Goal: Register for event/course: Sign up to attend an event or enroll in a course

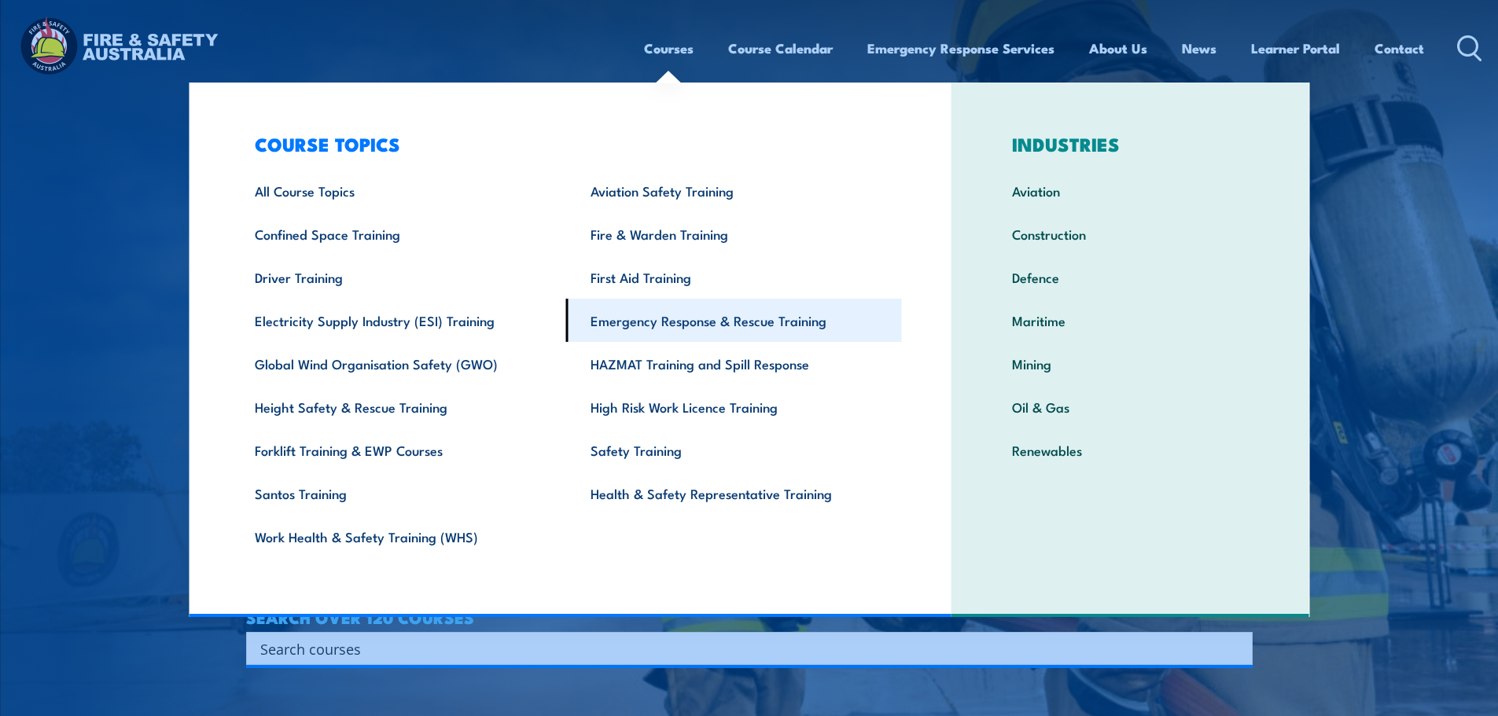
click at [664, 322] on link "Emergency Response & Rescue Training" at bounding box center [734, 320] width 336 height 43
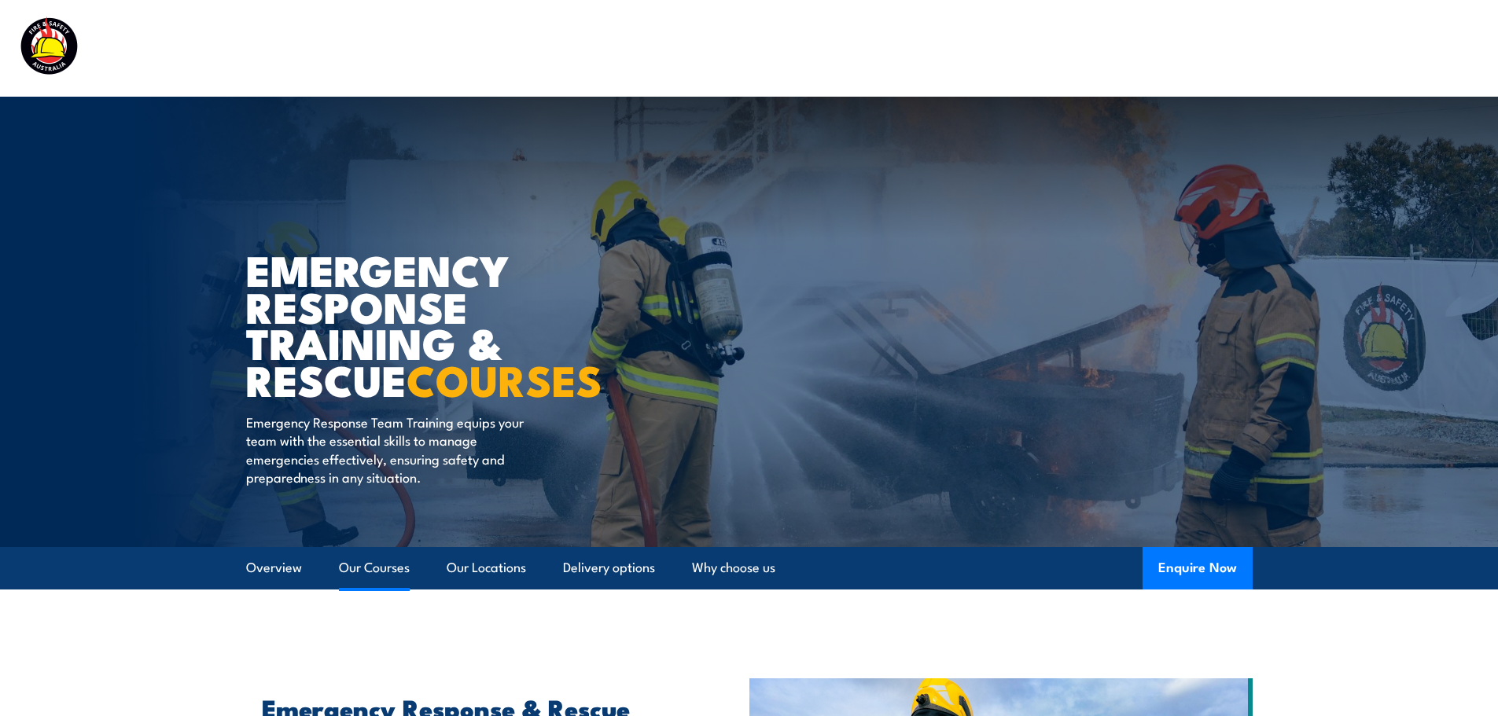
click at [356, 567] on link "Our Courses" at bounding box center [374, 568] width 71 height 42
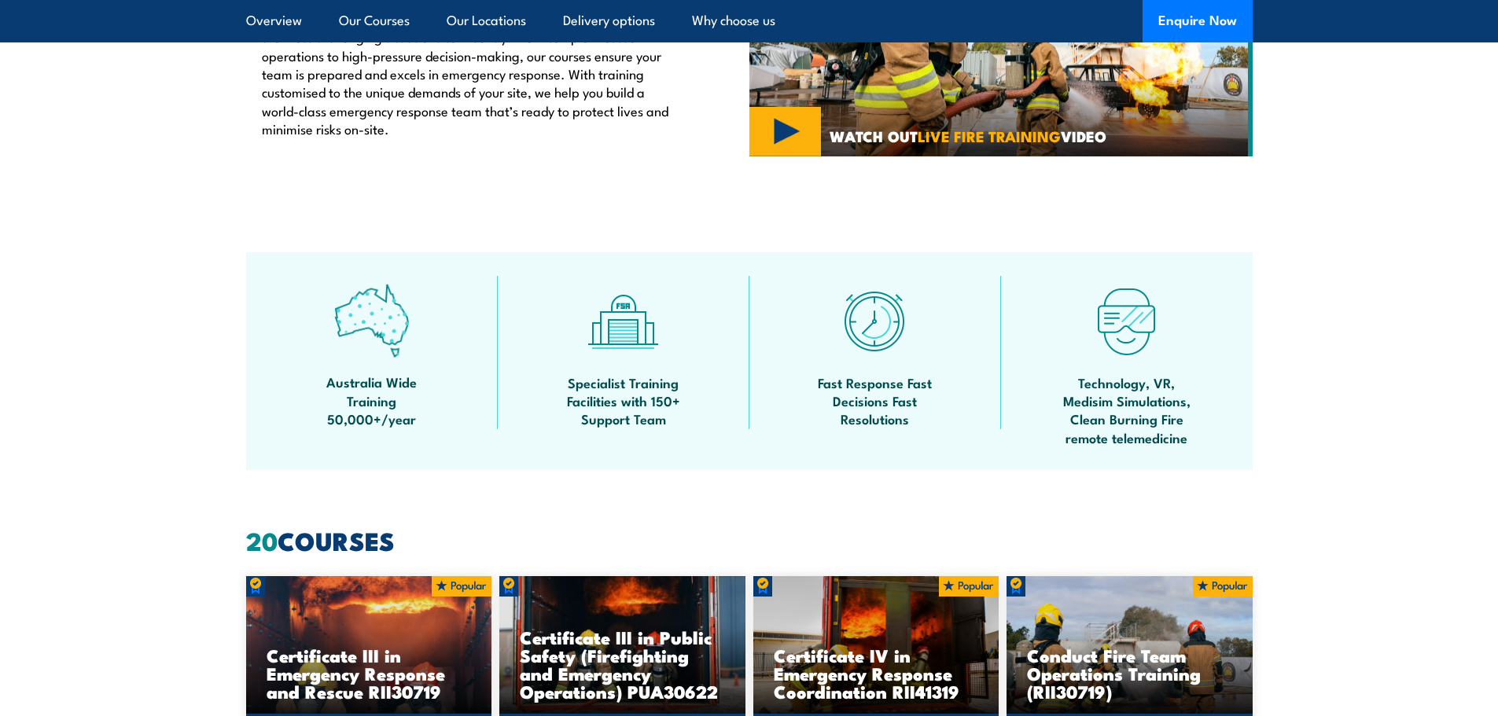
scroll to position [1225, 0]
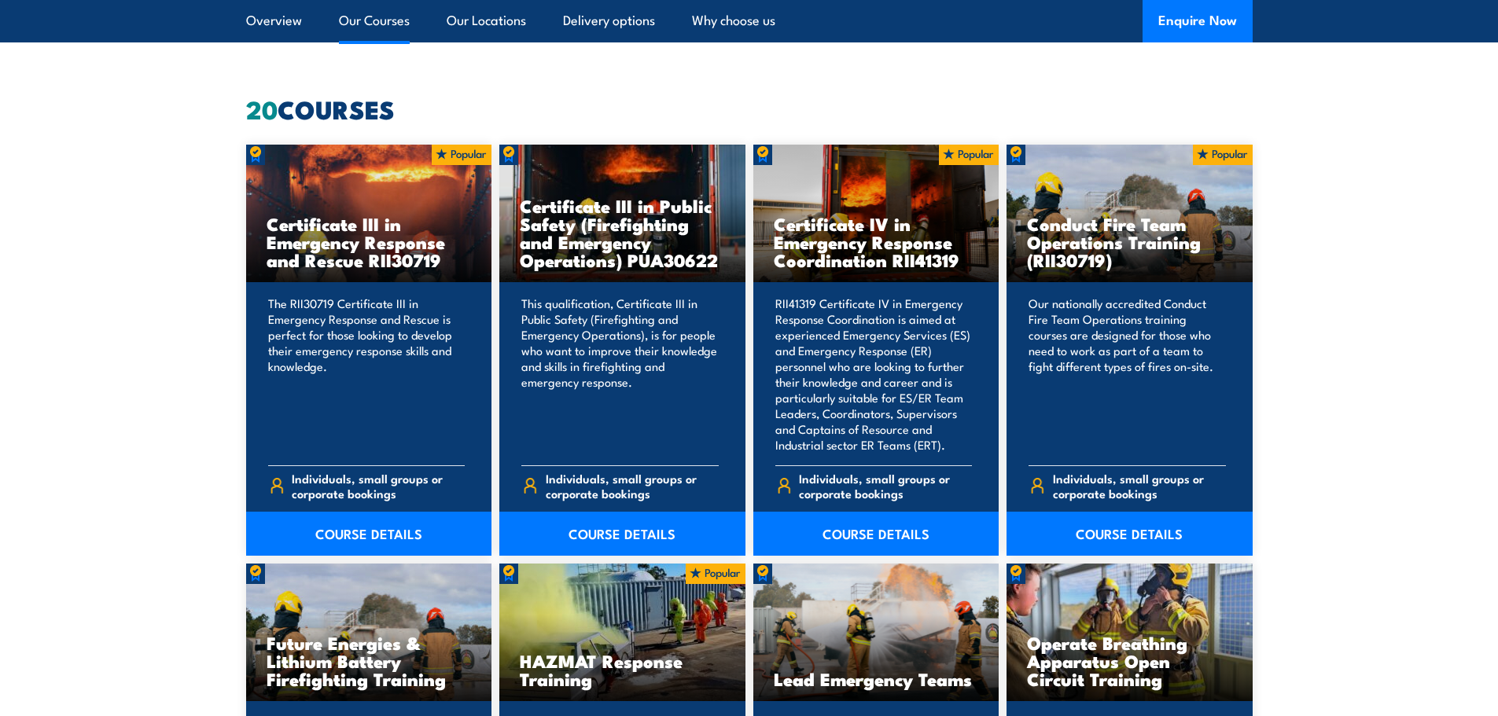
click at [365, 20] on link "Our Courses" at bounding box center [374, 21] width 71 height 42
click at [290, 20] on link "Overview" at bounding box center [274, 21] width 56 height 42
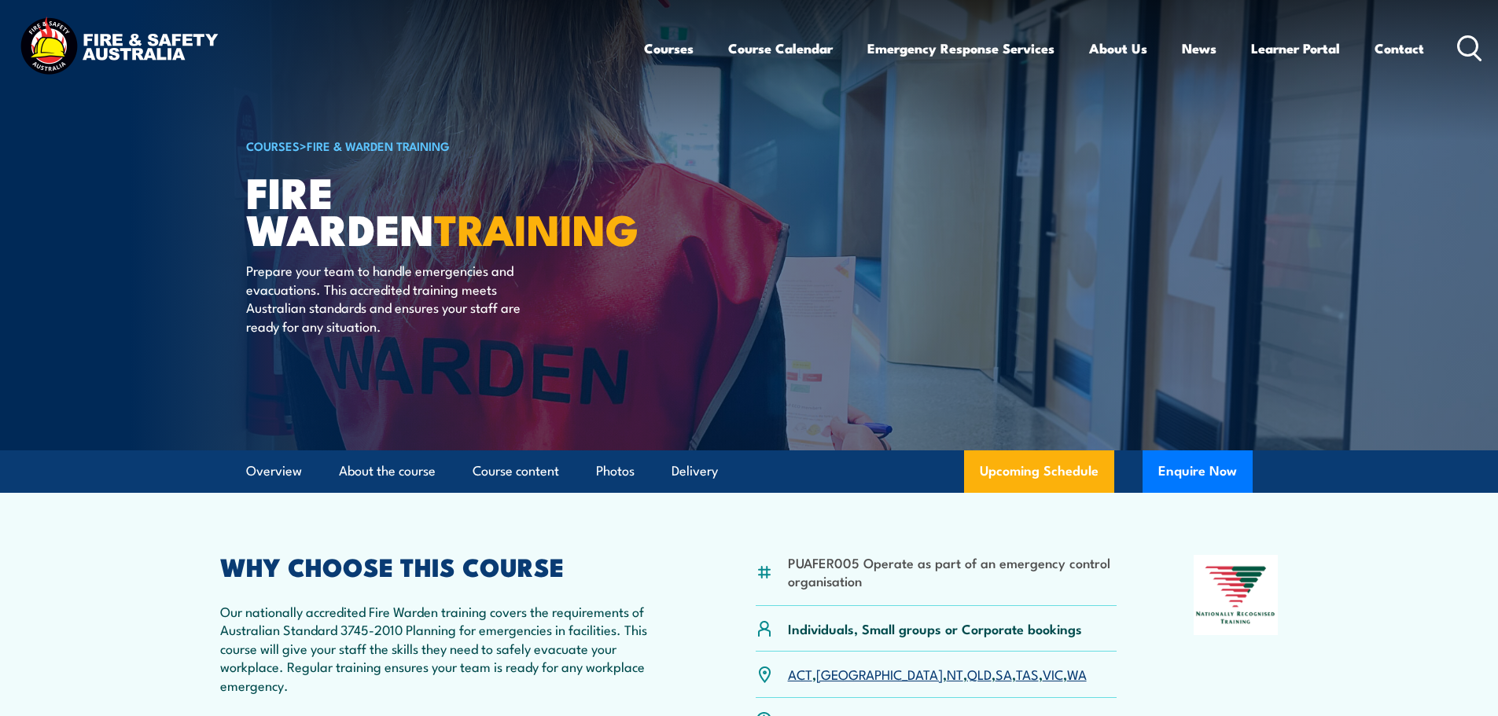
click at [594, 625] on p "Our nationally accredited Fire Warden training covers the requirements of Austr…" at bounding box center [449, 648] width 459 height 92
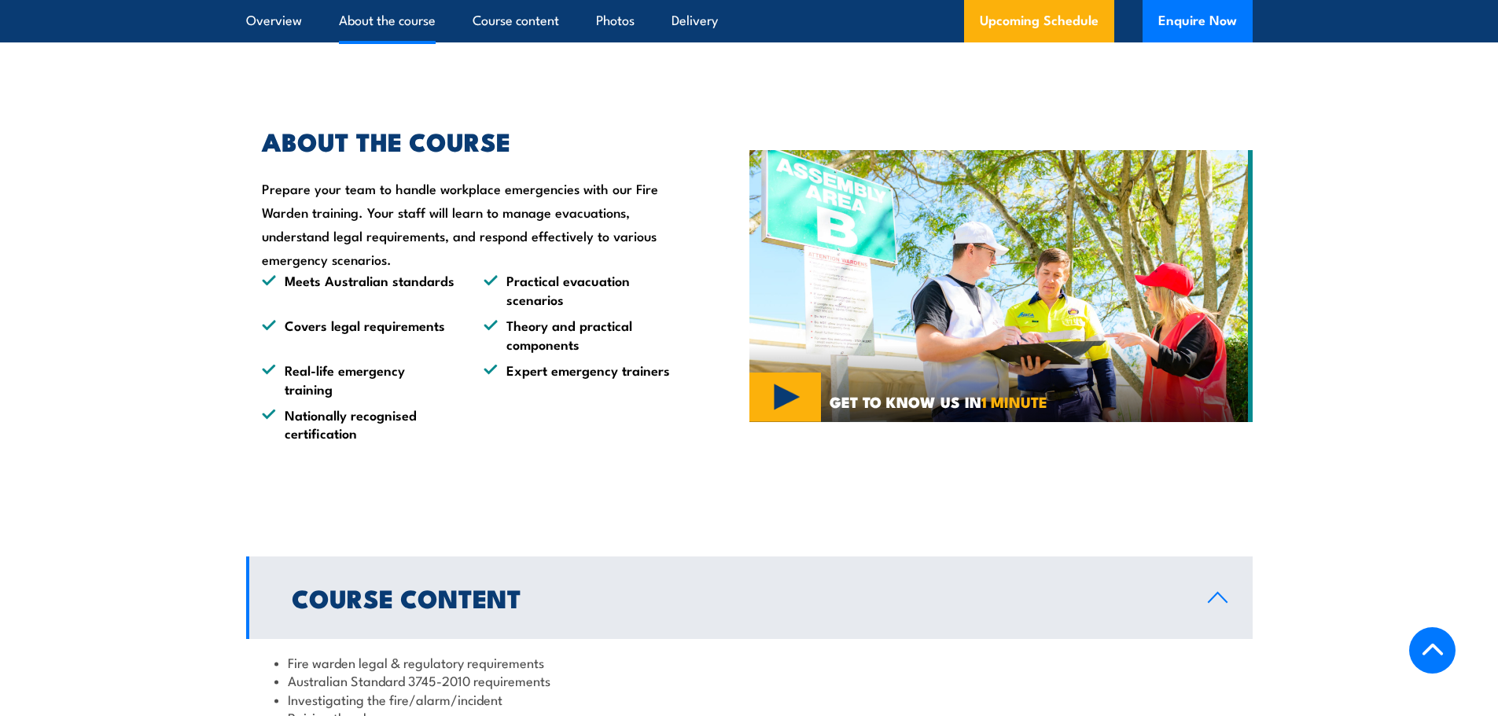
scroll to position [1725, 0]
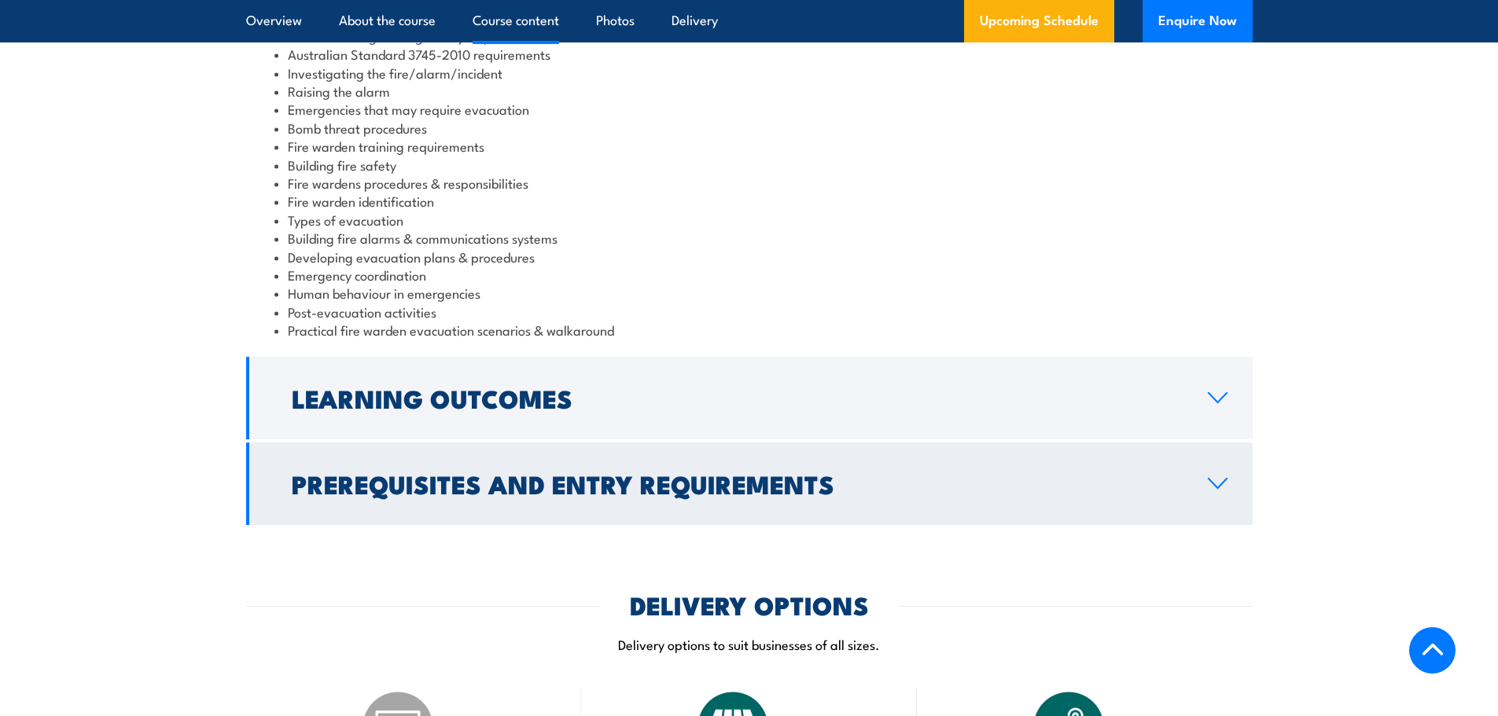
click at [1216, 497] on link "Prerequisites and Entry Requirements" at bounding box center [749, 484] width 1006 height 83
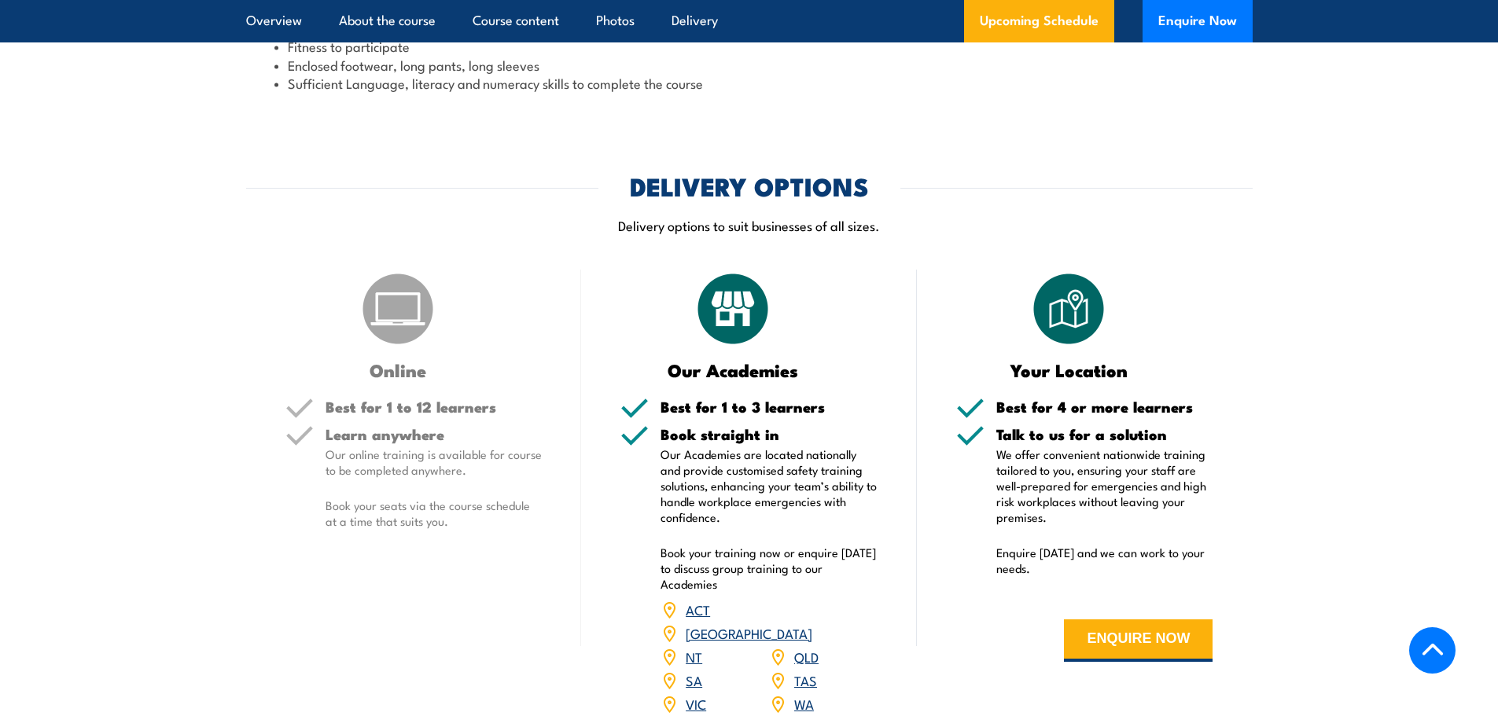
scroll to position [1945, 0]
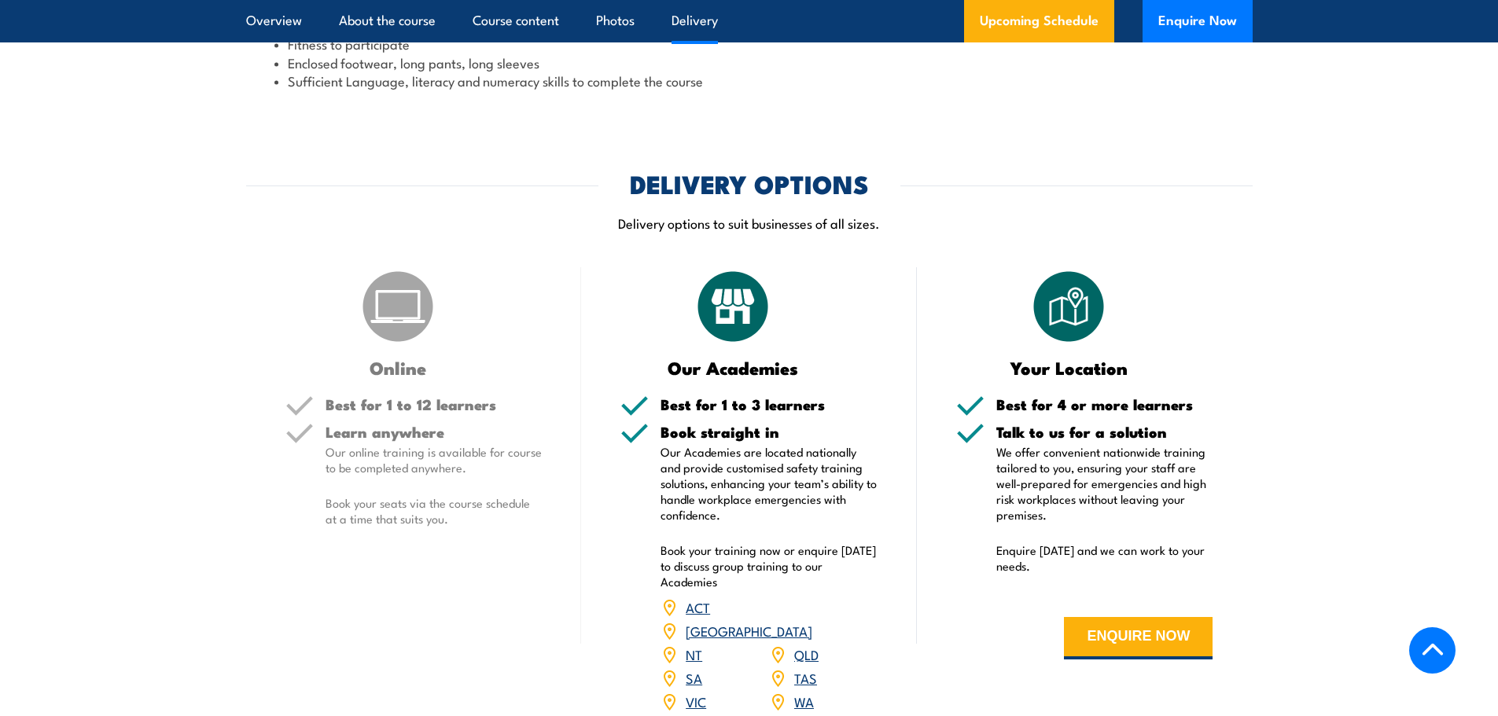
click at [432, 418] on div "Best for 1 to 12 learners" at bounding box center [433, 411] width 217 height 28
click at [442, 401] on h5 "Best for 1 to 12 learners" at bounding box center [433, 404] width 217 height 15
click at [411, 311] on img at bounding box center [397, 306] width 79 height 79
click at [1435, 651] on icon at bounding box center [1433, 651] width 24 height 24
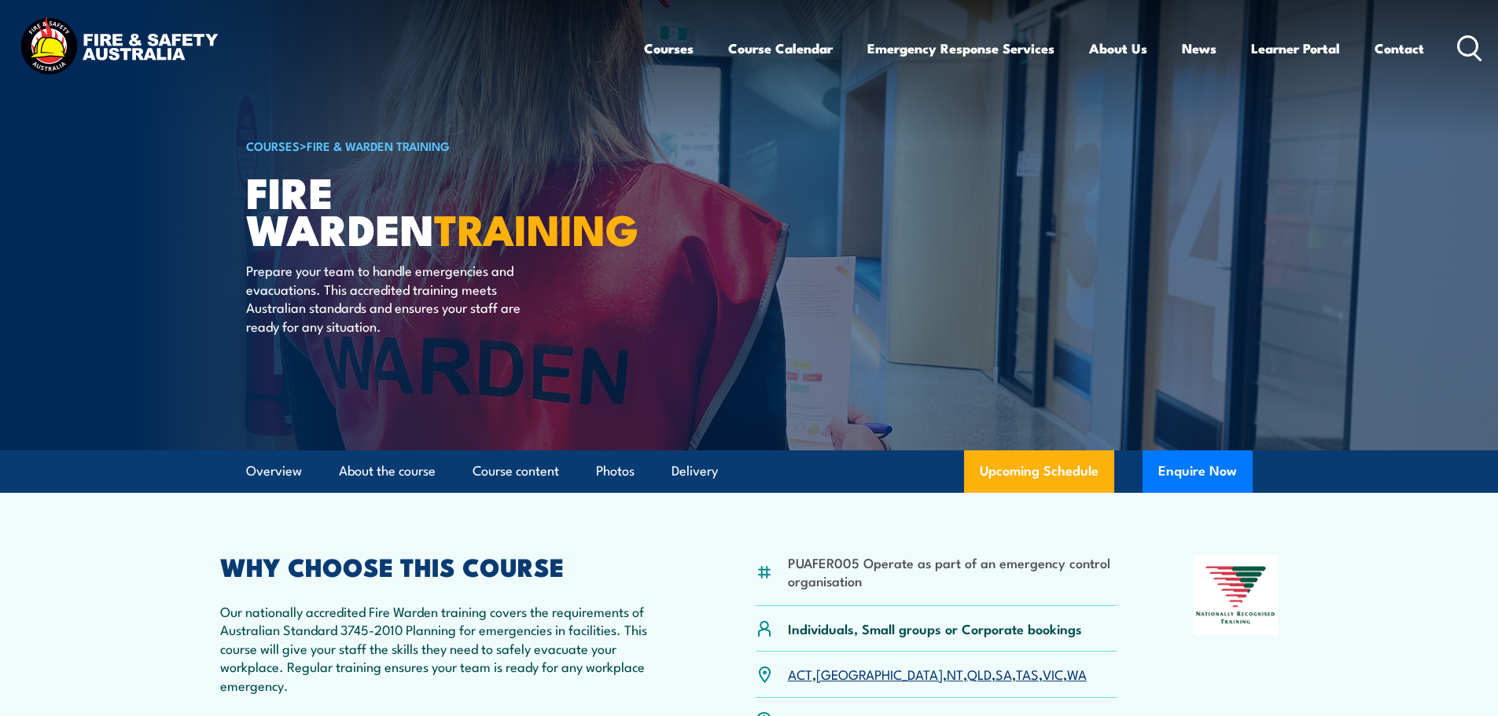
click at [622, 672] on p "Our nationally accredited Fire Warden training covers the requirements of Austr…" at bounding box center [449, 648] width 459 height 92
click at [465, 645] on p "Our nationally accredited Fire Warden training covers the requirements of Austr…" at bounding box center [449, 648] width 459 height 92
click at [1042, 677] on link "VIC" at bounding box center [1052, 673] width 20 height 19
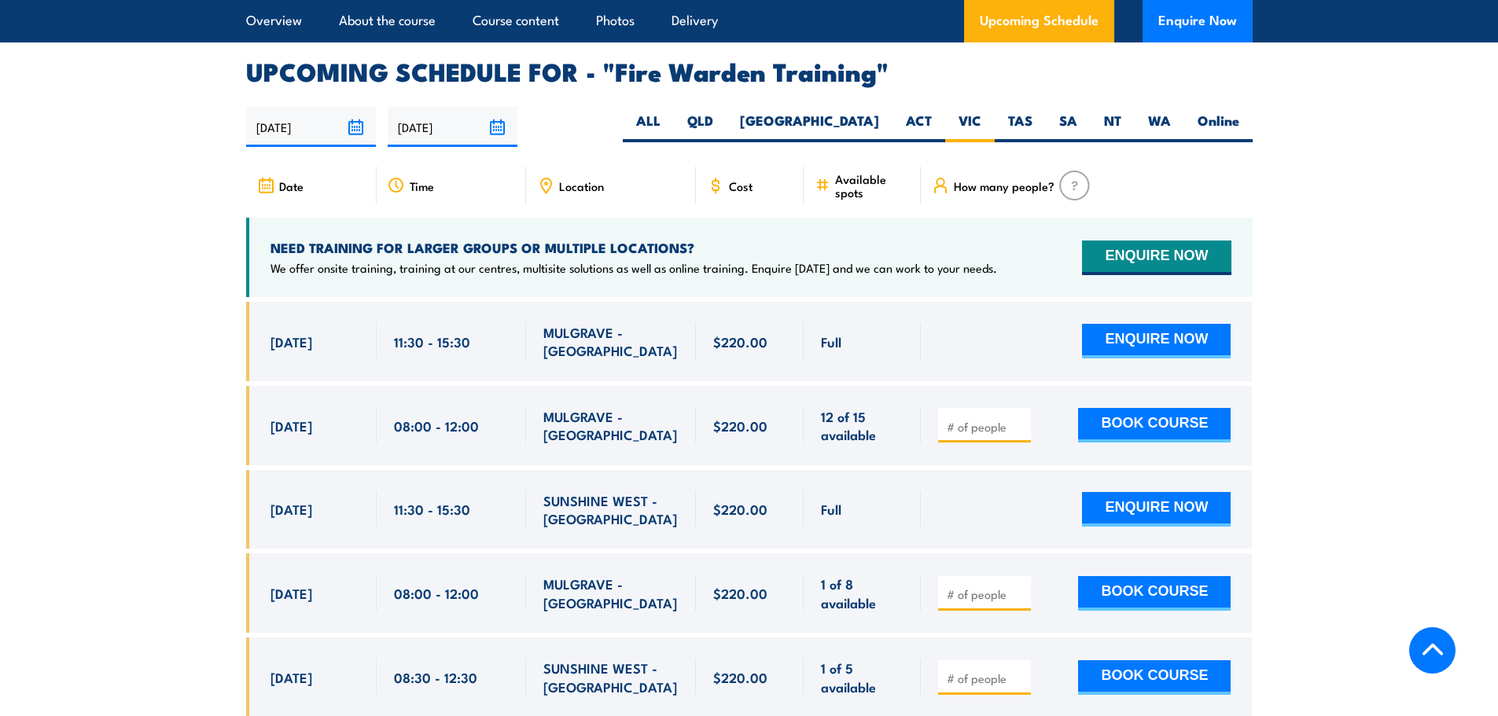
scroll to position [2924, 0]
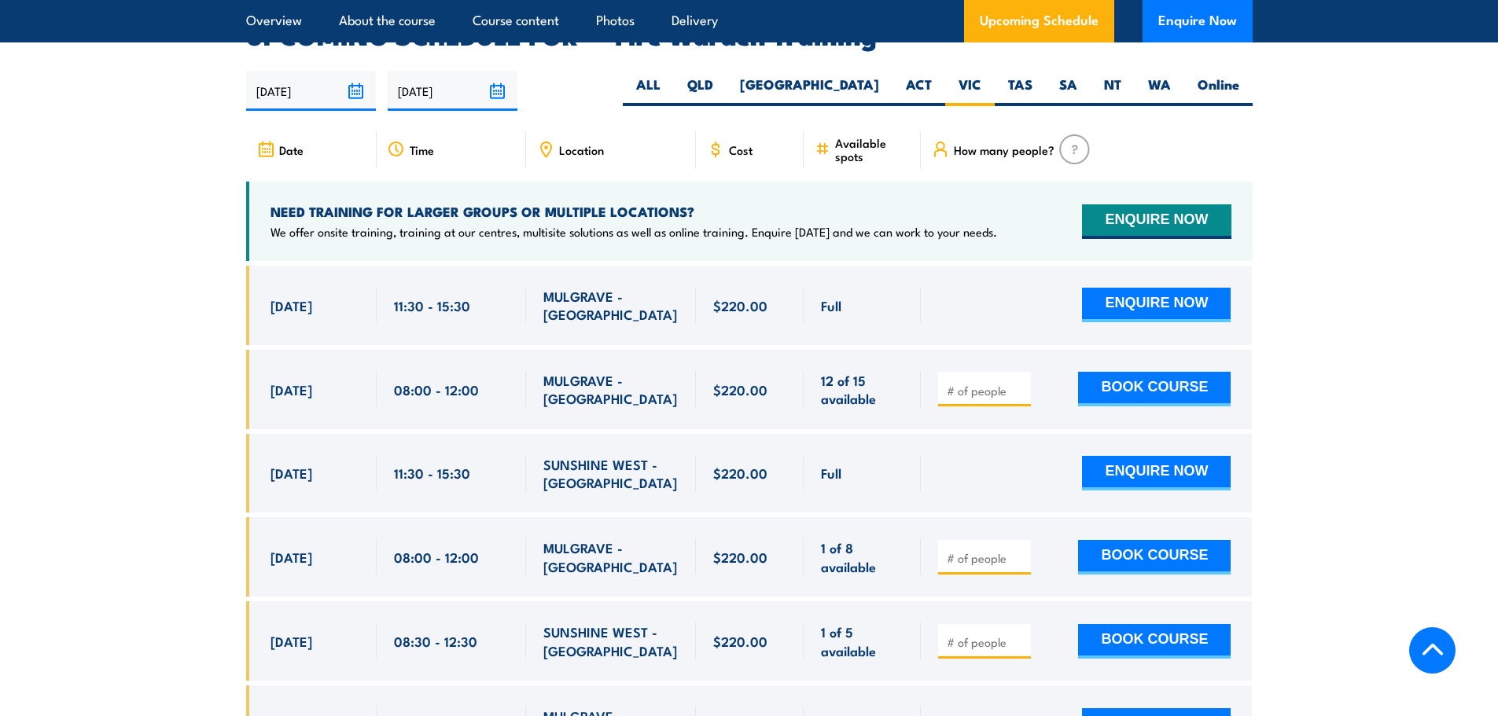
click at [987, 634] on input "number" at bounding box center [985, 642] width 79 height 16
type input "1"
click at [1016, 634] on input "1" at bounding box center [985, 642] width 79 height 16
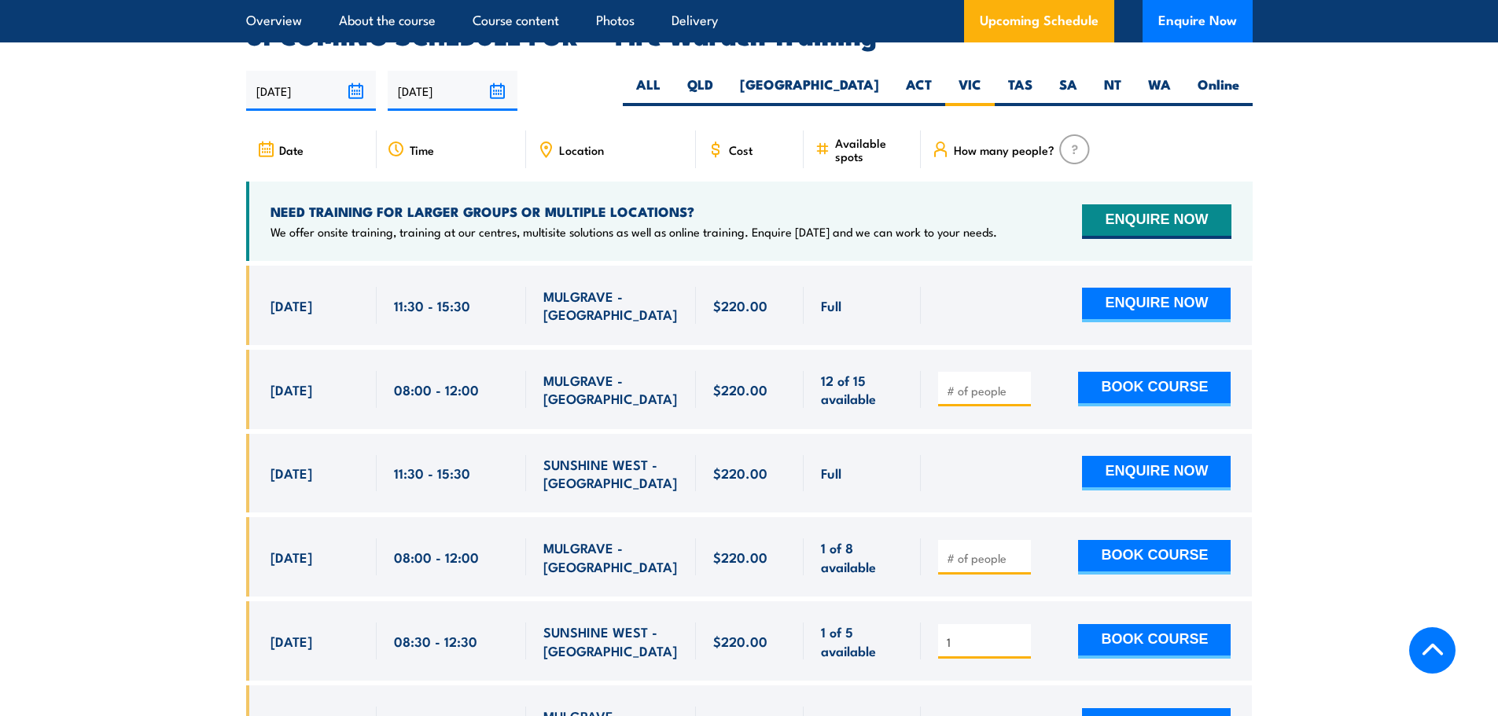
click at [1020, 634] on input "1" at bounding box center [985, 642] width 79 height 16
click at [1000, 634] on input "1" at bounding box center [985, 642] width 79 height 16
click at [1070, 136] on img at bounding box center [1074, 149] width 31 height 30
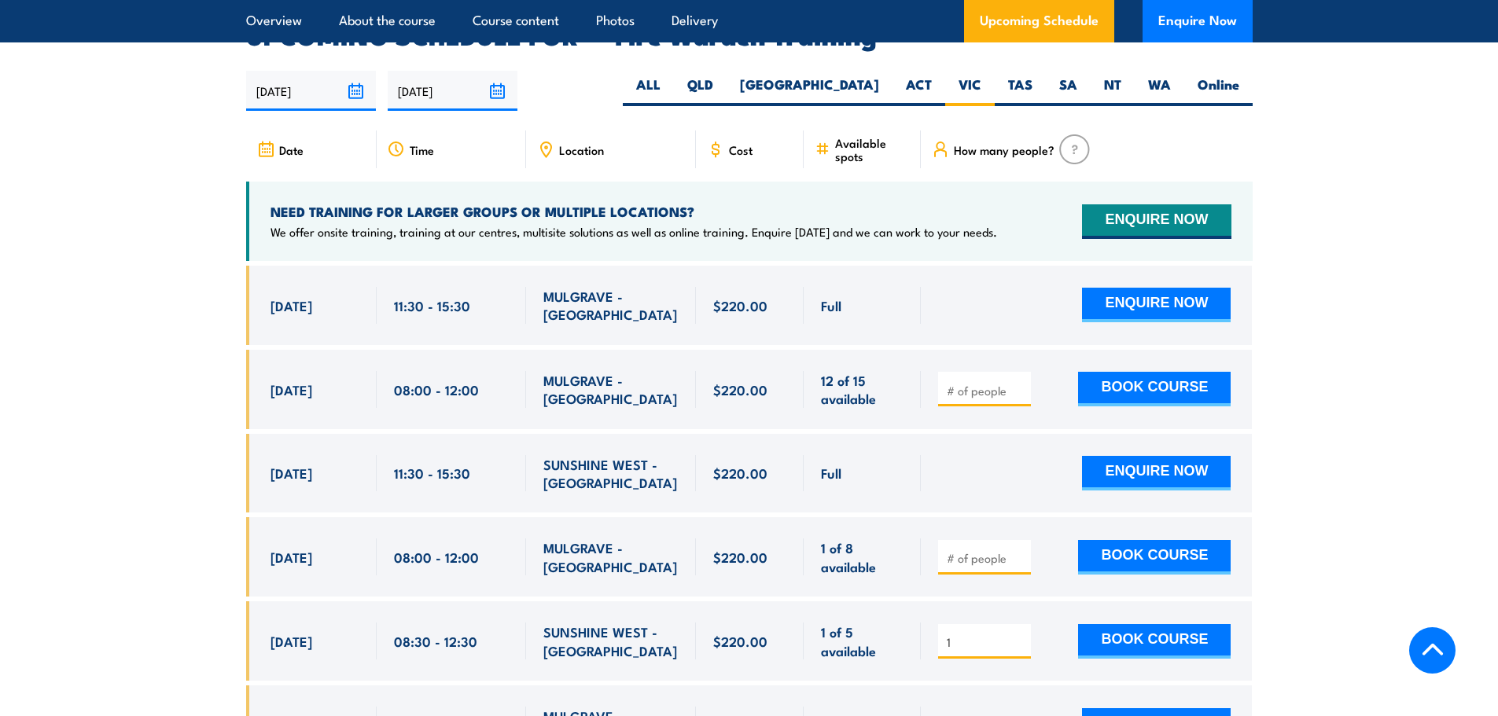
click at [1068, 134] on img at bounding box center [1074, 149] width 31 height 30
click at [1016, 143] on span "How many people?" at bounding box center [1004, 149] width 101 height 13
click at [1077, 134] on img at bounding box center [1074, 149] width 31 height 30
click at [992, 143] on span "How many people?" at bounding box center [1004, 149] width 101 height 13
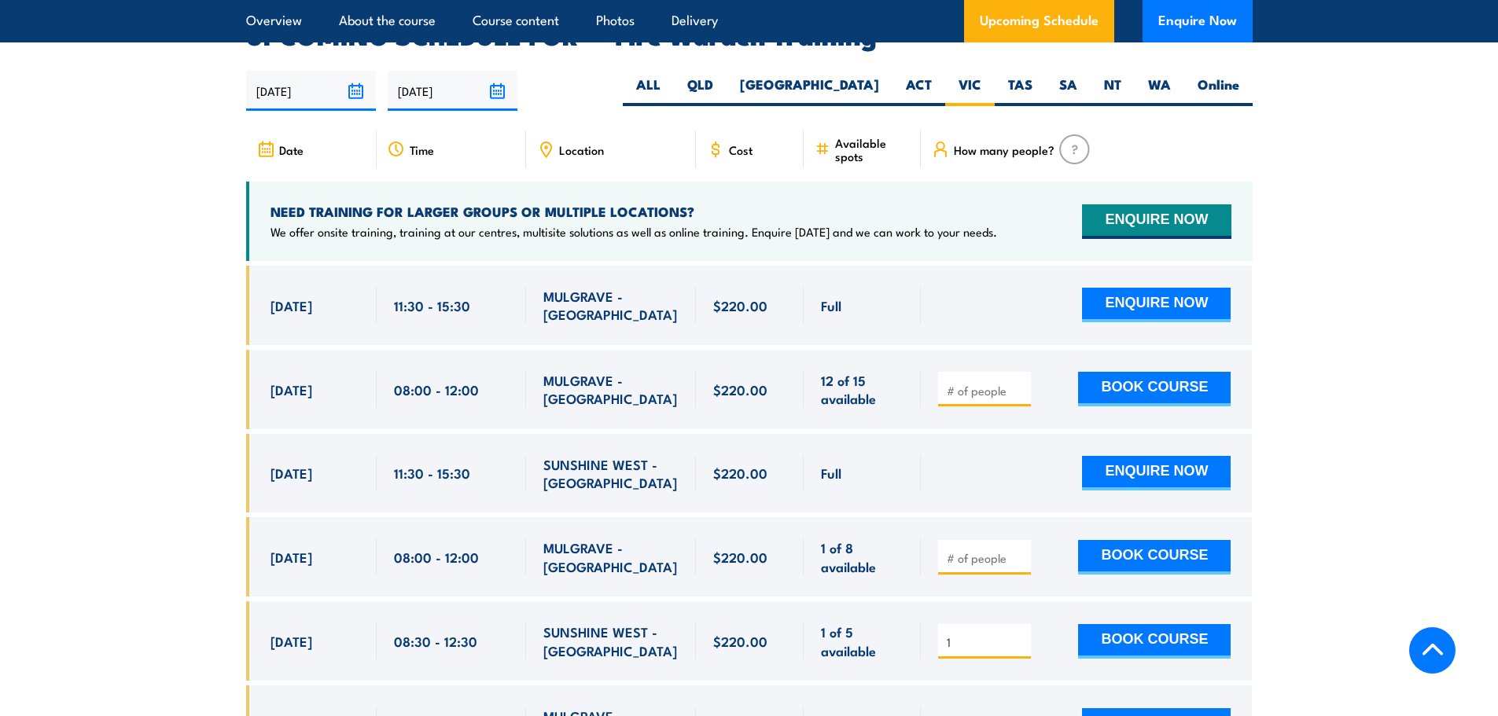
click at [975, 550] on input "number" at bounding box center [985, 558] width 79 height 16
click at [1021, 550] on input "1" at bounding box center [985, 558] width 79 height 16
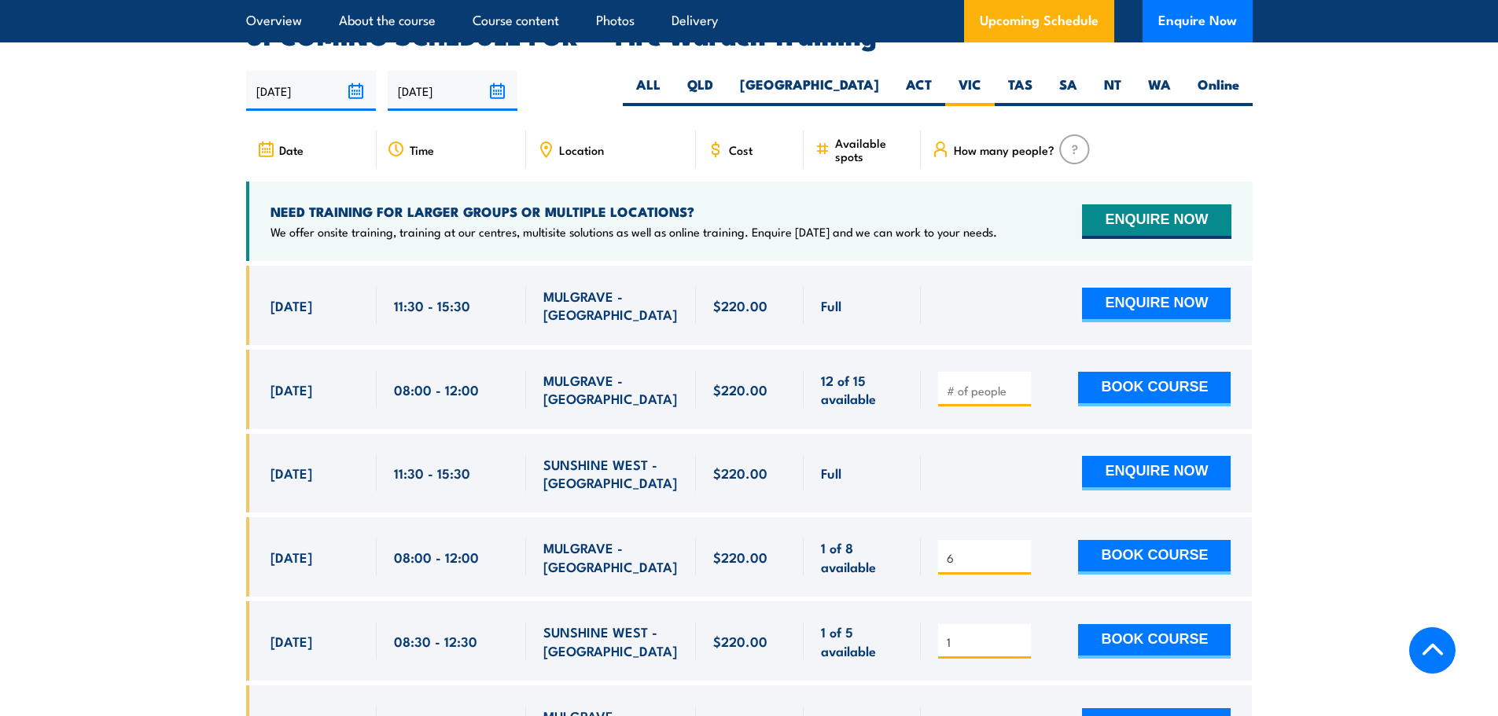
type input "6"
click at [645, 550] on div "MULGRAVE - VIC" at bounding box center [611, 556] width 170 height 79
click at [956, 628] on div "1" at bounding box center [984, 641] width 93 height 35
click at [958, 550] on input "6" at bounding box center [985, 558] width 79 height 16
click at [1013, 634] on input "1" at bounding box center [985, 642] width 79 height 16
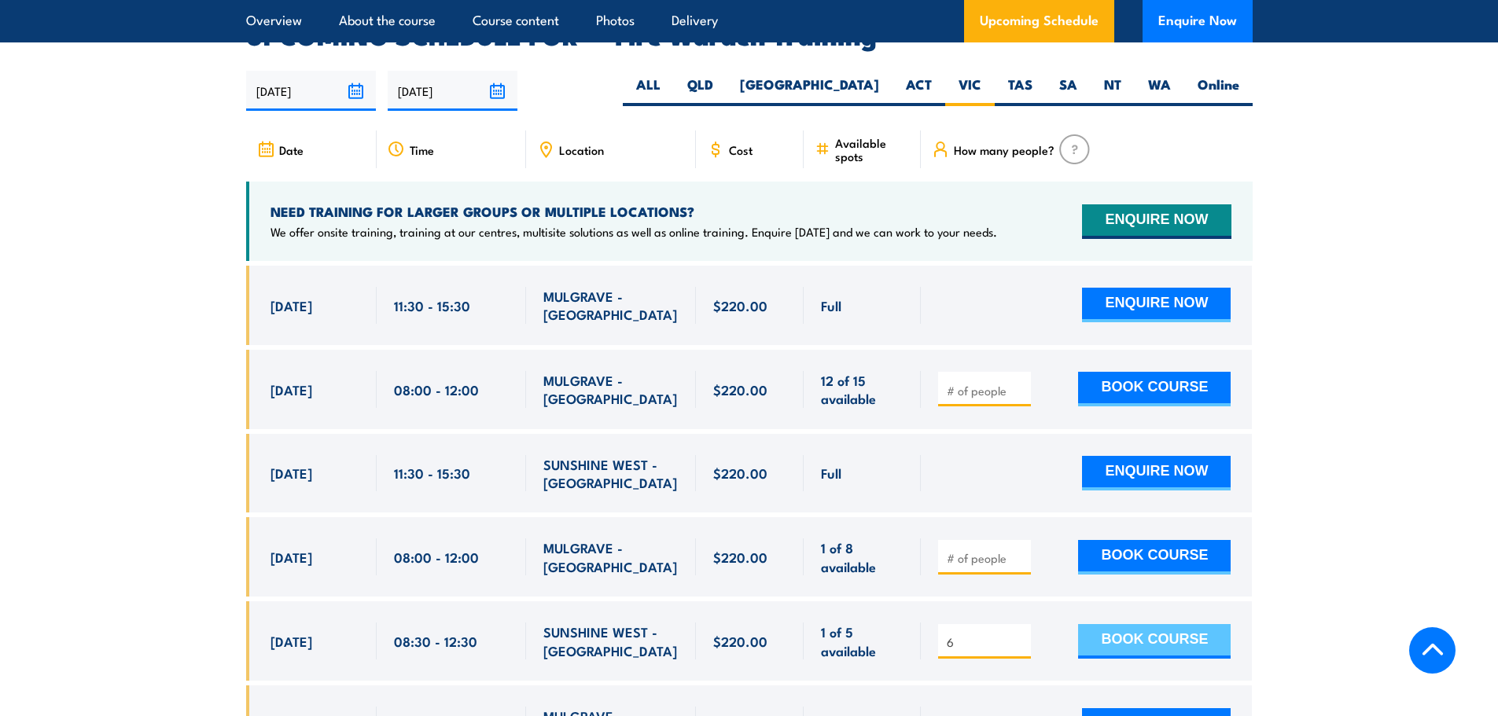
type input "6"
click at [1139, 624] on button "BOOK COURSE" at bounding box center [1154, 641] width 153 height 35
click at [966, 651] on div "6 BOOK COURSE" at bounding box center [1086, 640] width 331 height 79
click at [952, 634] on input "6" at bounding box center [985, 642] width 79 height 16
click at [1063, 134] on img at bounding box center [1074, 149] width 31 height 30
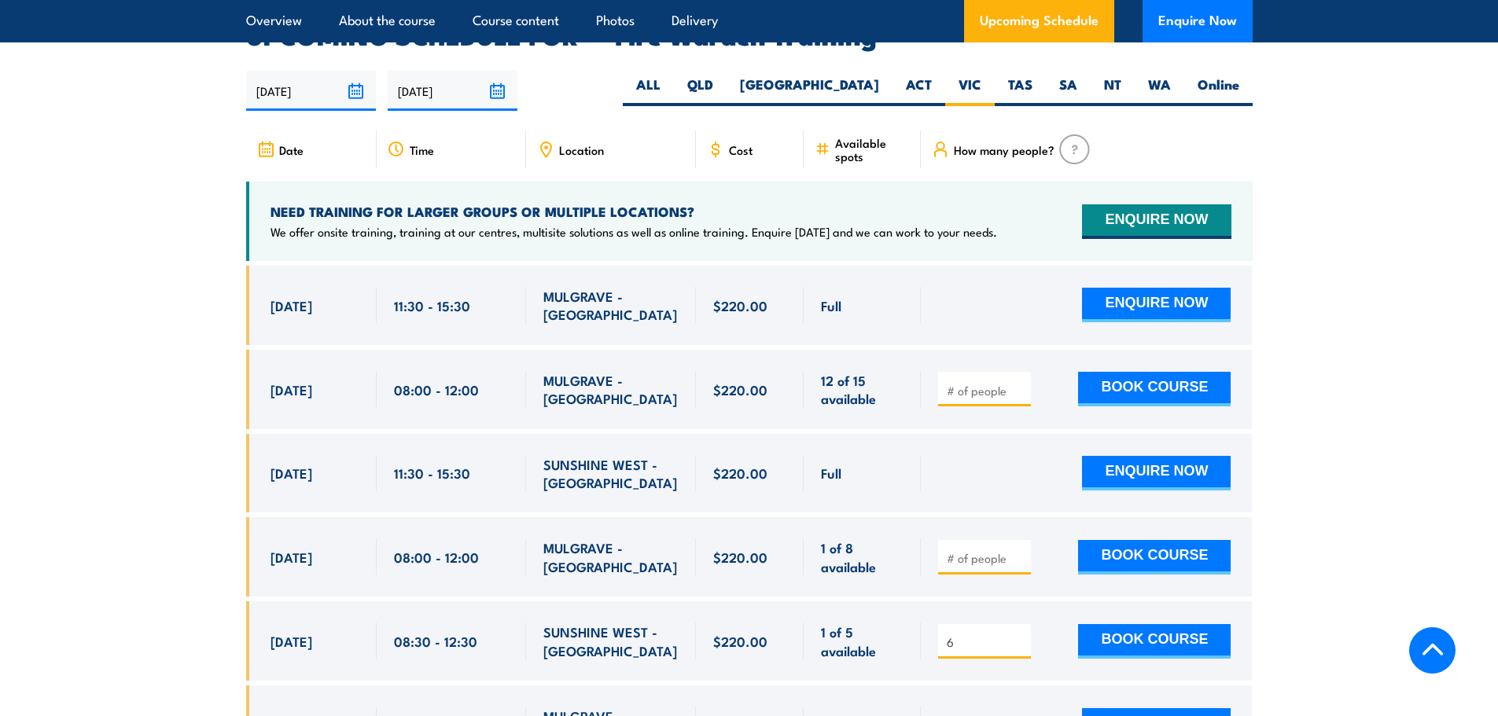
click at [1027, 143] on span "How many people?" at bounding box center [1004, 149] width 101 height 13
click at [1076, 134] on img at bounding box center [1074, 149] width 31 height 30
click at [964, 143] on span "How many people?" at bounding box center [1004, 149] width 101 height 13
click at [474, 203] on h4 "NEED TRAINING FOR LARGER GROUPS OR MULTIPLE LOCATIONS?" at bounding box center [633, 211] width 726 height 17
click at [524, 224] on p "We offer onsite training, training at our centres, multisite solutions as well …" at bounding box center [633, 232] width 726 height 16
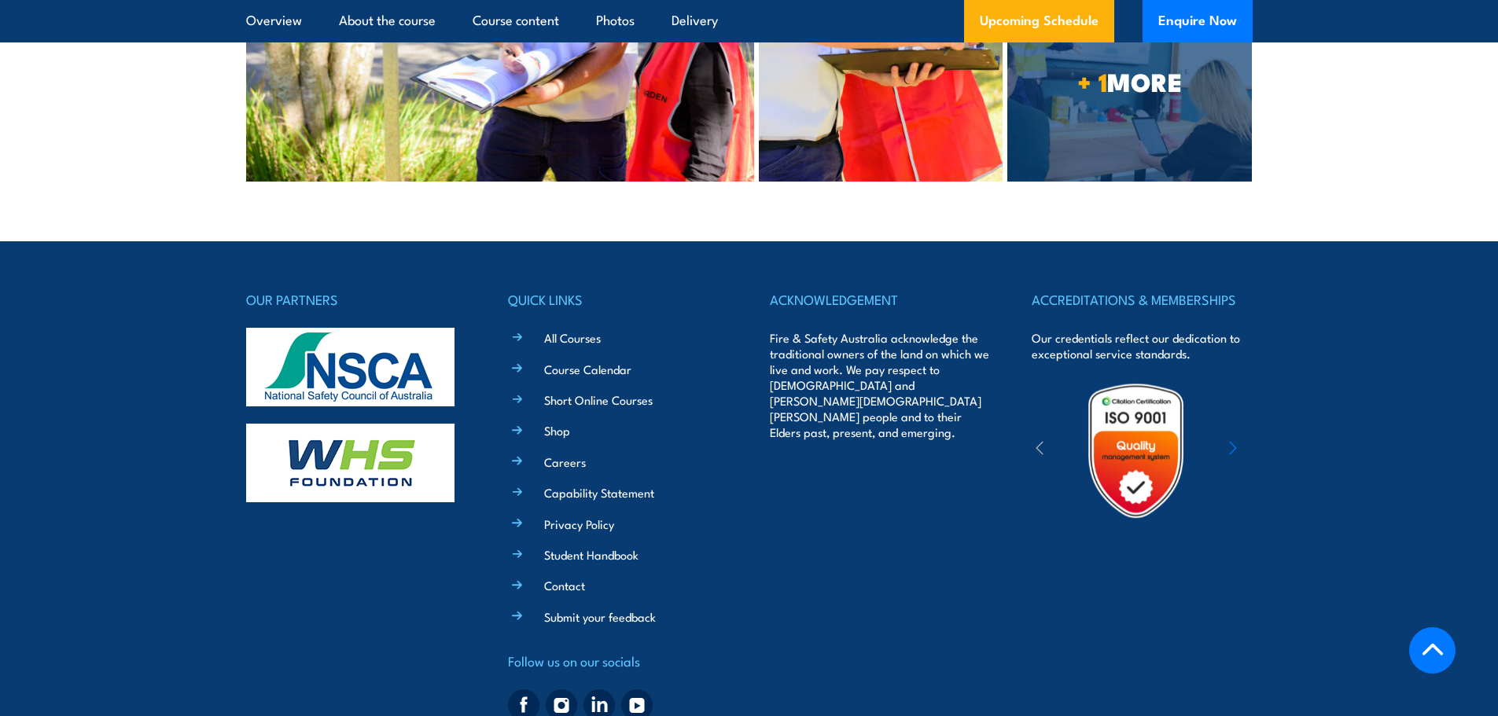
scroll to position [5460, 0]
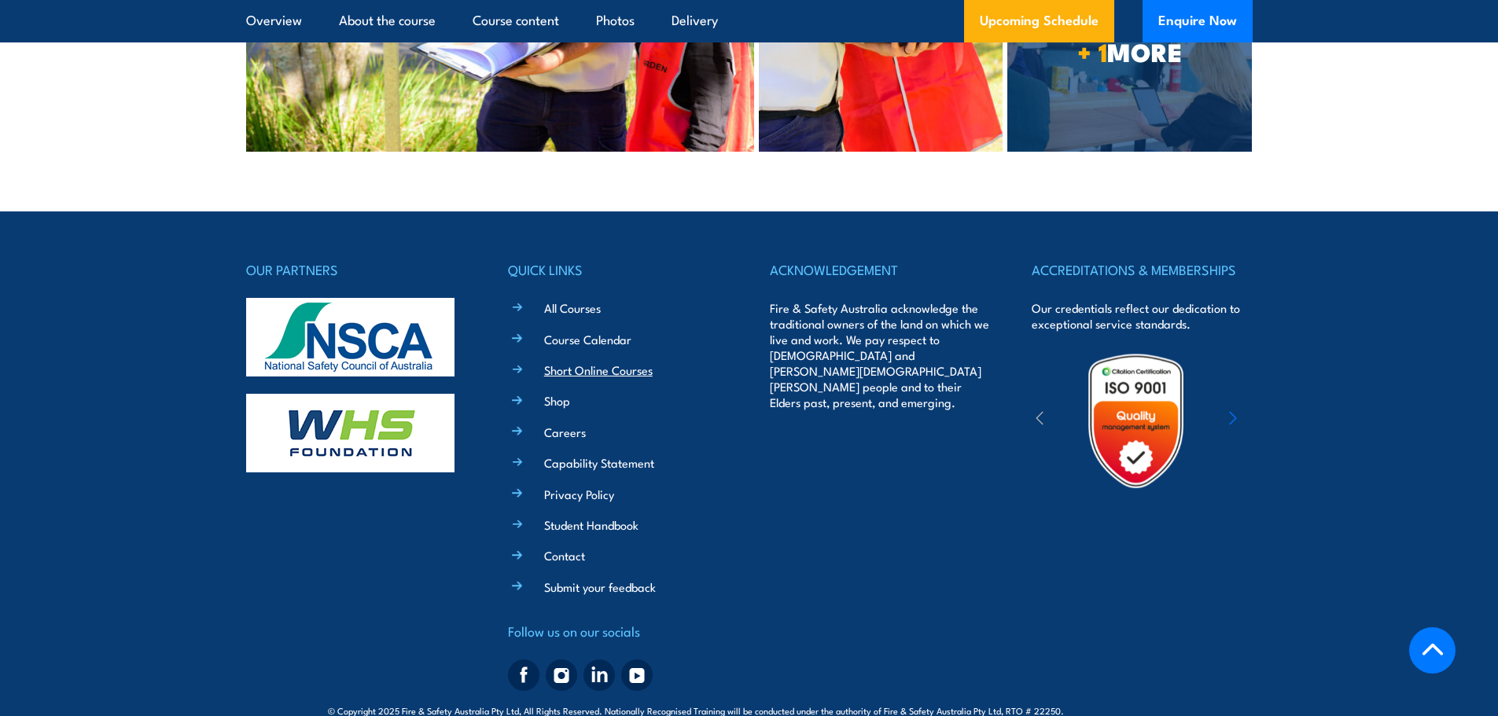
click at [612, 362] on link "Short Online Courses" at bounding box center [598, 370] width 108 height 17
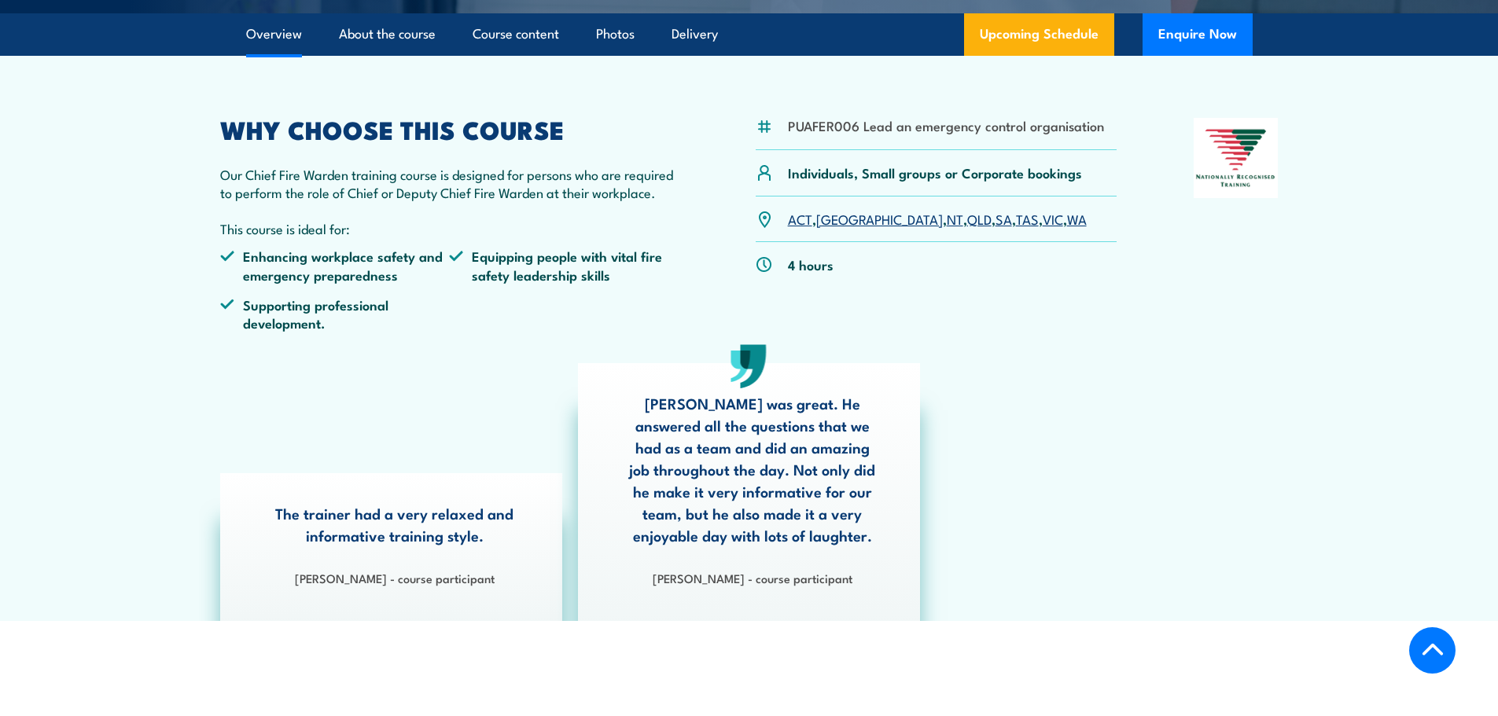
scroll to position [440, 0]
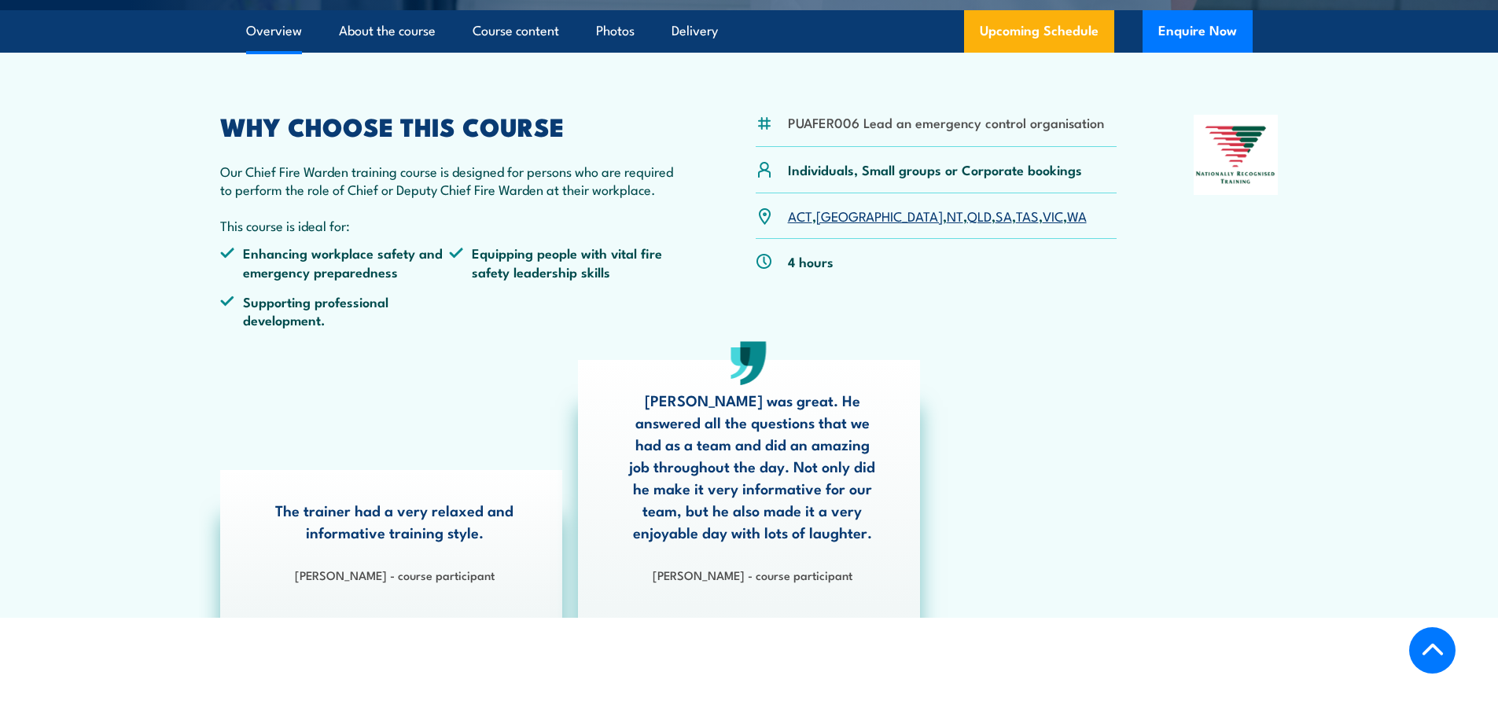
click at [503, 127] on h2 "WHY CHOOSE THIS COURSE" at bounding box center [449, 126] width 459 height 22
click at [417, 270] on li "Enhancing workplace safety and emergency preparedness" at bounding box center [335, 262] width 230 height 37
click at [691, 436] on p "David was great. He answered all the questions that we had as a team and did an…" at bounding box center [752, 466] width 256 height 154
click at [1023, 349] on article "PUAFER006 Lead an emergency control organisation Individuals, Small groups or C…" at bounding box center [749, 335] width 1101 height 565
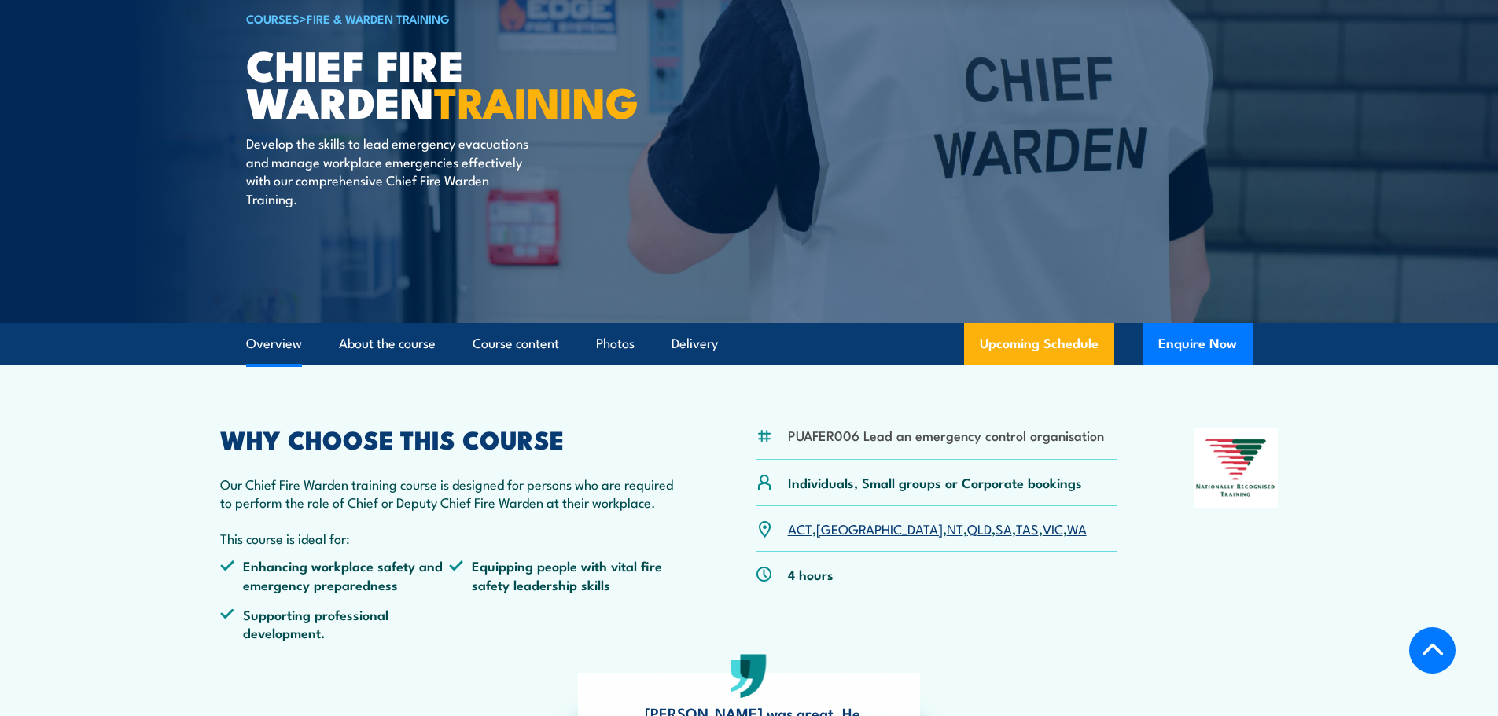
scroll to position [51, 0]
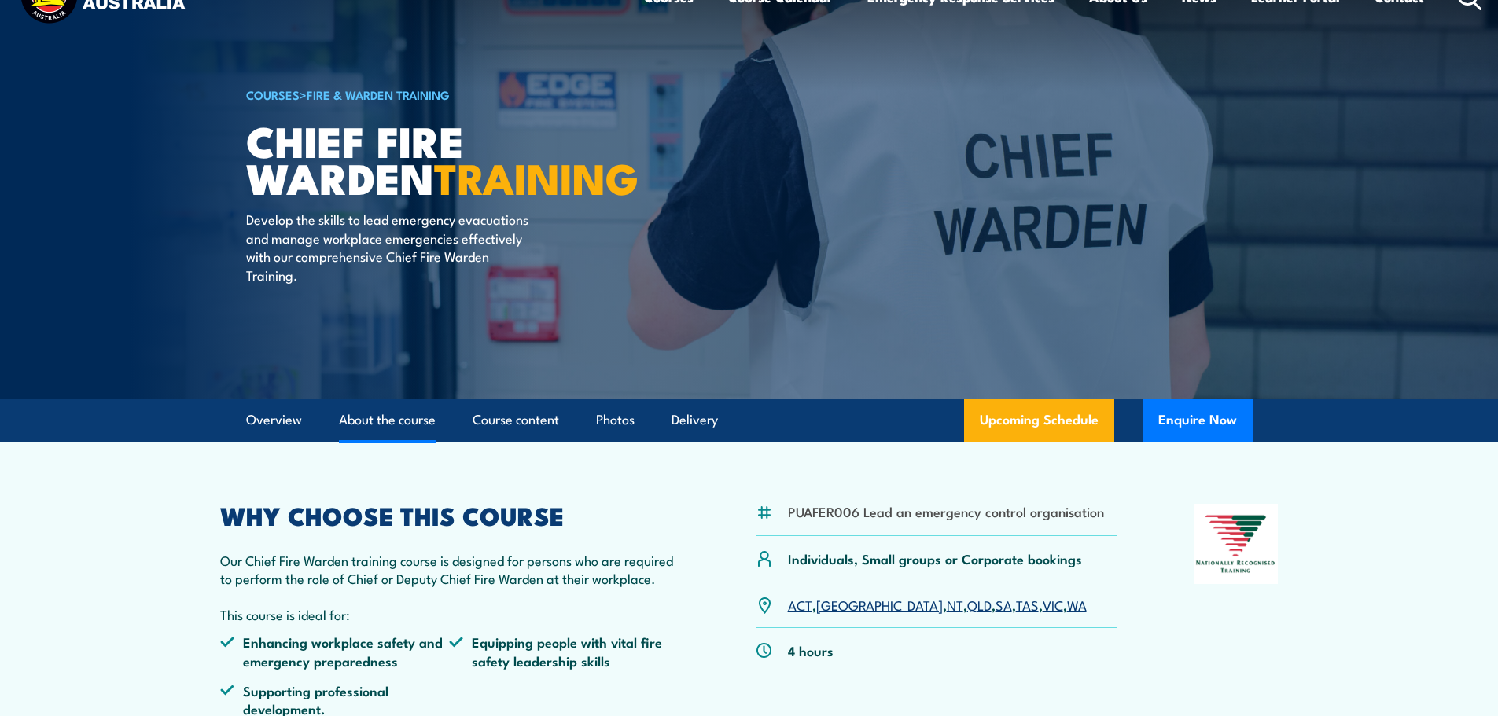
click at [407, 419] on link "About the course" at bounding box center [387, 420] width 97 height 42
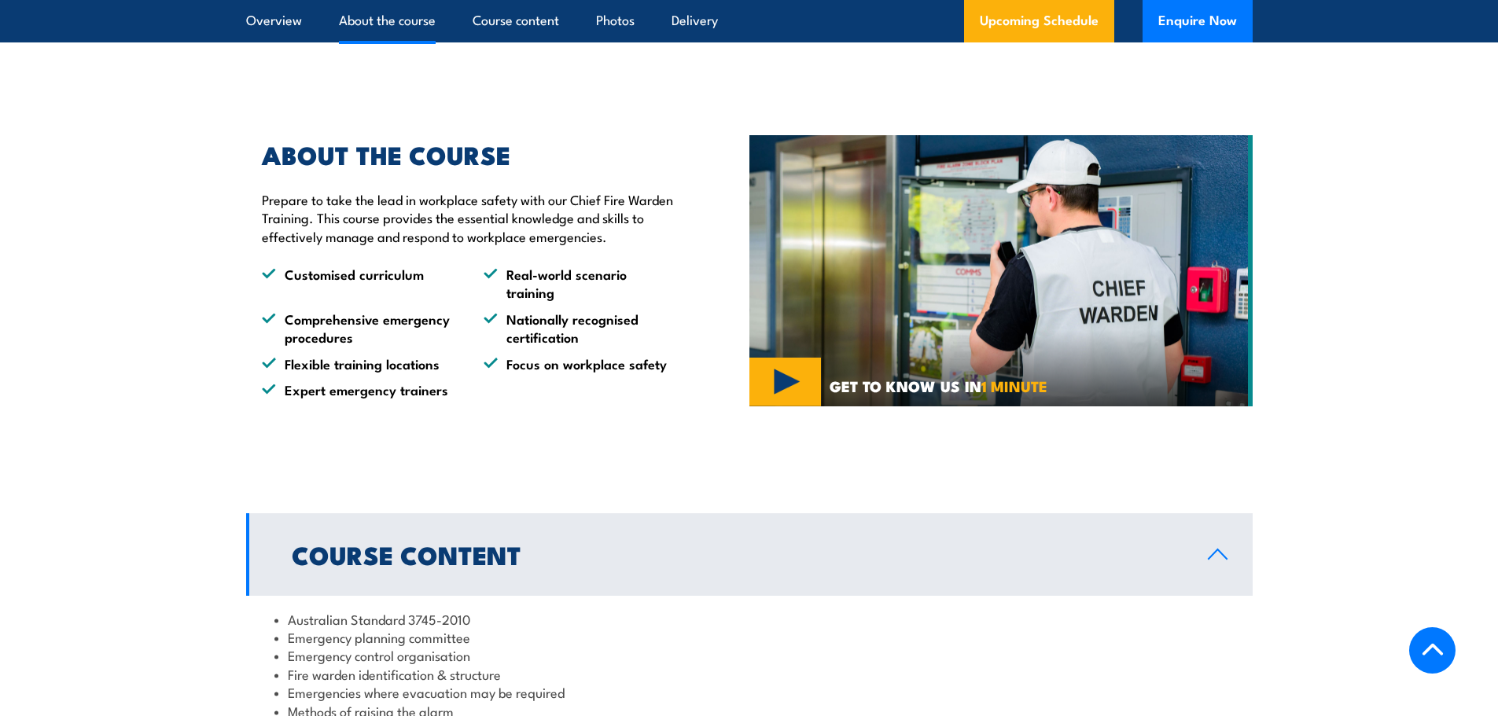
scroll to position [1028, 0]
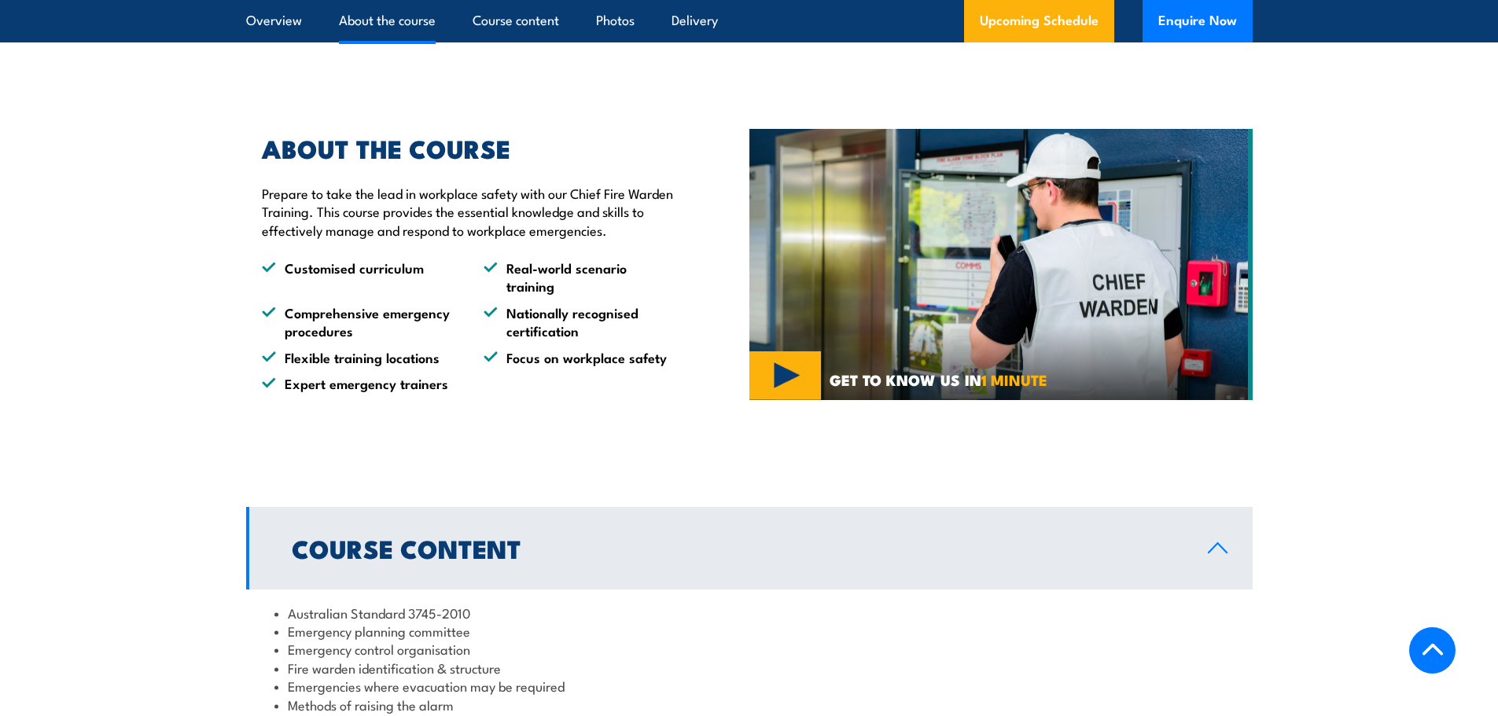
click at [749, 630] on li "Emergency planning committee" at bounding box center [749, 631] width 950 height 18
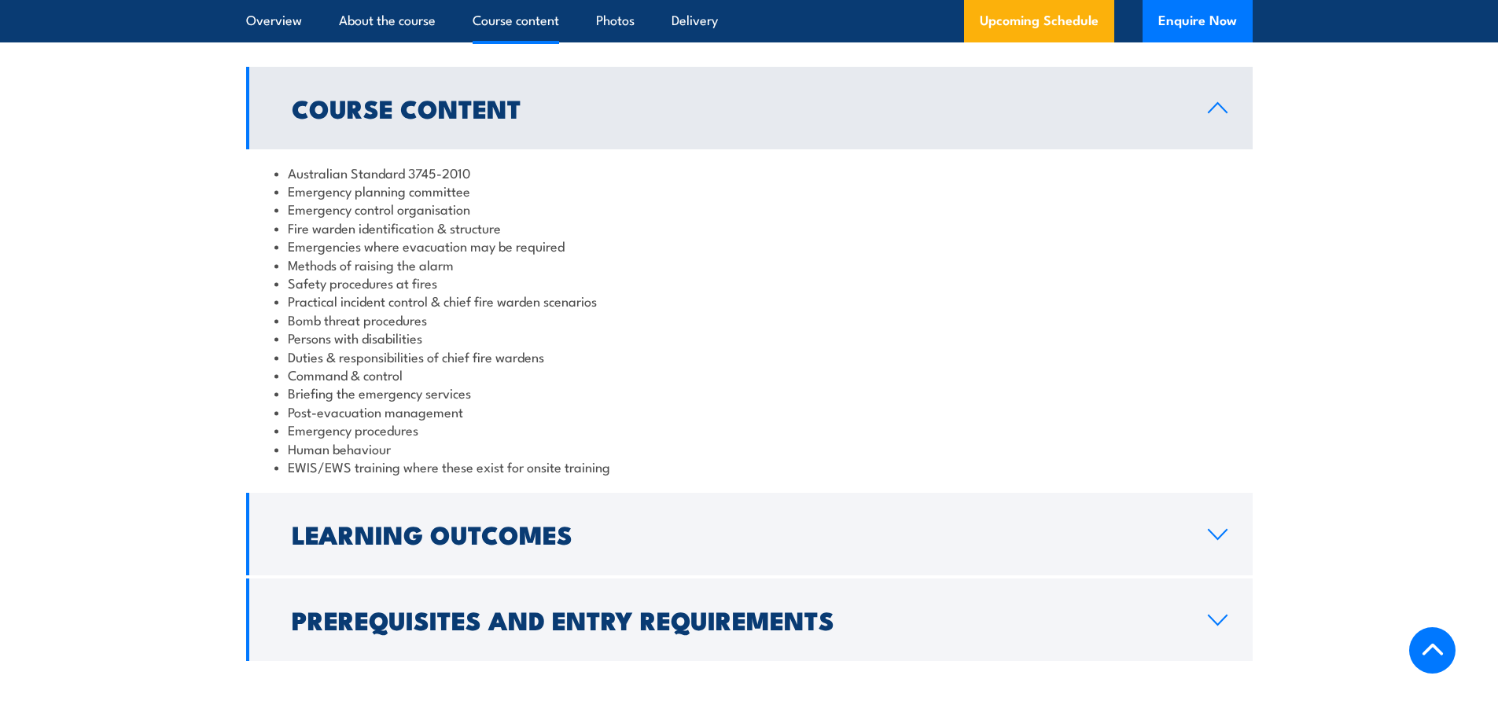
scroll to position [1500, 0]
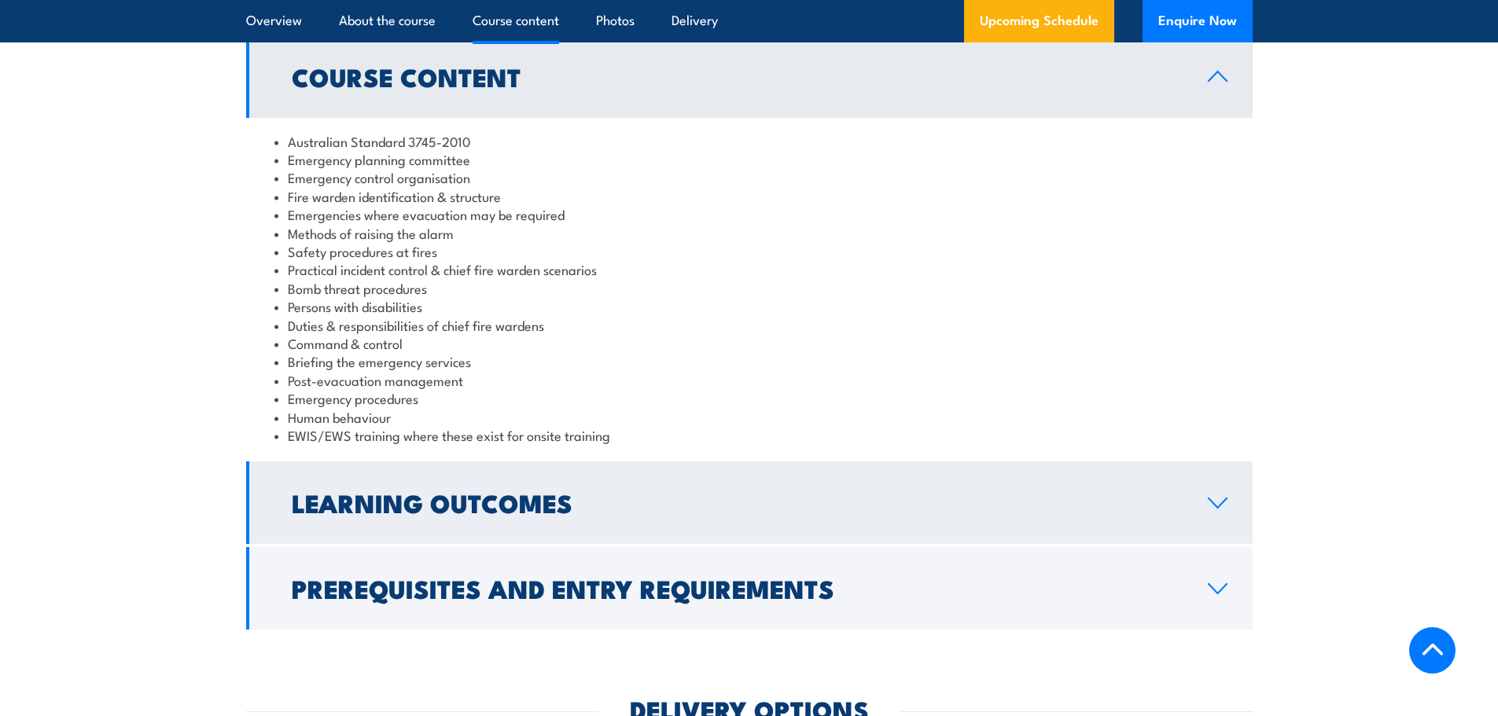
click at [1226, 512] on link "Learning Outcomes" at bounding box center [749, 502] width 1006 height 83
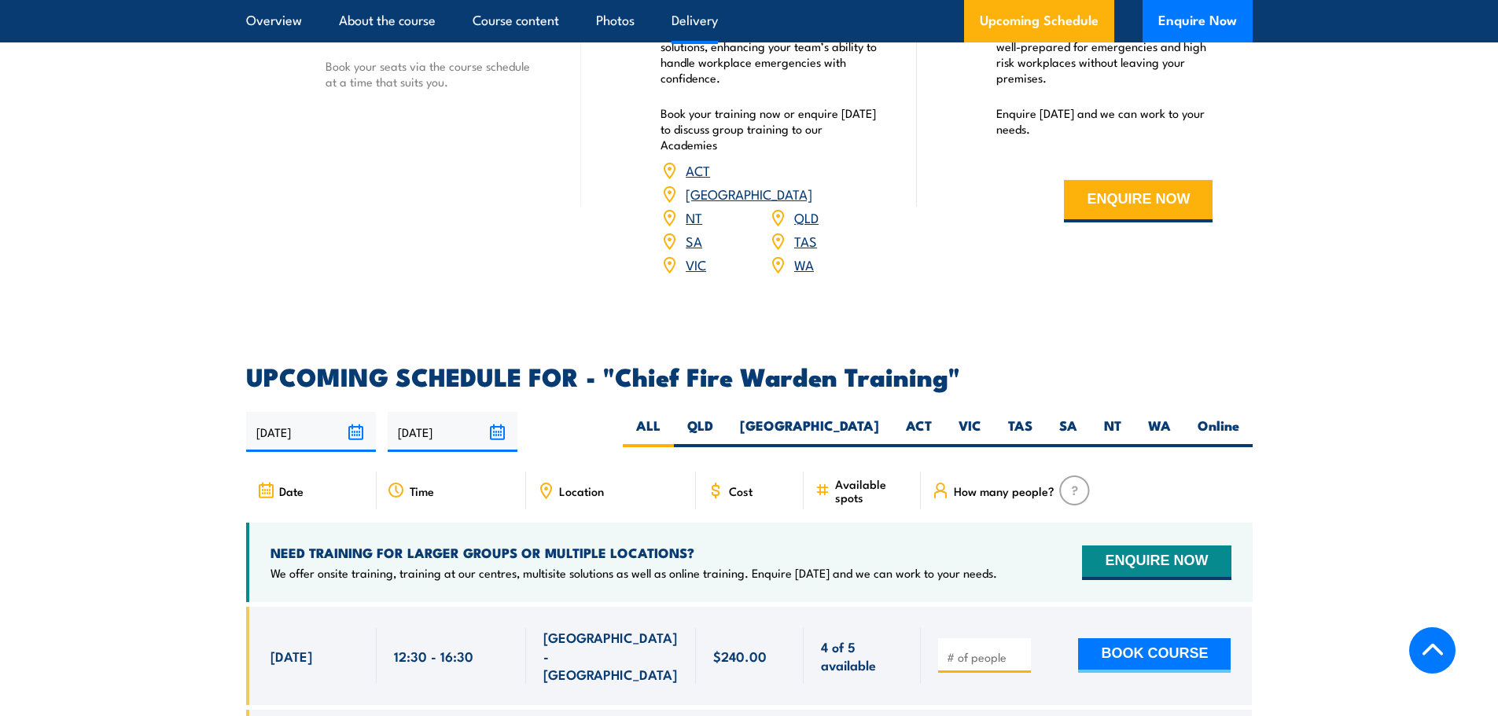
scroll to position [2255, 0]
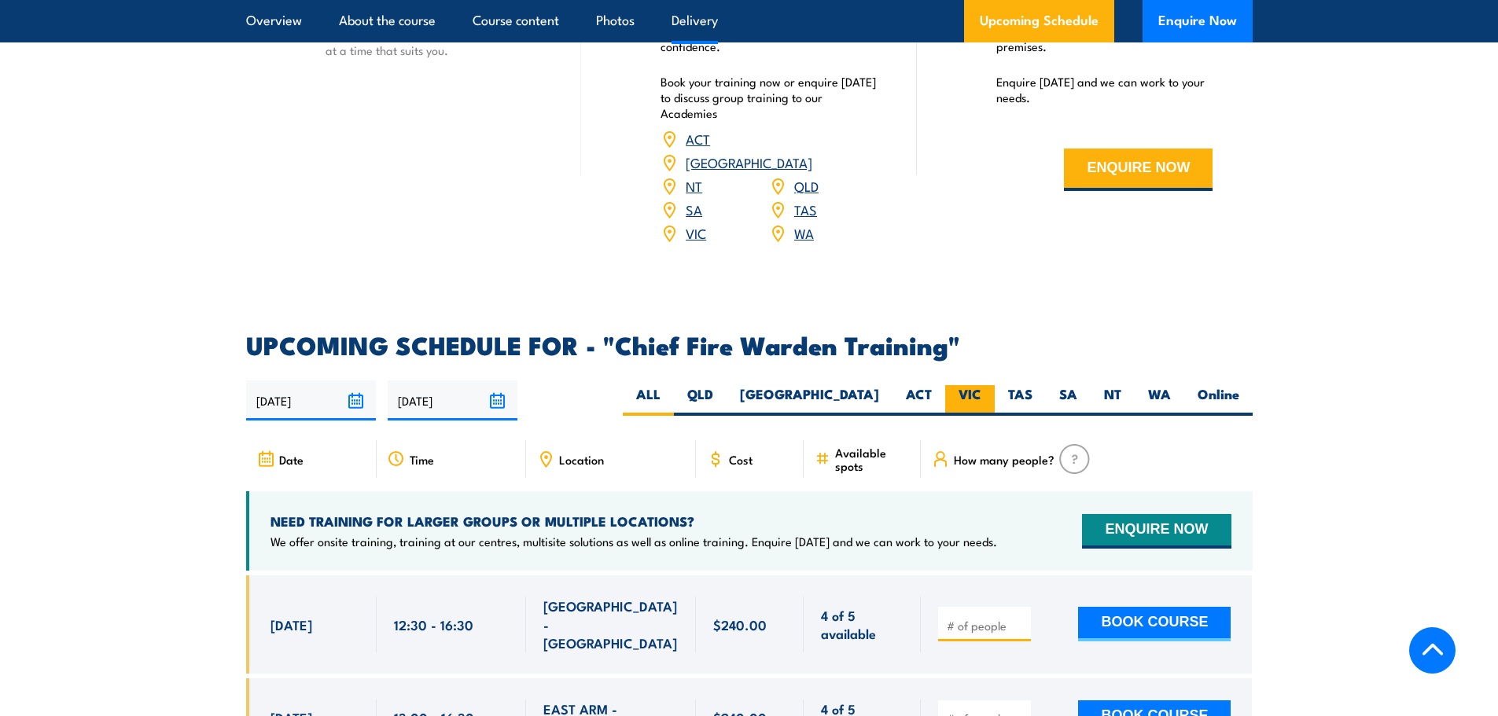
click at [965, 385] on label "VIC" at bounding box center [970, 400] width 50 height 31
click at [981, 385] on input "VIC" at bounding box center [986, 390] width 10 height 10
radio input "true"
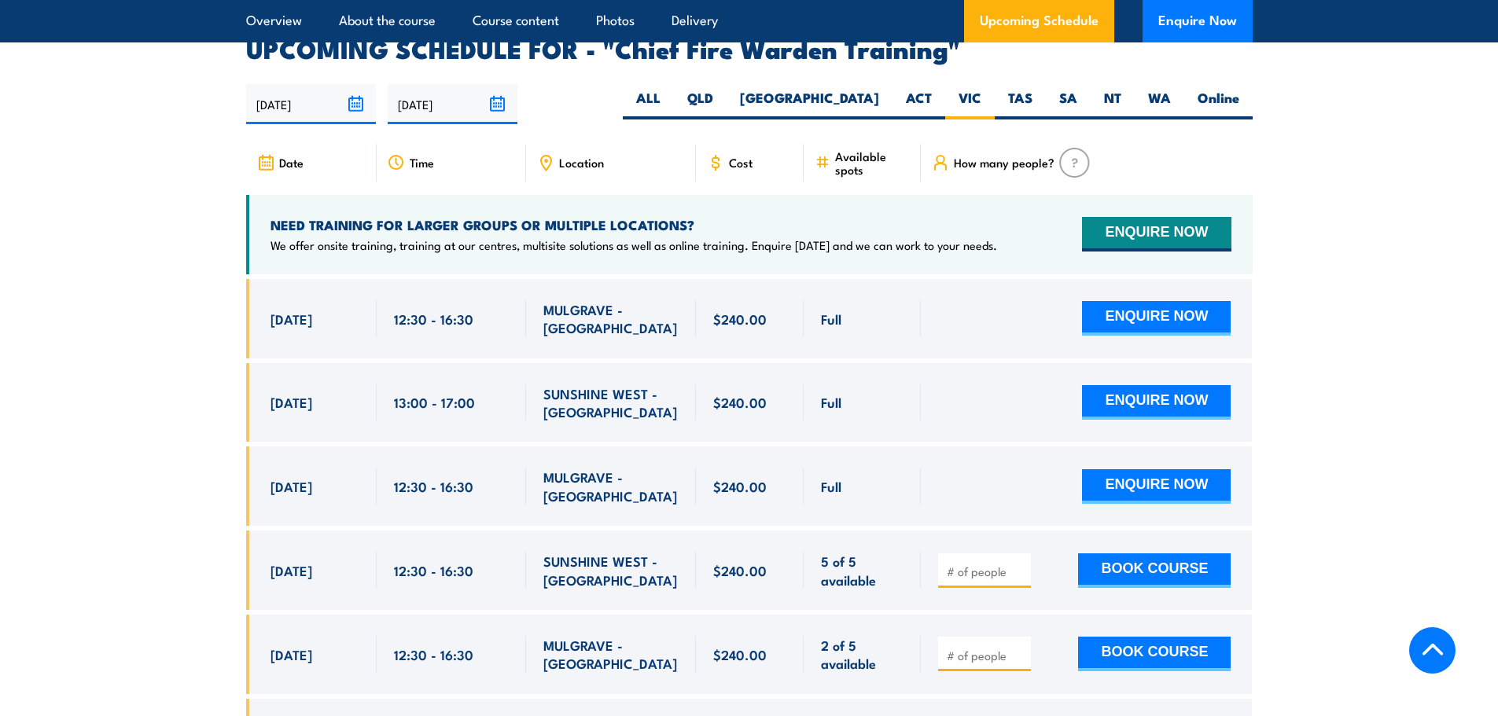
scroll to position [2804, 0]
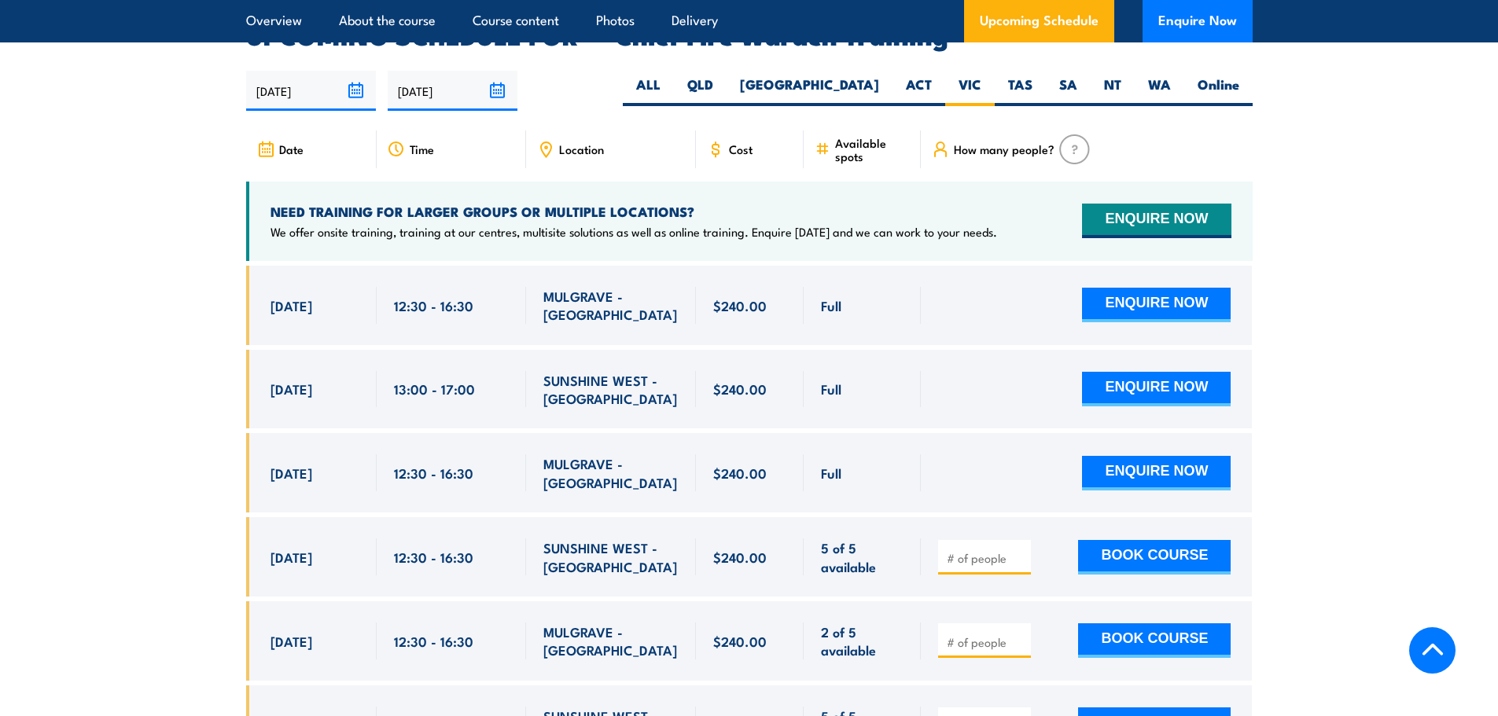
click at [754, 548] on span "$240.00" at bounding box center [739, 557] width 53 height 18
click at [977, 550] on input "number" at bounding box center [985, 558] width 79 height 16
click at [1020, 550] on input "1" at bounding box center [985, 558] width 79 height 16
click at [972, 550] on input "1" at bounding box center [985, 558] width 79 height 16
click at [1022, 550] on input "2" at bounding box center [985, 558] width 79 height 16
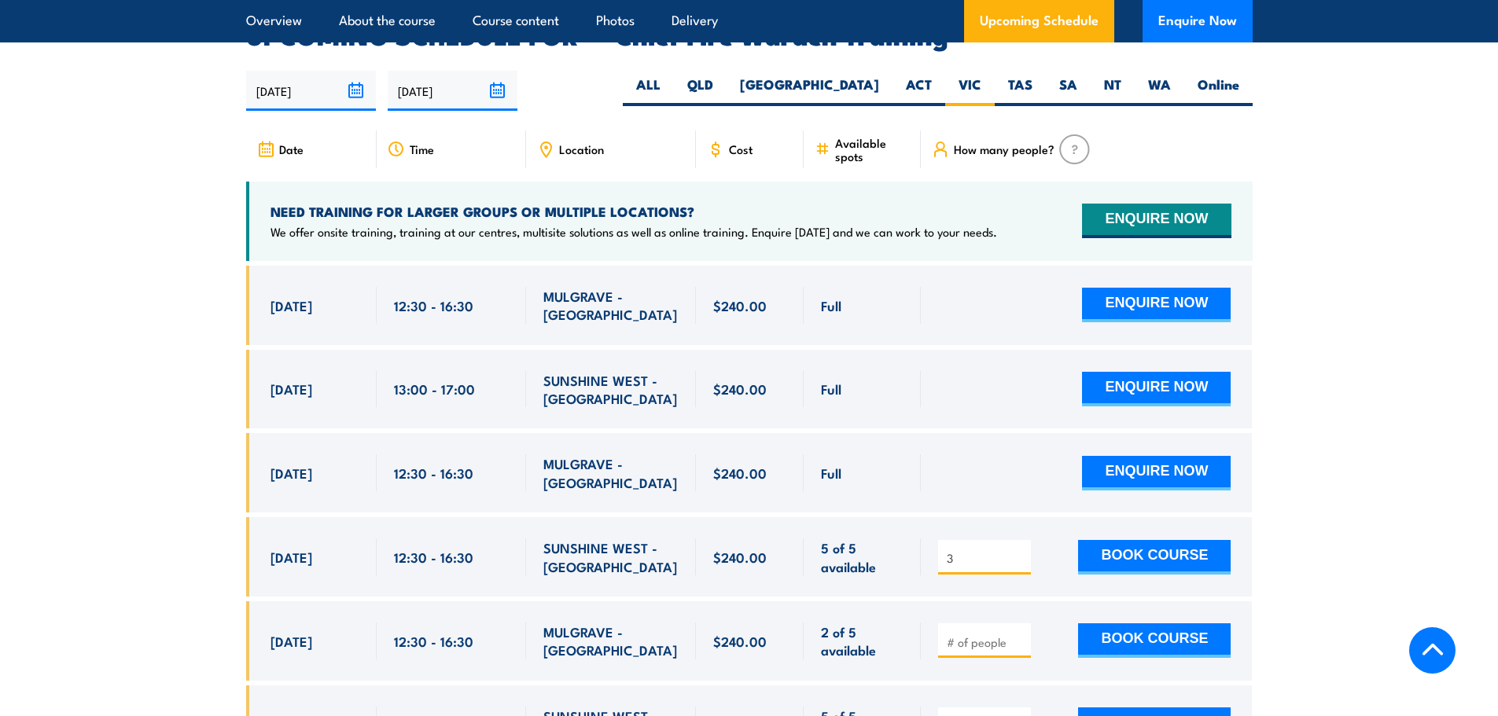
click at [1022, 550] on input "3" at bounding box center [985, 558] width 79 height 16
type input "2"
click at [1014, 550] on input "2" at bounding box center [985, 558] width 79 height 16
click at [1123, 540] on button "BOOK COURSE" at bounding box center [1154, 557] width 153 height 35
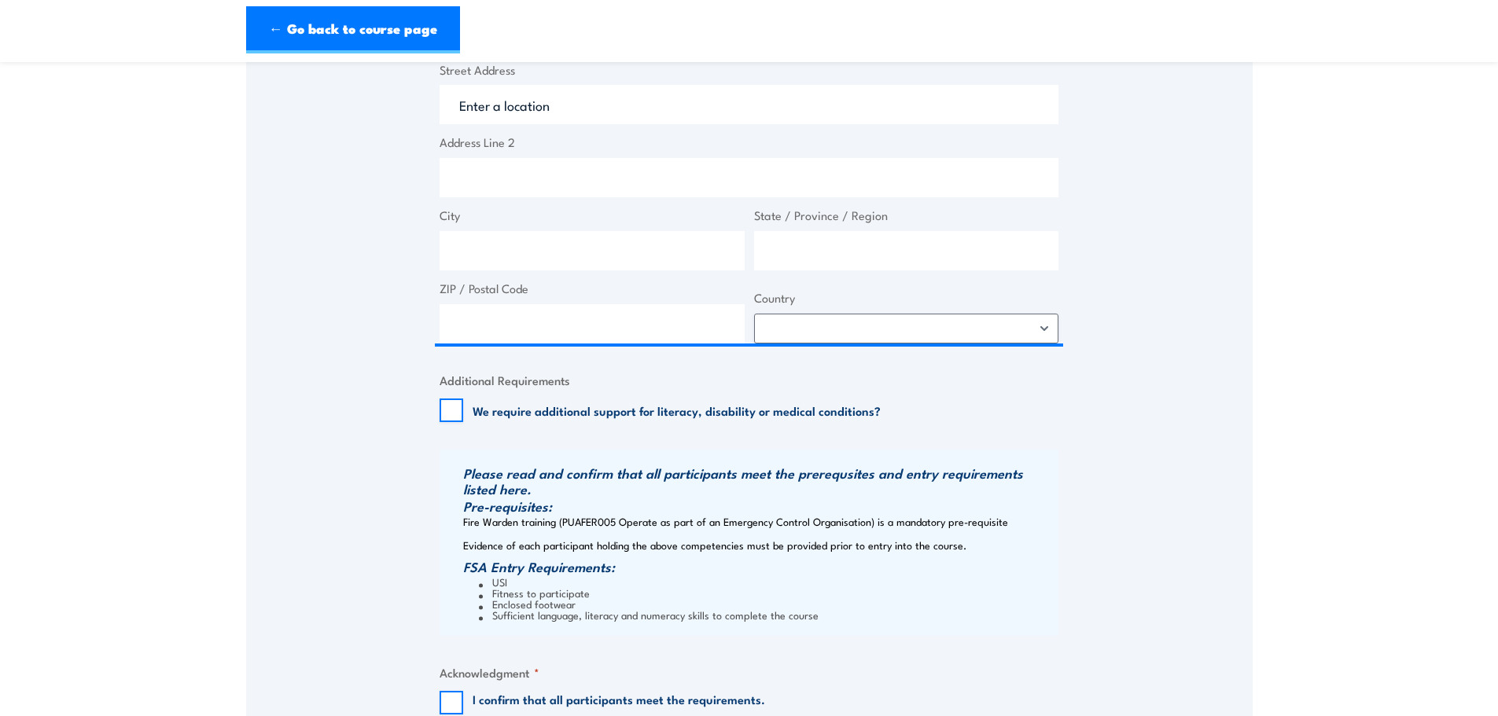
scroll to position [880, 0]
click at [770, 527] on div "Please read and confirm that all participants meet the prerequsites and entry r…" at bounding box center [748, 542] width 619 height 186
click at [802, 513] on div "Please read and confirm that all participants meet the prerequsites and entry r…" at bounding box center [748, 542] width 619 height 186
click at [634, 574] on div "Please read and confirm that all participants meet the prerequsites and entry r…" at bounding box center [748, 542] width 619 height 186
click at [583, 529] on div "Please read and confirm that all participants meet the prerequsites and entry r…" at bounding box center [748, 542] width 619 height 186
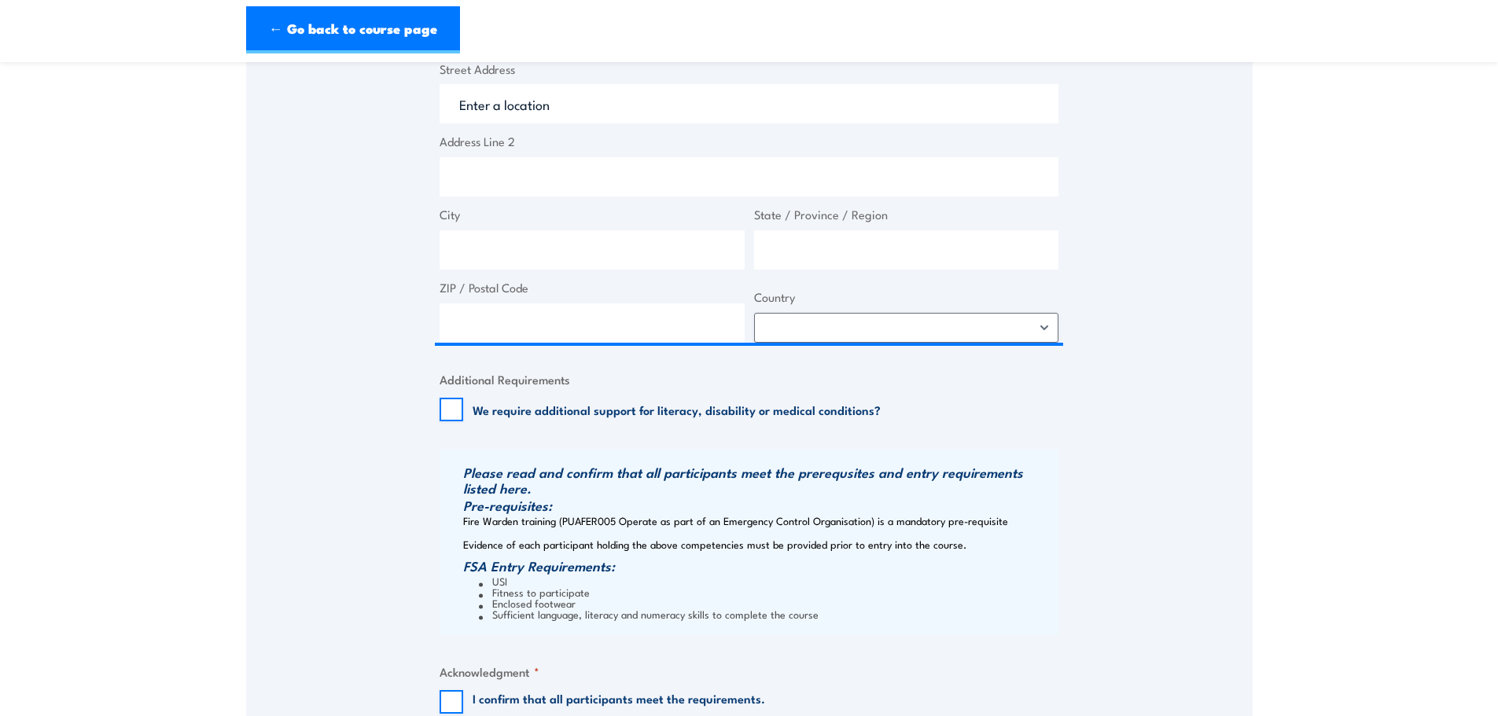
click at [573, 526] on div "Please read and confirm that all participants meet the prerequsites and entry r…" at bounding box center [748, 542] width 619 height 186
click at [733, 413] on label "We require additional support for literacy, disability or medical conditions?" at bounding box center [676, 410] width 408 height 16
click at [463, 413] on input "We require additional support for literacy, disability or medical conditions?" at bounding box center [451, 410] width 24 height 24
checkbox input "true"
click at [573, 423] on div "Billing details I am enroling as: * An individual (I am paying for this myself)…" at bounding box center [748, 188] width 619 height 1263
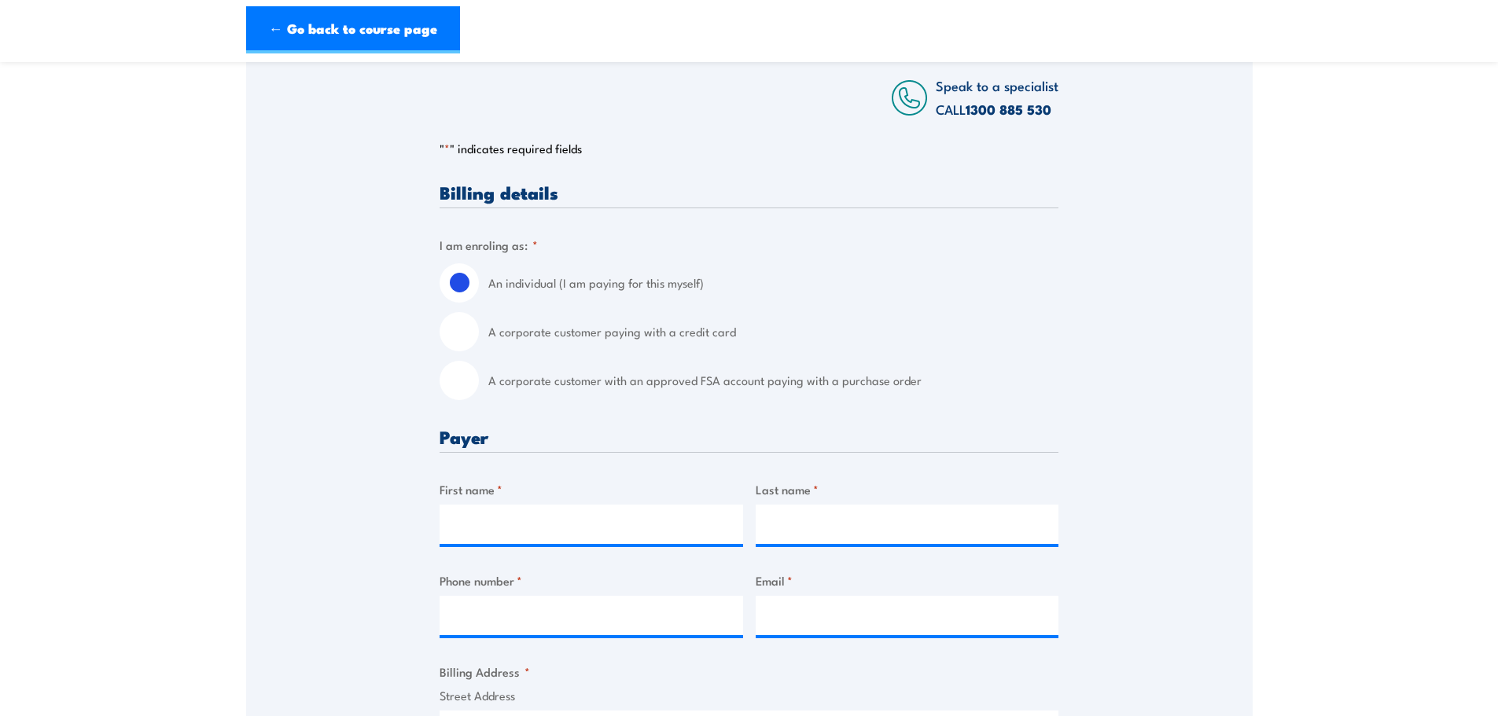
scroll to position [0, 0]
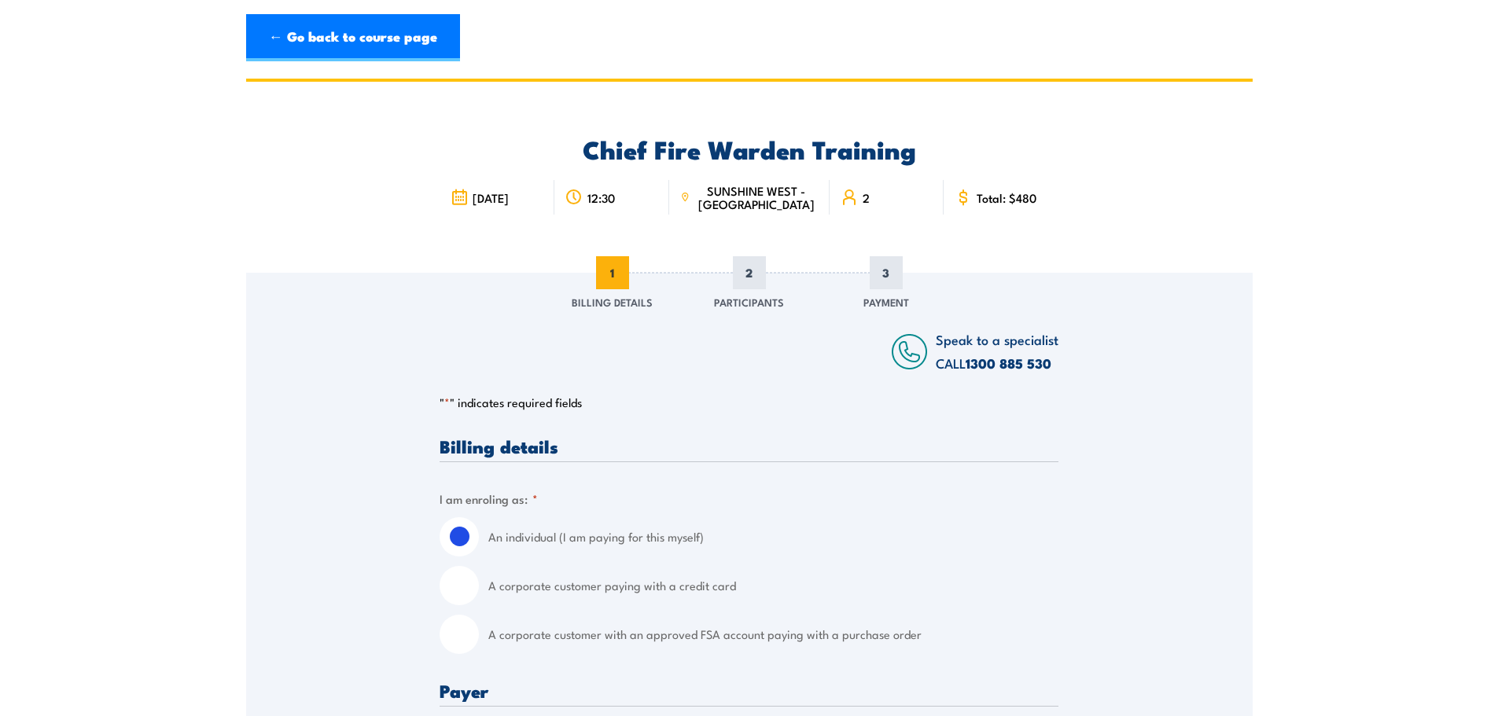
click at [732, 408] on p "" * " indicates required fields" at bounding box center [748, 403] width 619 height 16
click at [270, 35] on link "← Go back to course page" at bounding box center [353, 37] width 214 height 47
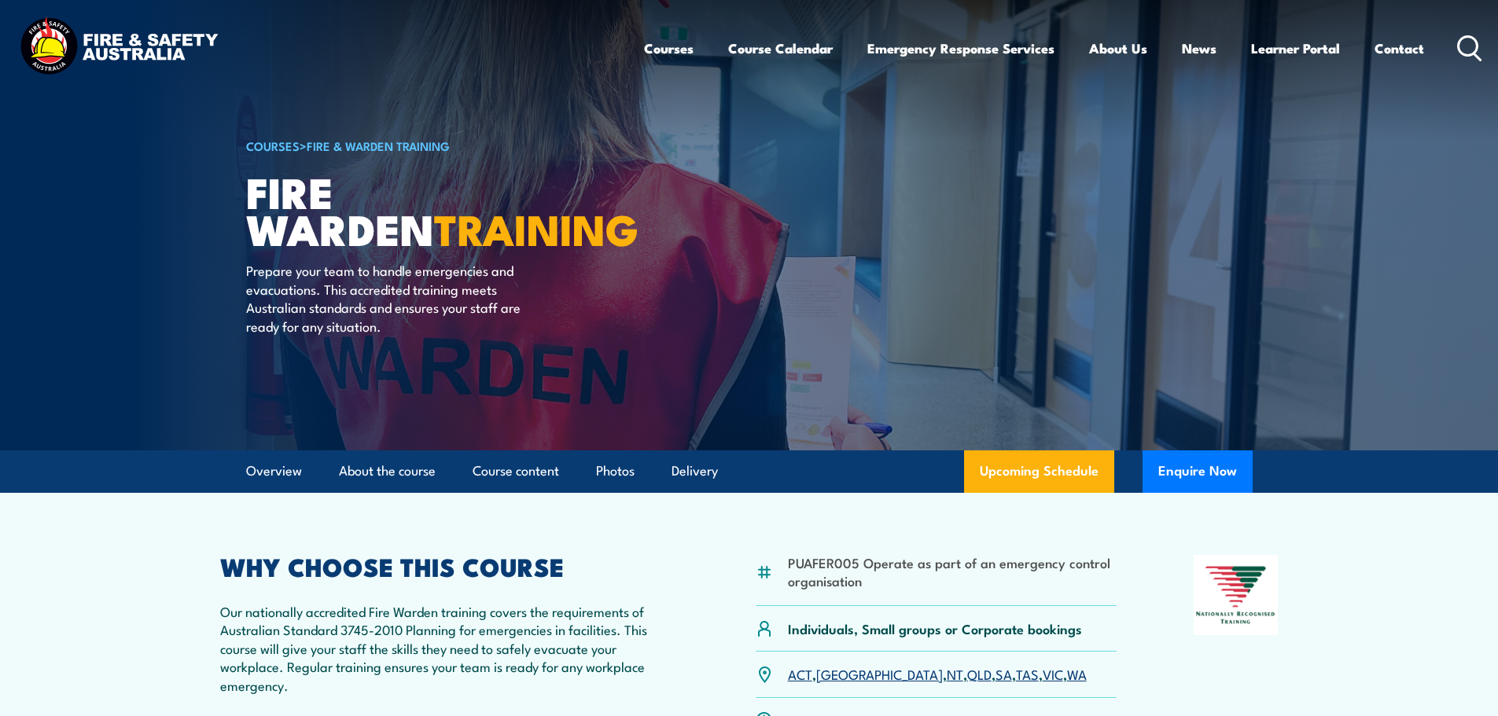
click at [384, 380] on div "COURSES > Fire & Warden Training Fire Warden TRAINING Prepare your team to hand…" at bounding box center [440, 225] width 388 height 450
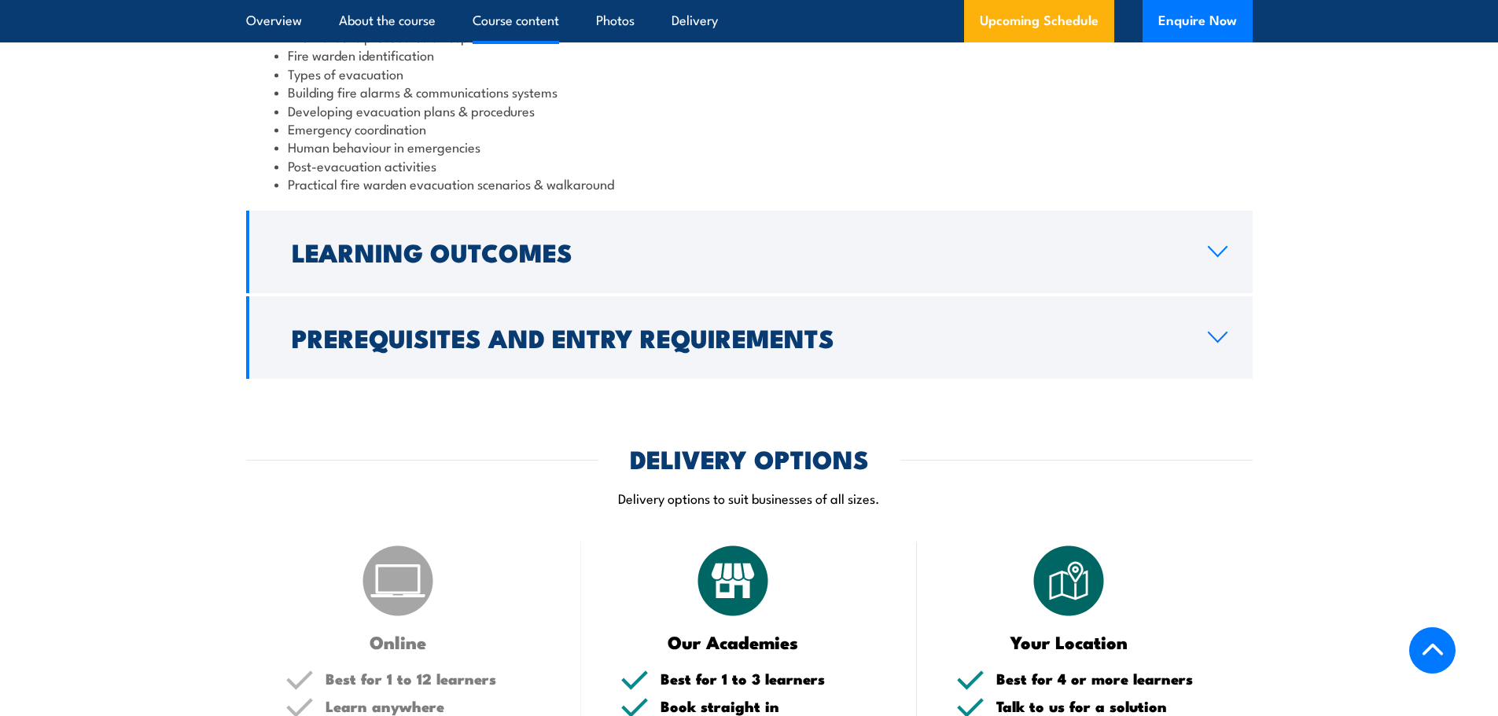
scroll to position [1824, 0]
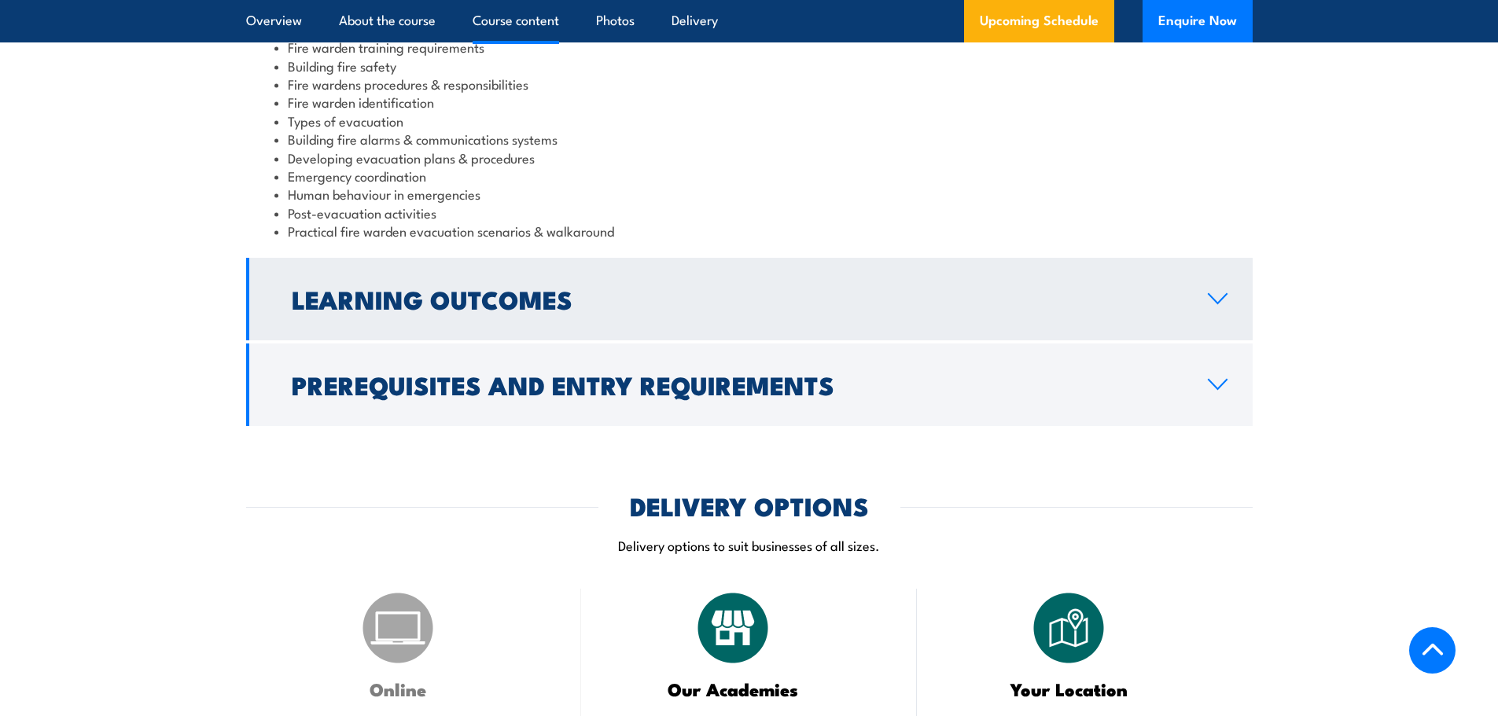
click at [1220, 304] on icon at bounding box center [1217, 298] width 21 height 13
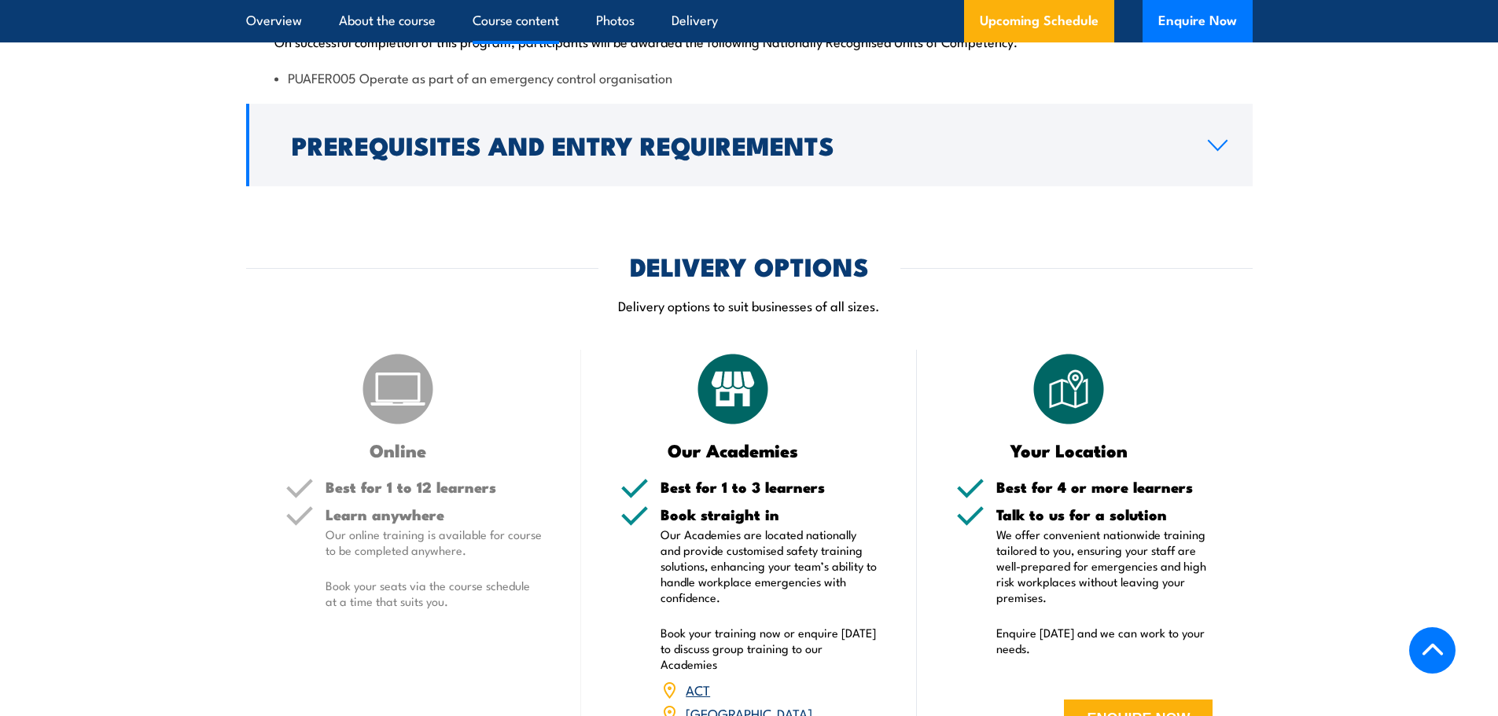
scroll to position [1737, 0]
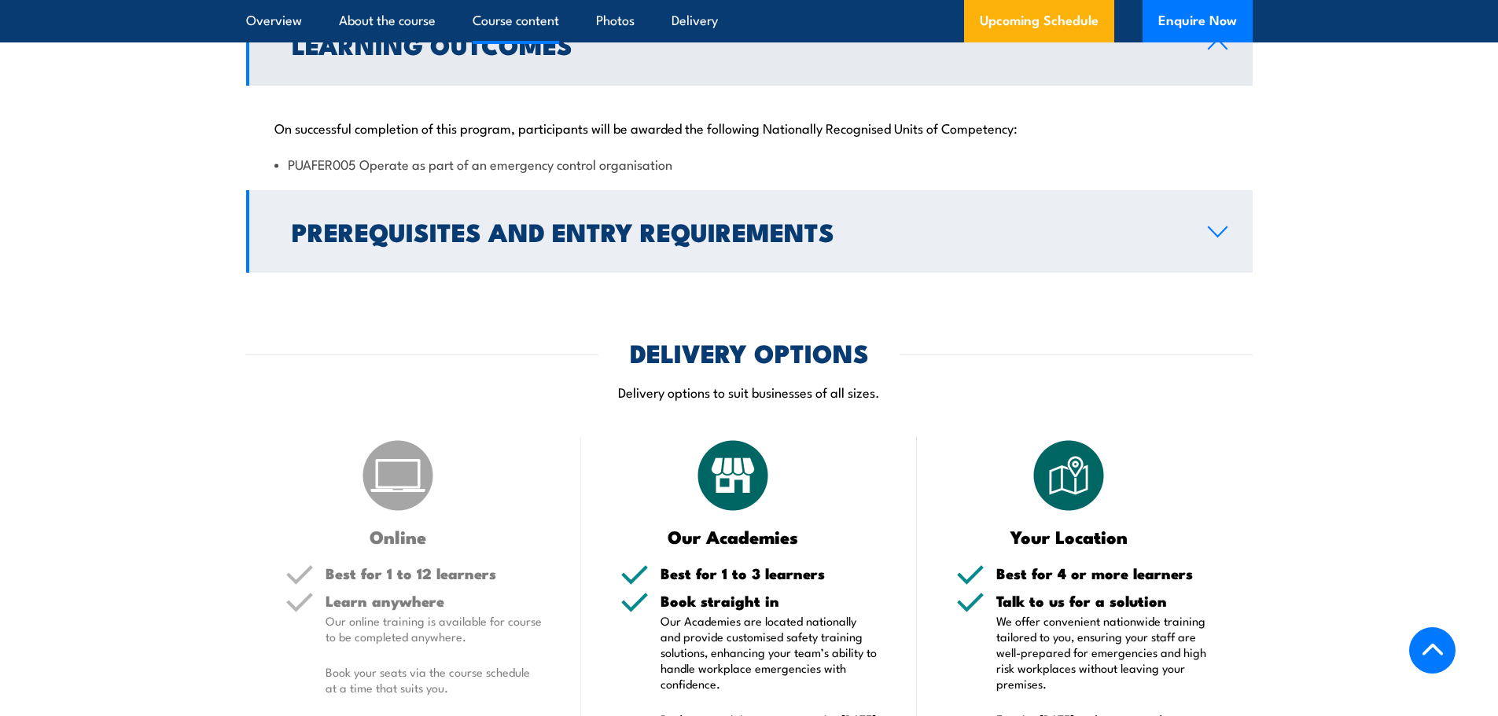
click at [1227, 239] on link "Prerequisites and Entry Requirements" at bounding box center [749, 231] width 1006 height 83
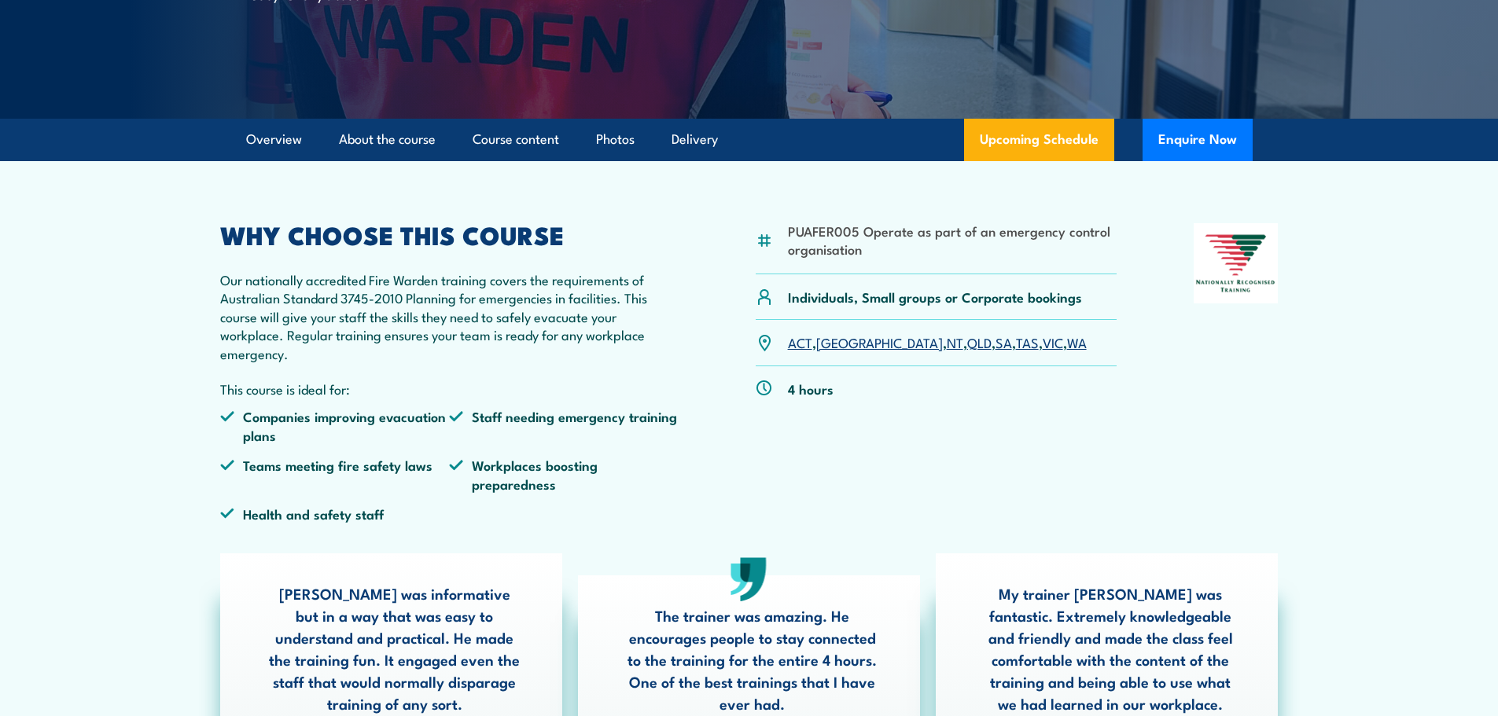
scroll to position [0, 0]
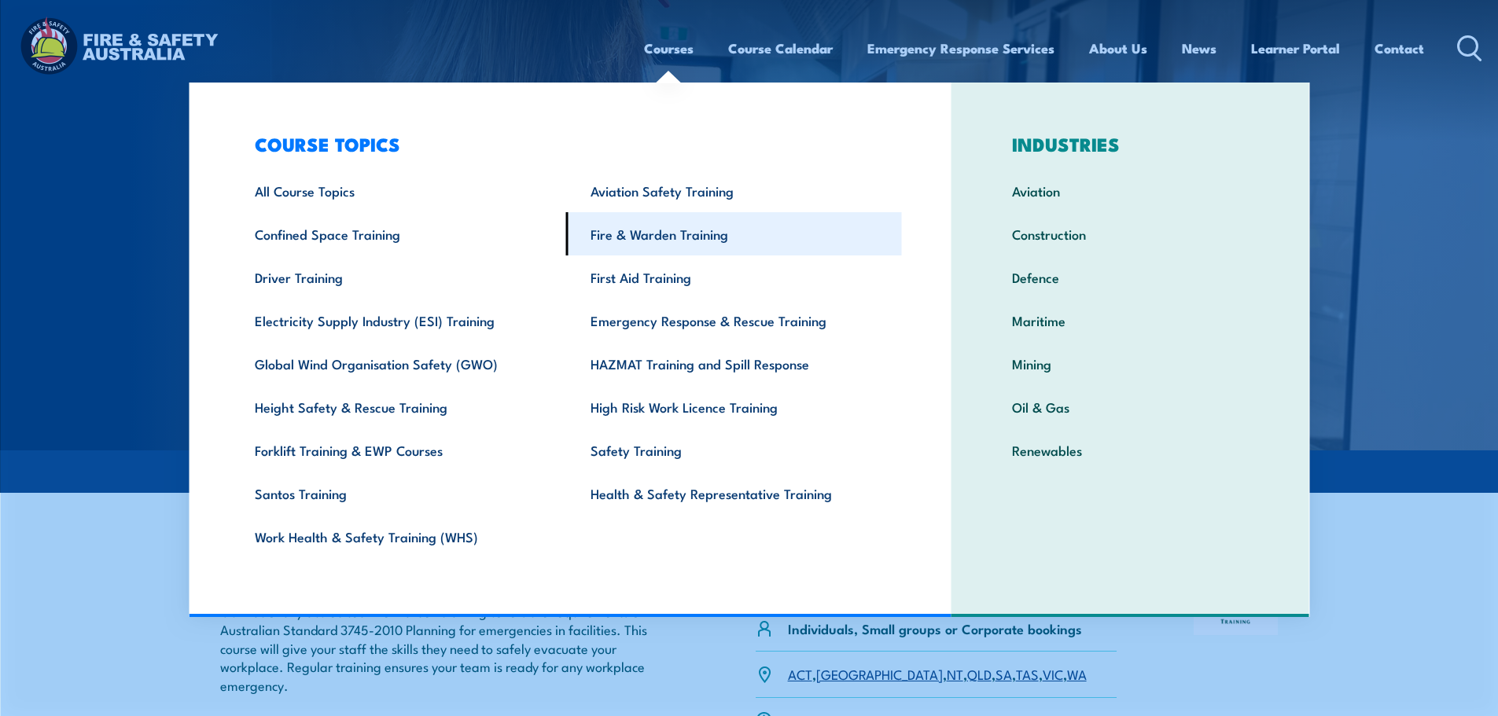
click at [693, 232] on link "Fire & Warden Training" at bounding box center [734, 233] width 336 height 43
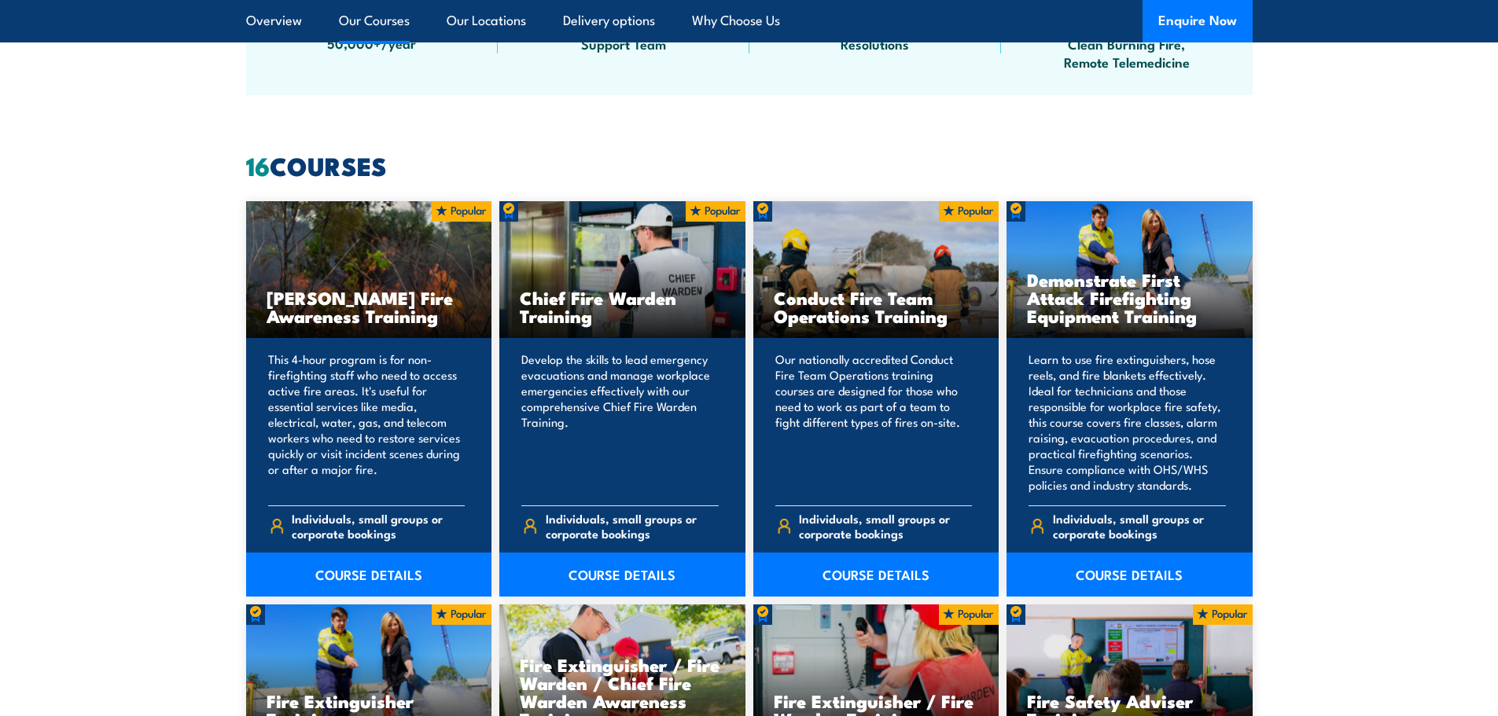
scroll to position [1164, 0]
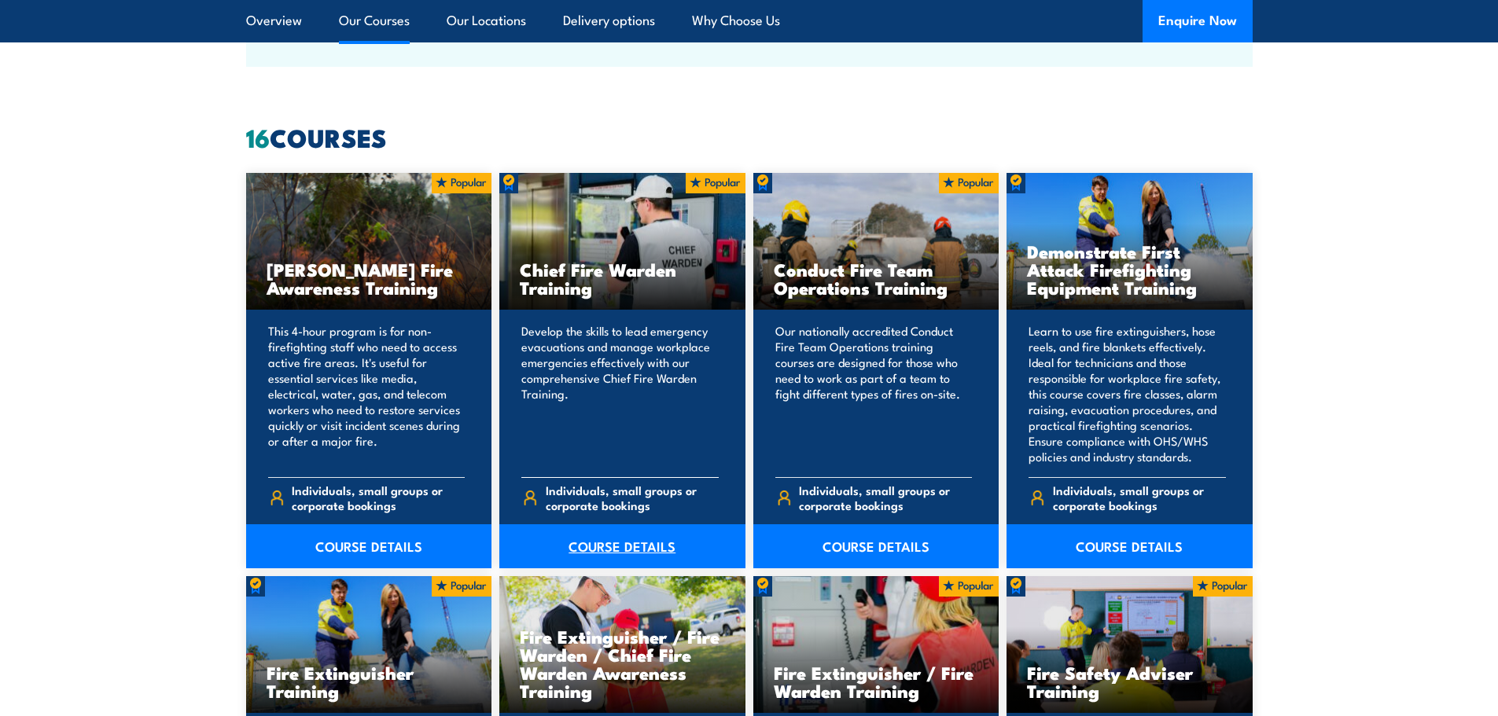
click at [634, 550] on link "COURSE DETAILS" at bounding box center [622, 546] width 246 height 44
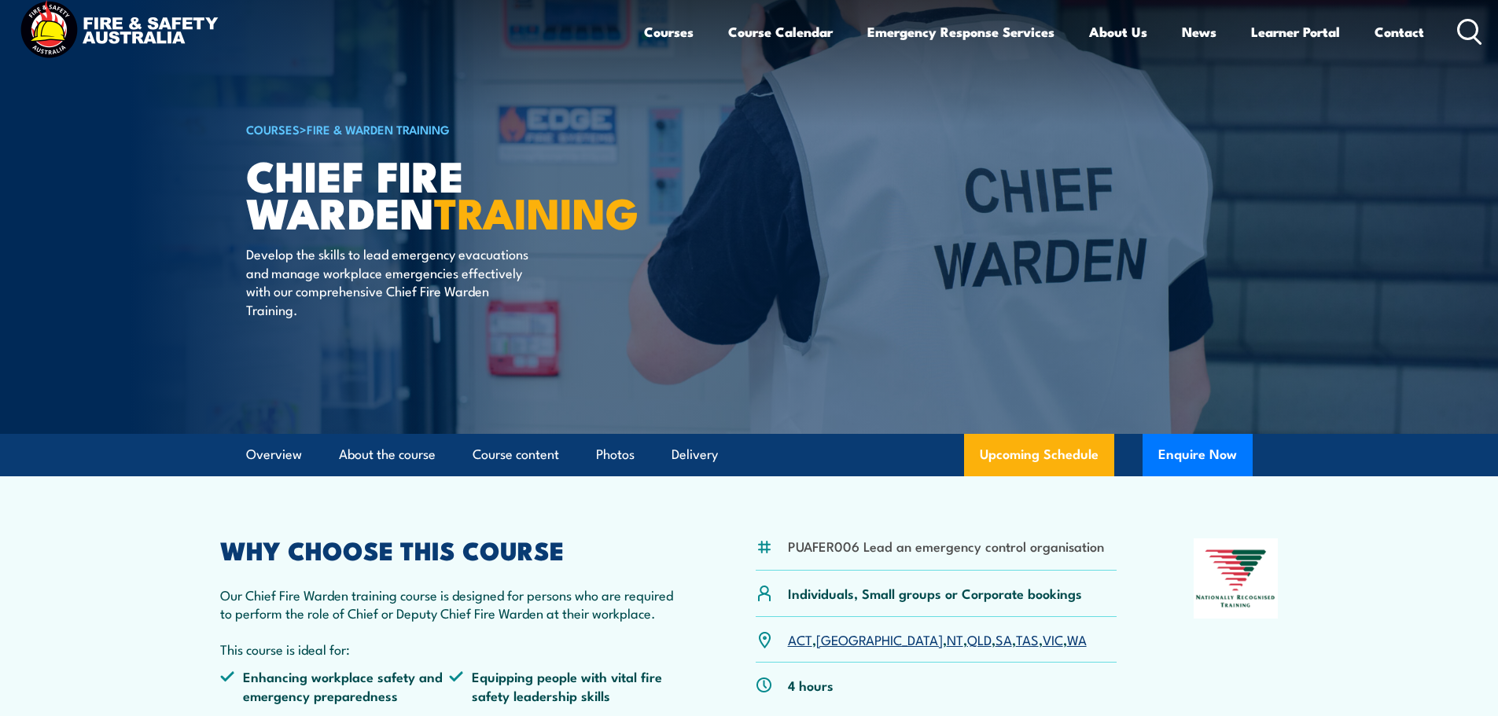
scroll to position [7, 0]
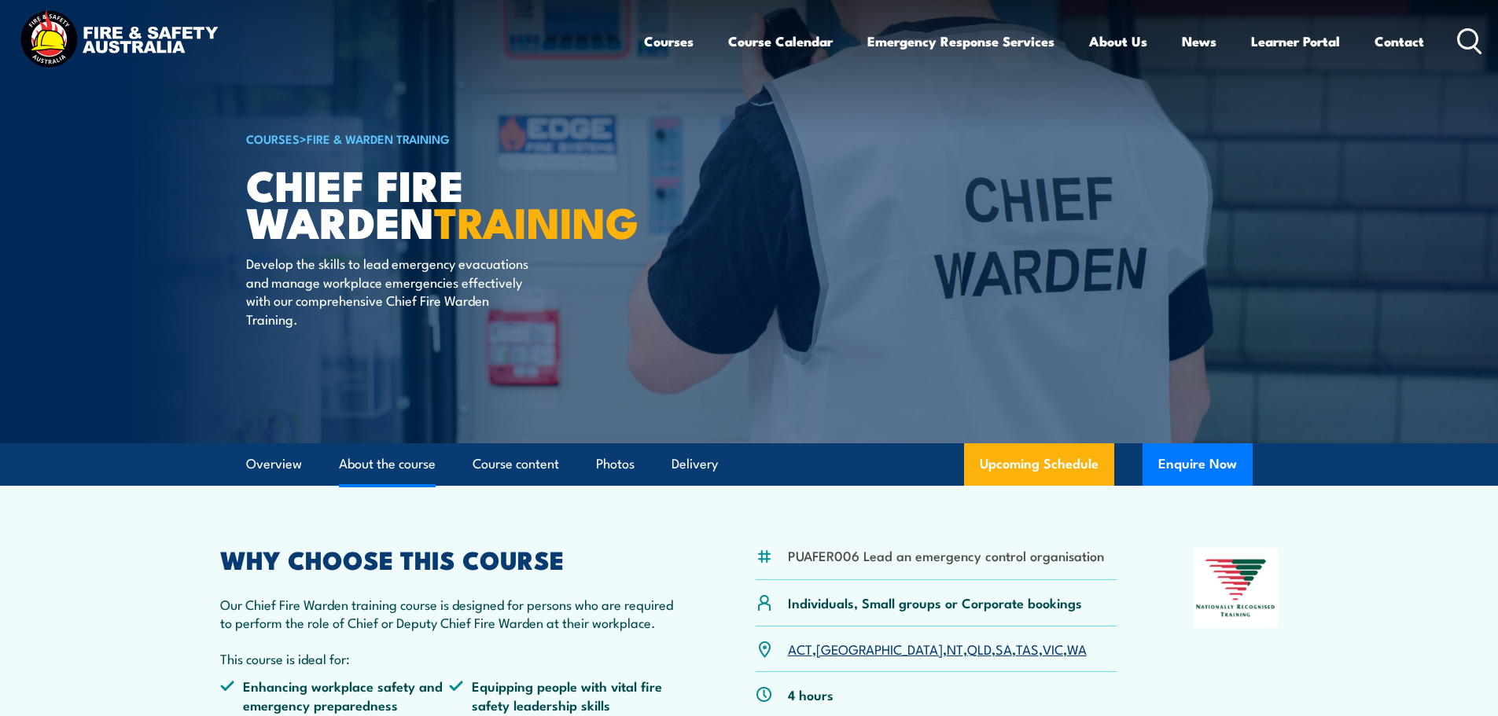
click at [426, 467] on link "About the course" at bounding box center [387, 464] width 97 height 42
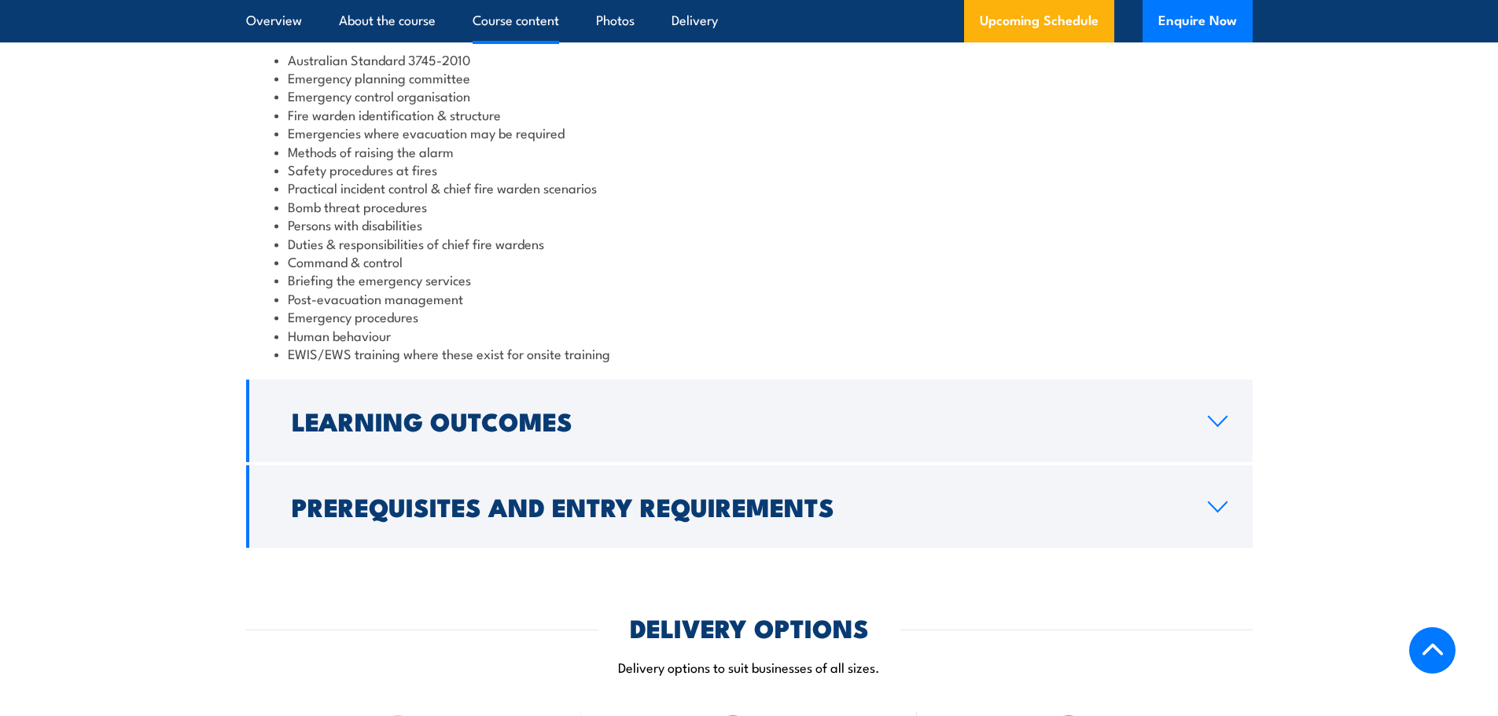
scroll to position [1655, 0]
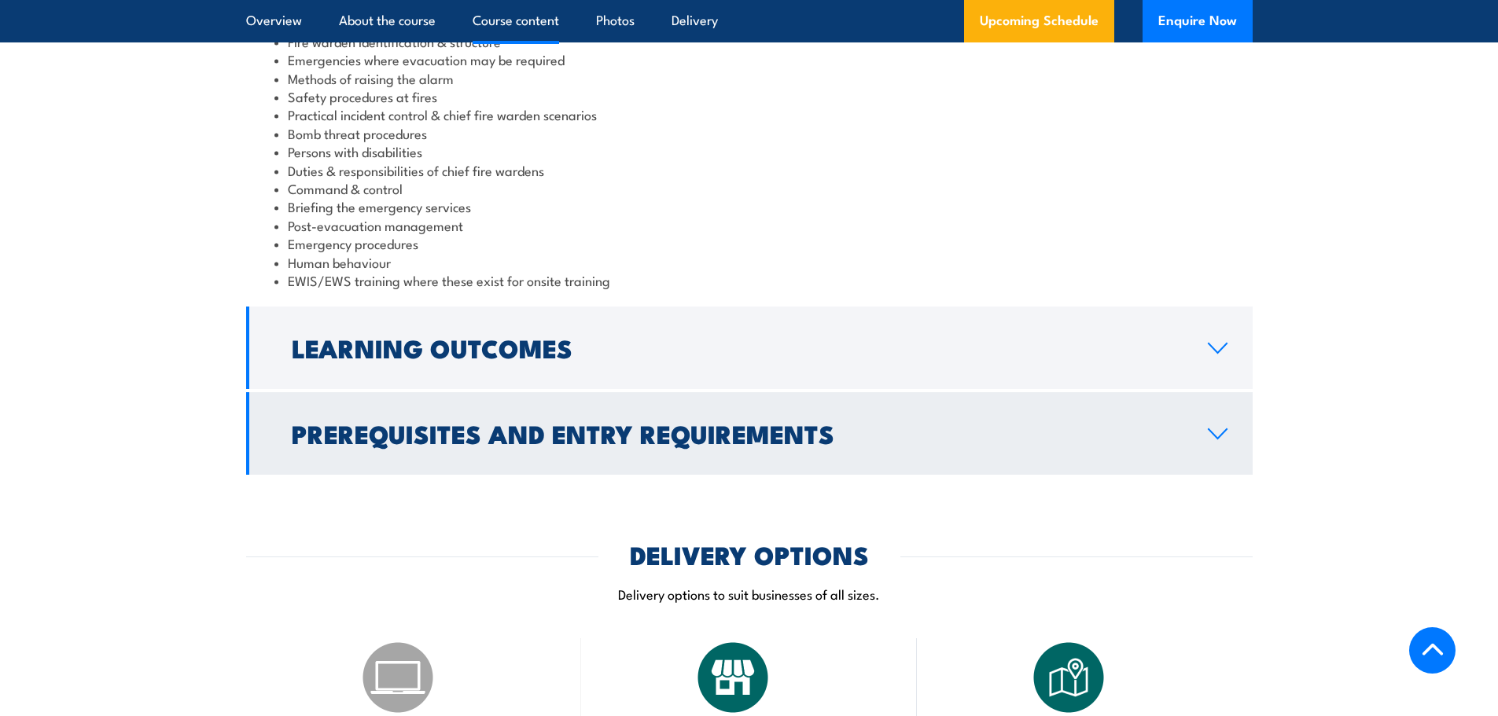
click at [1223, 433] on icon at bounding box center [1217, 433] width 18 height 9
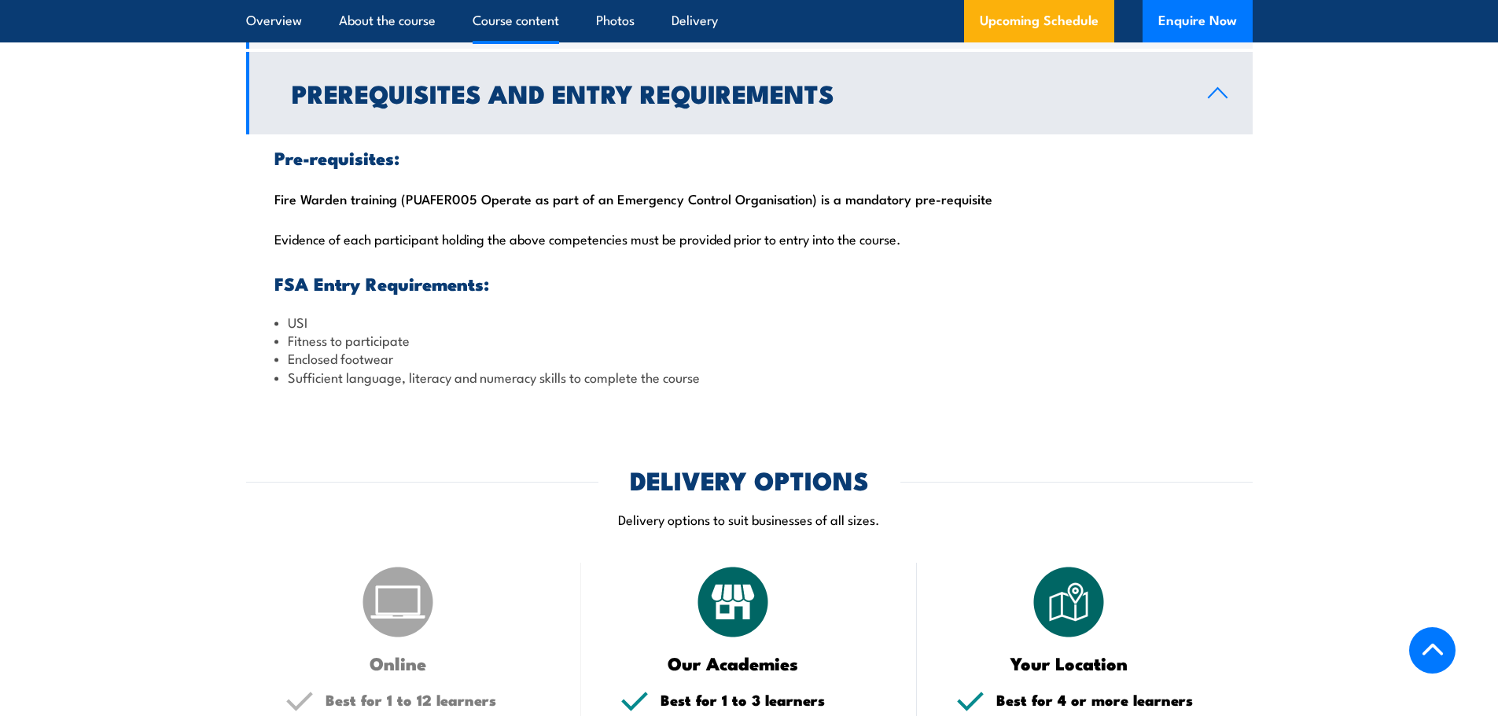
scroll to position [1624, 0]
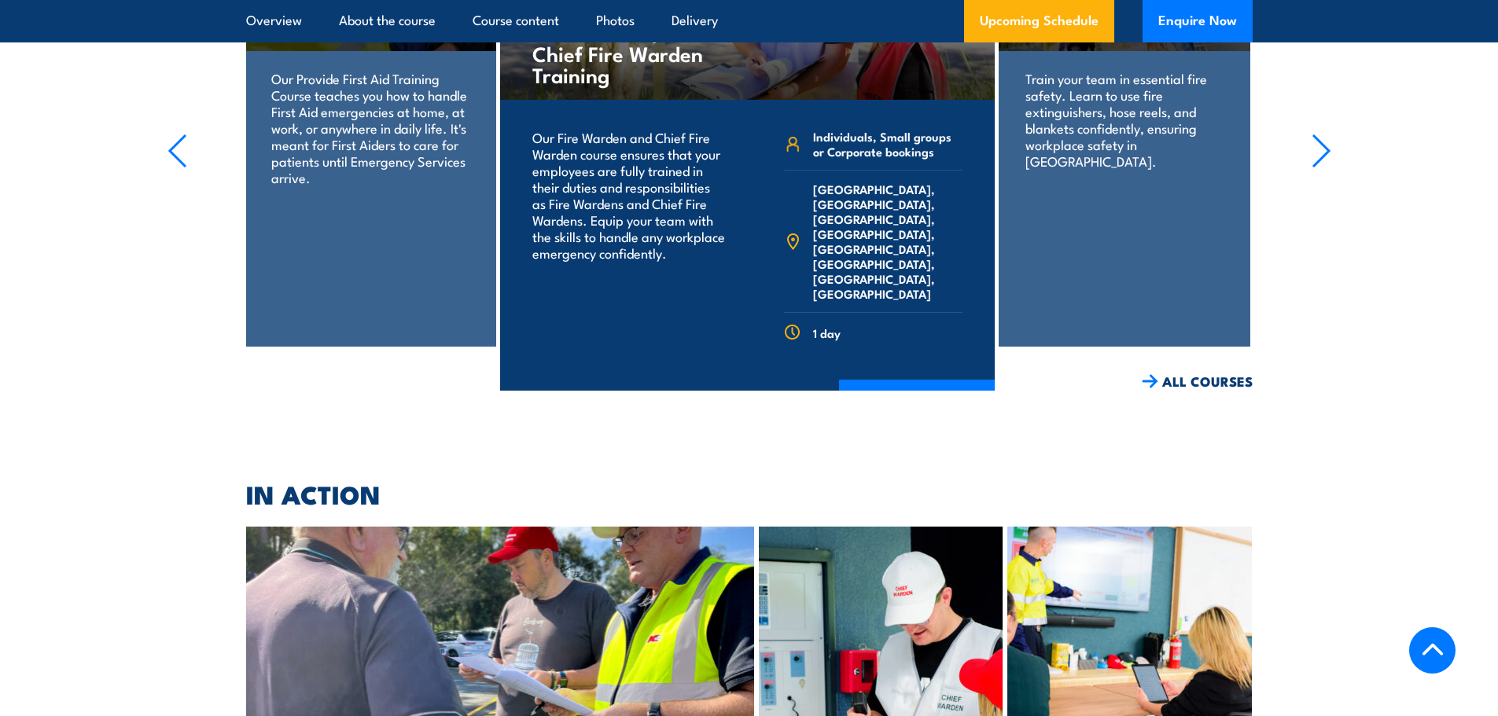
scroll to position [6889, 0]
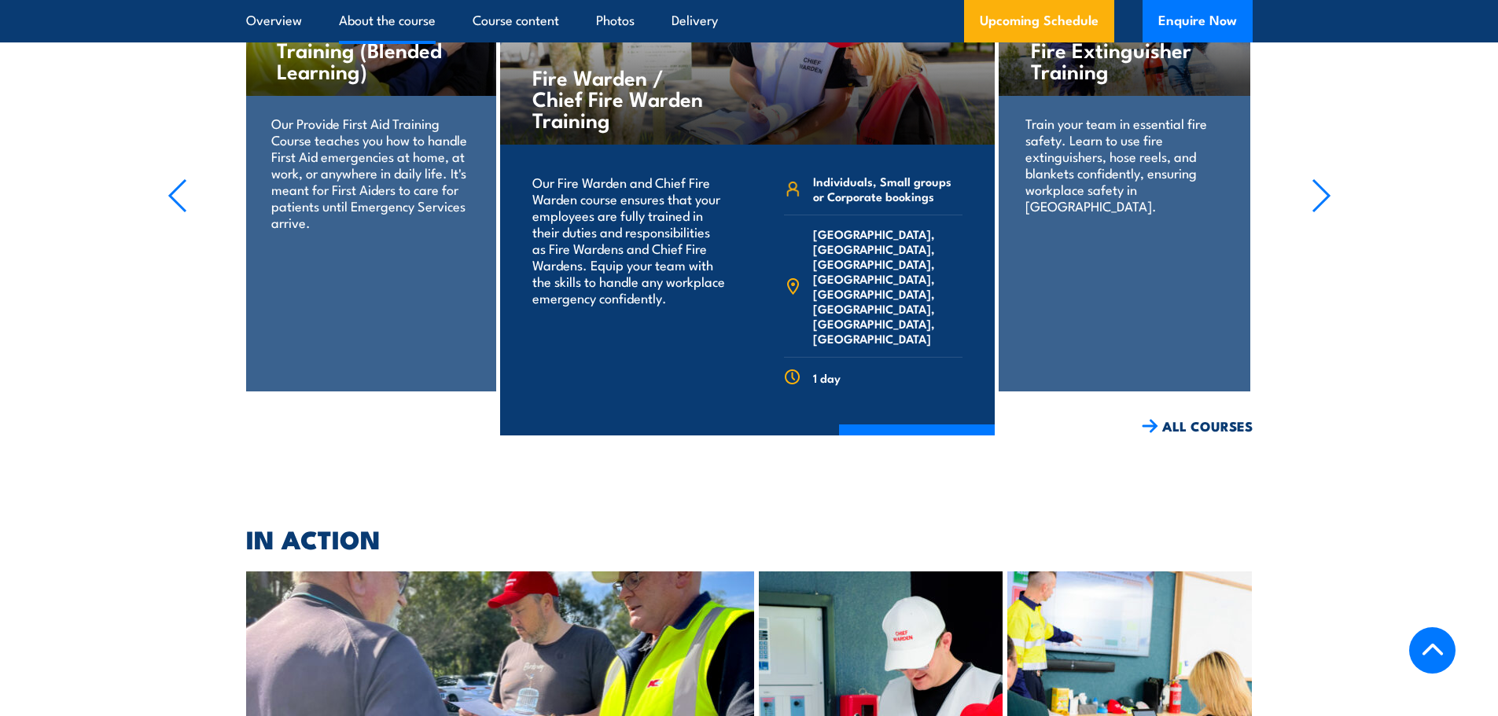
click at [358, 16] on link "About the course" at bounding box center [387, 21] width 97 height 42
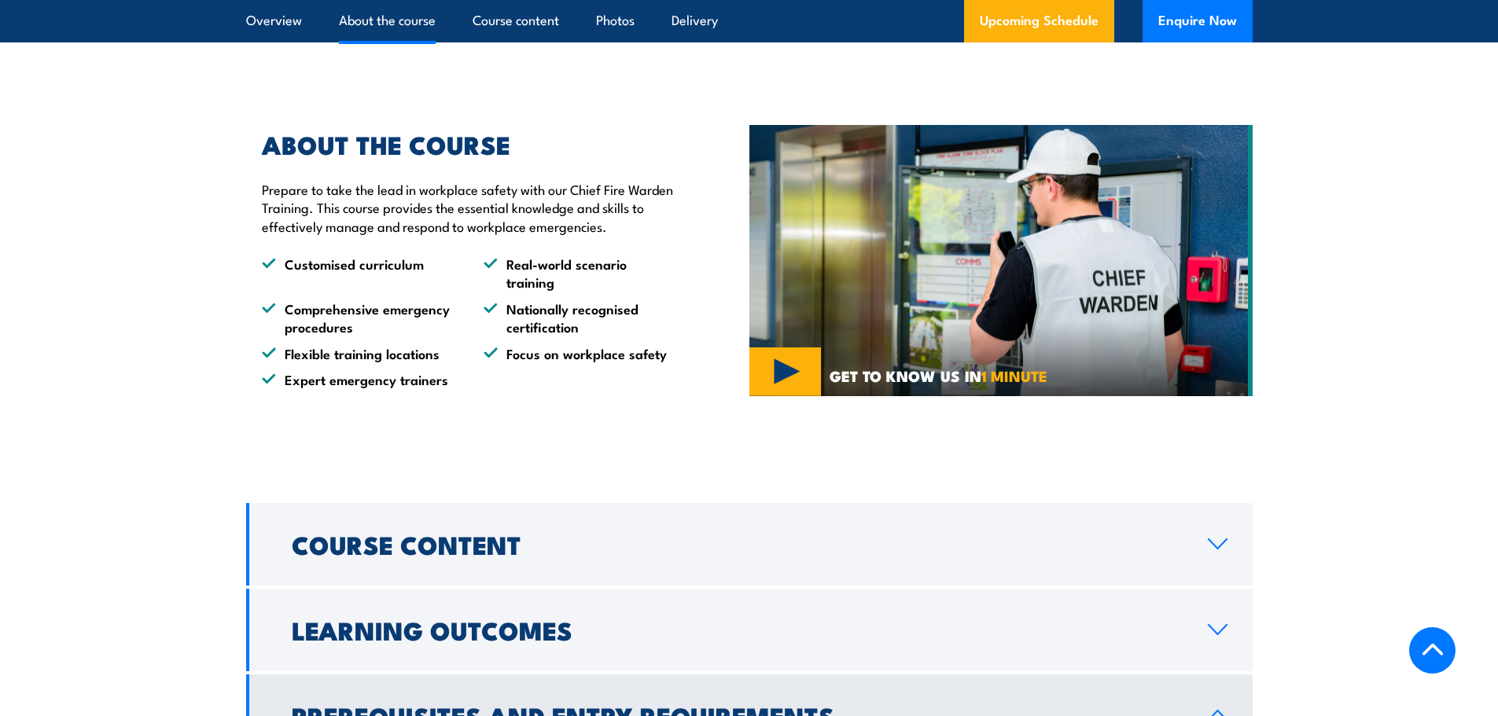
scroll to position [1028, 0]
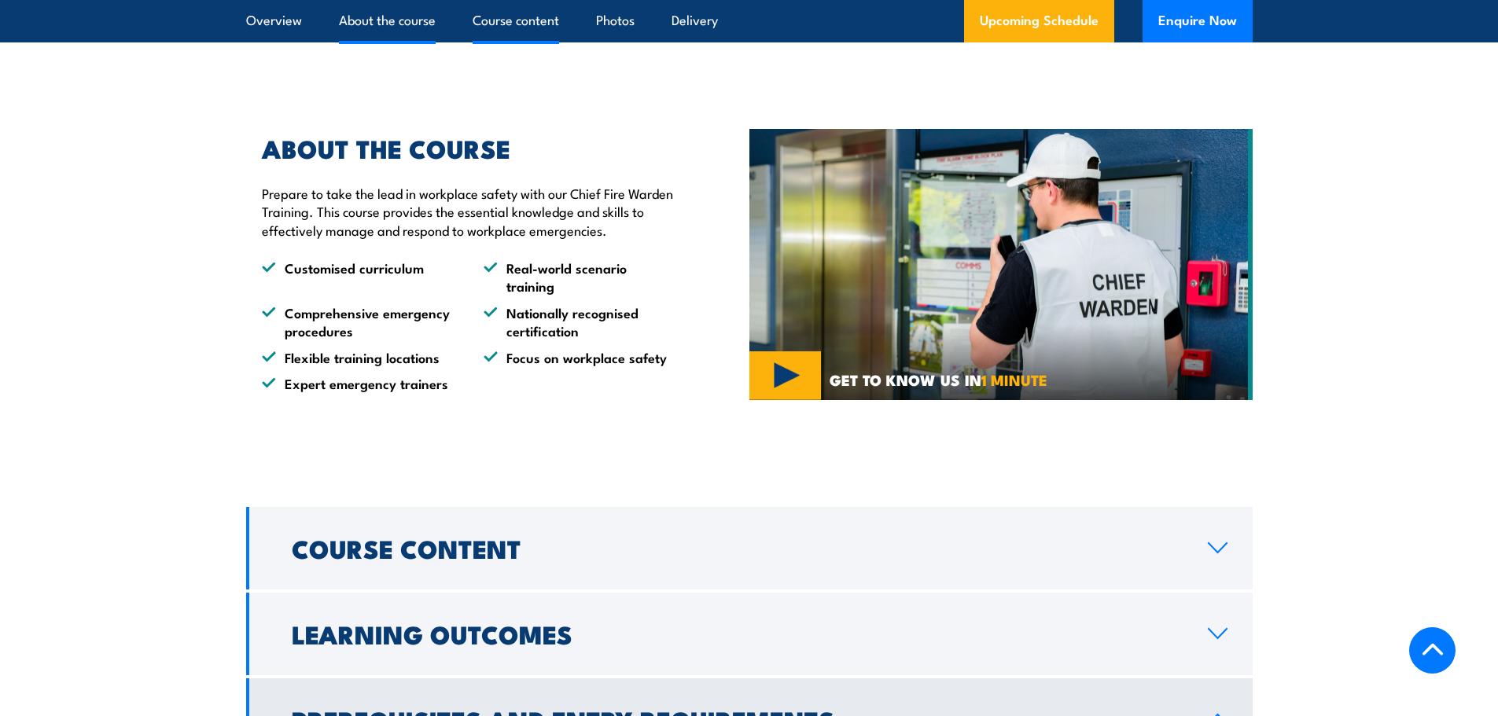
click at [487, 17] on link "Course content" at bounding box center [515, 21] width 86 height 42
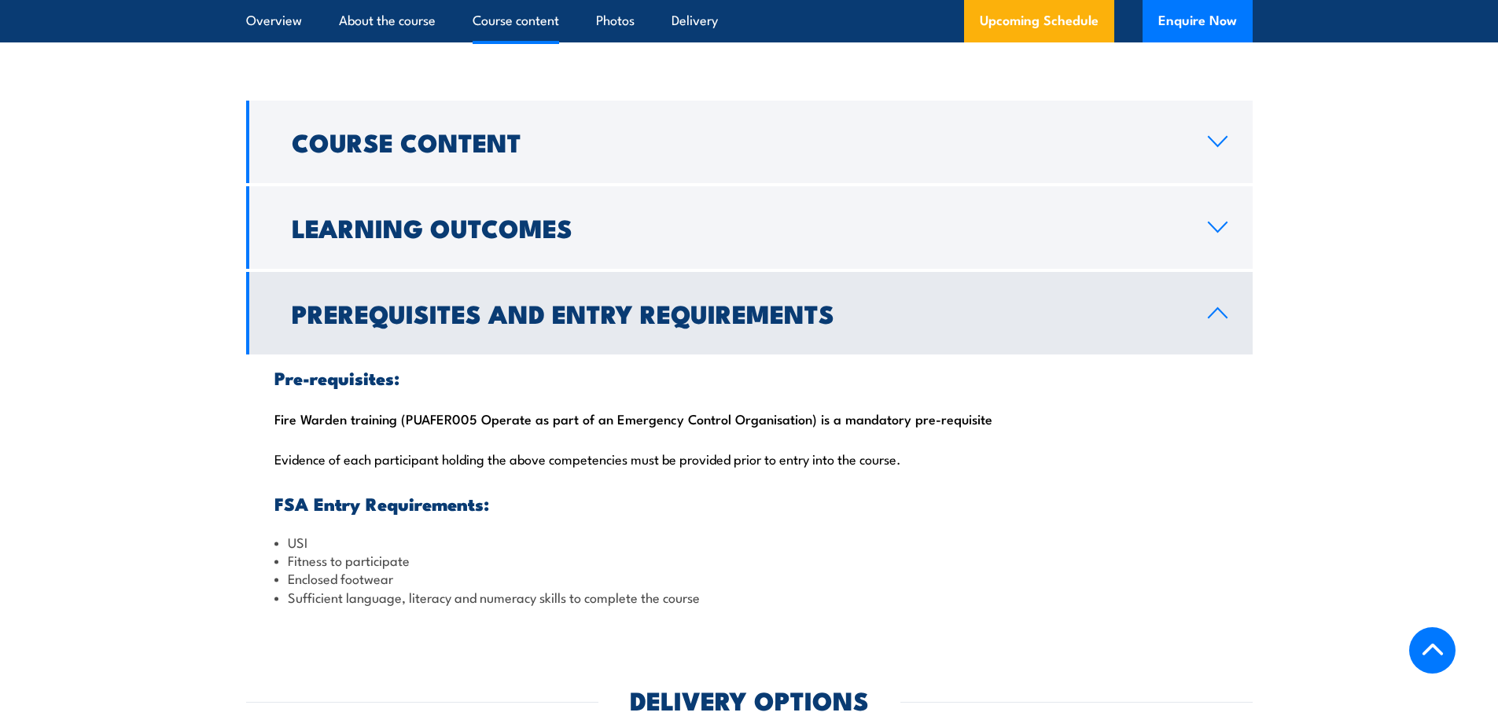
scroll to position [1438, 0]
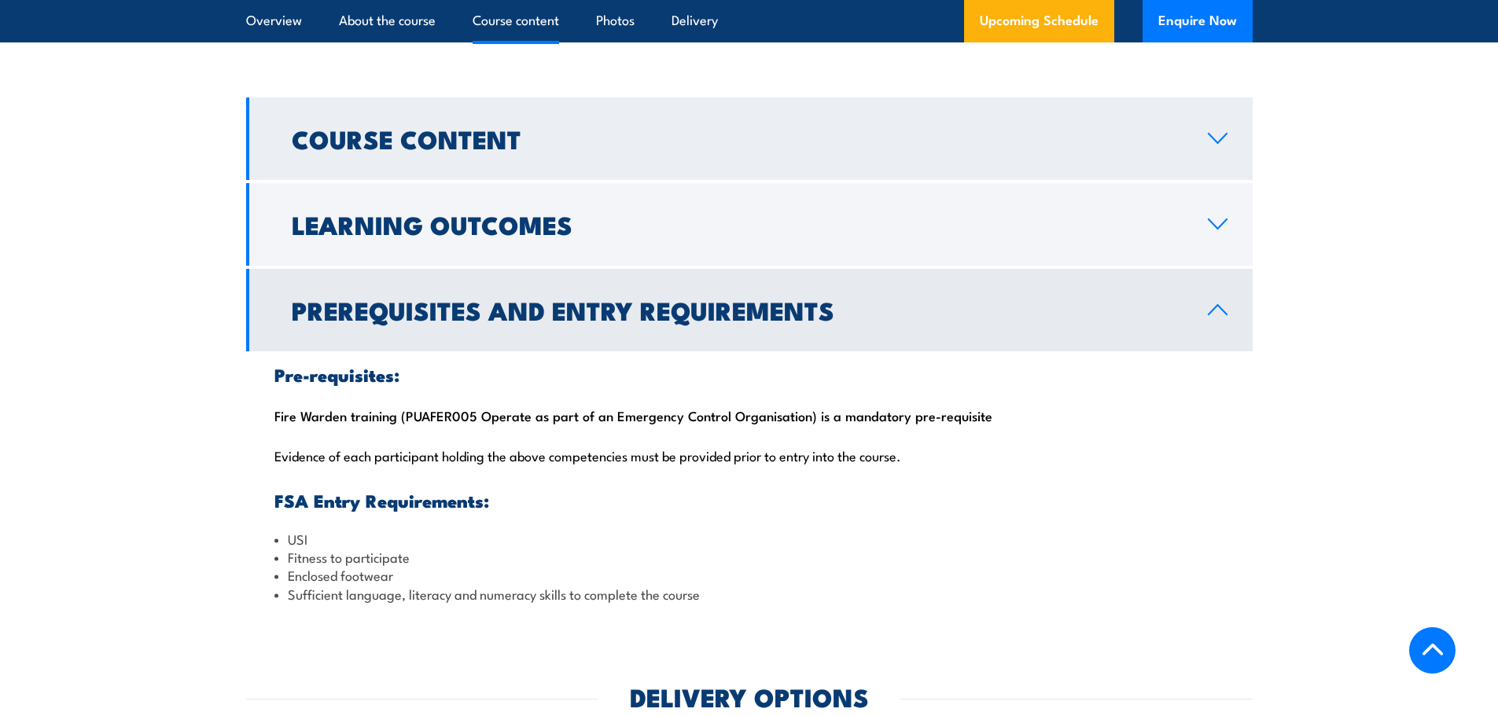
click at [1221, 147] on link "Course Content" at bounding box center [749, 138] width 1006 height 83
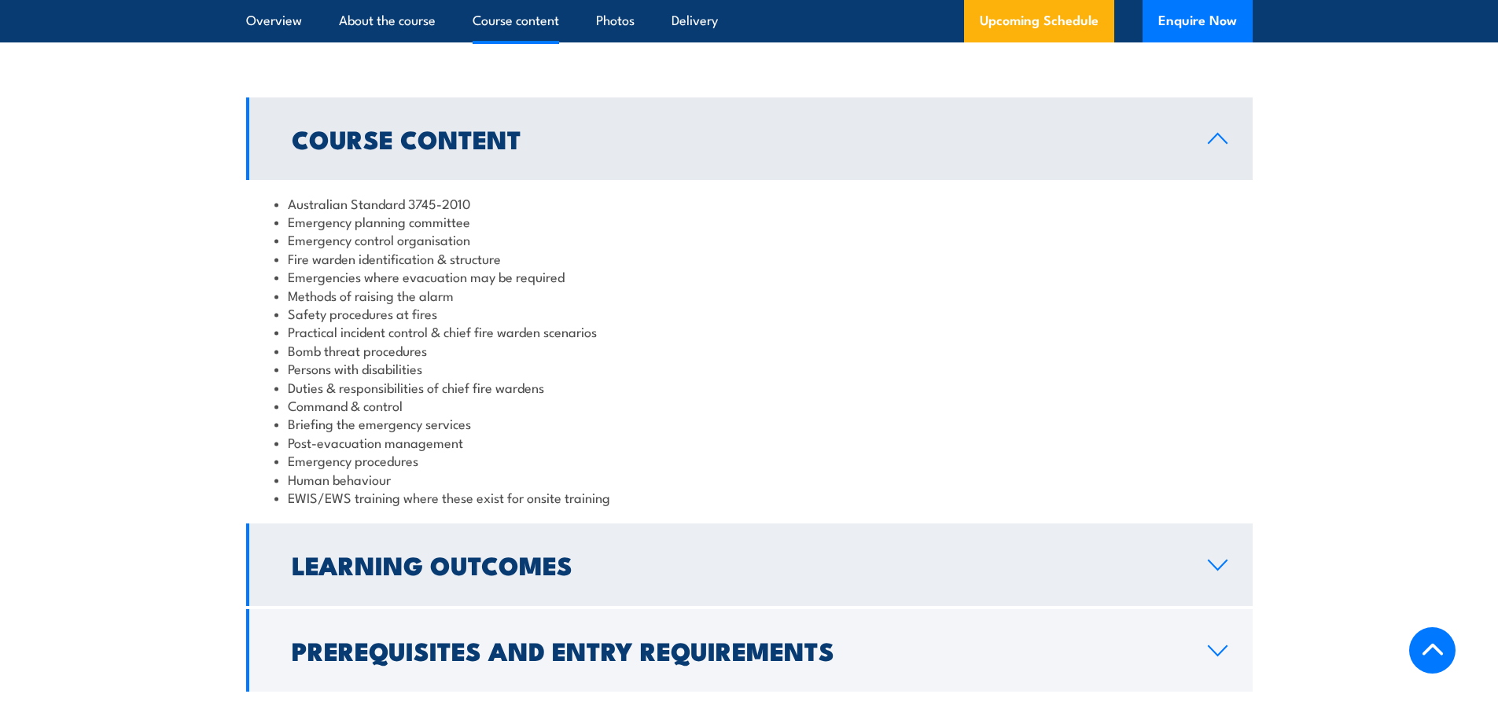
click at [1220, 575] on link "Learning Outcomes" at bounding box center [749, 565] width 1006 height 83
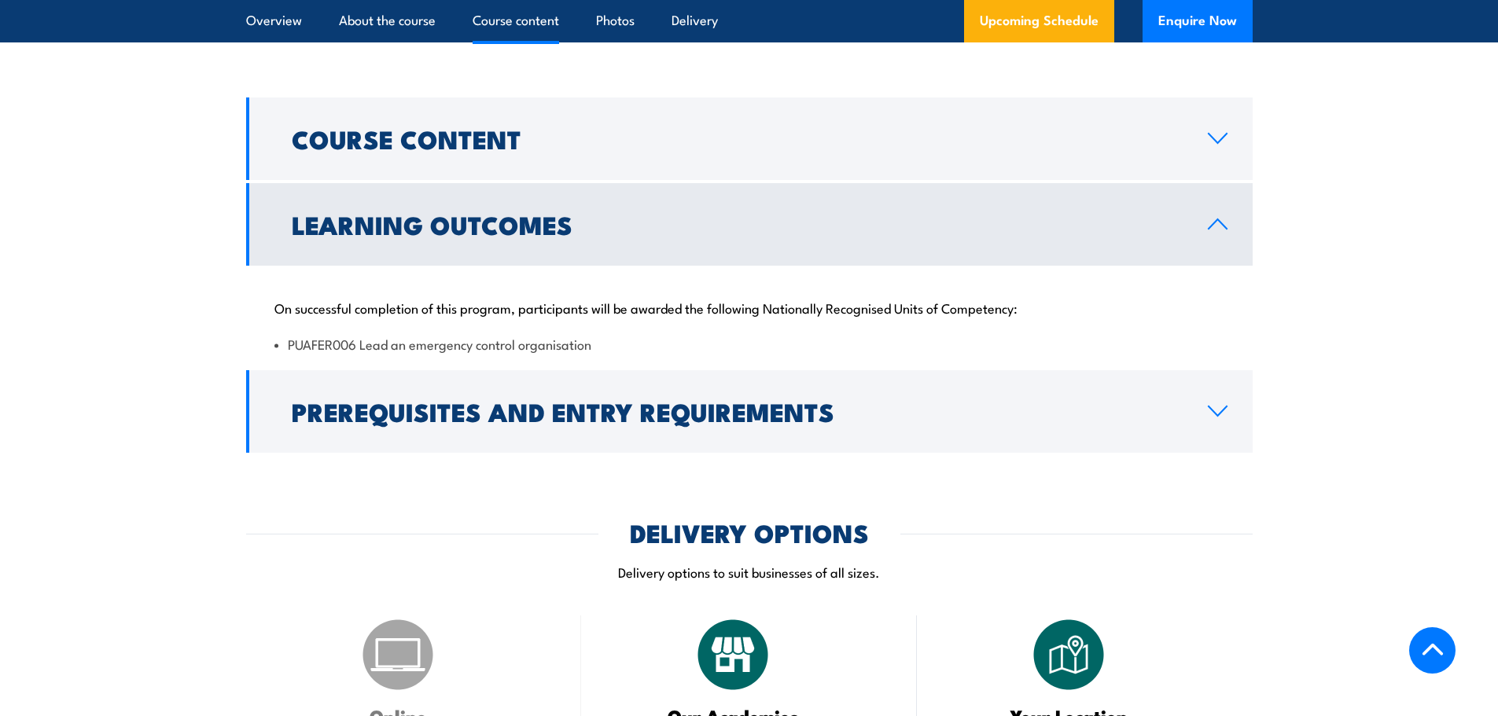
click at [663, 342] on li "PUAFER006 Lead an emergency control organisation" at bounding box center [749, 344] width 950 height 18
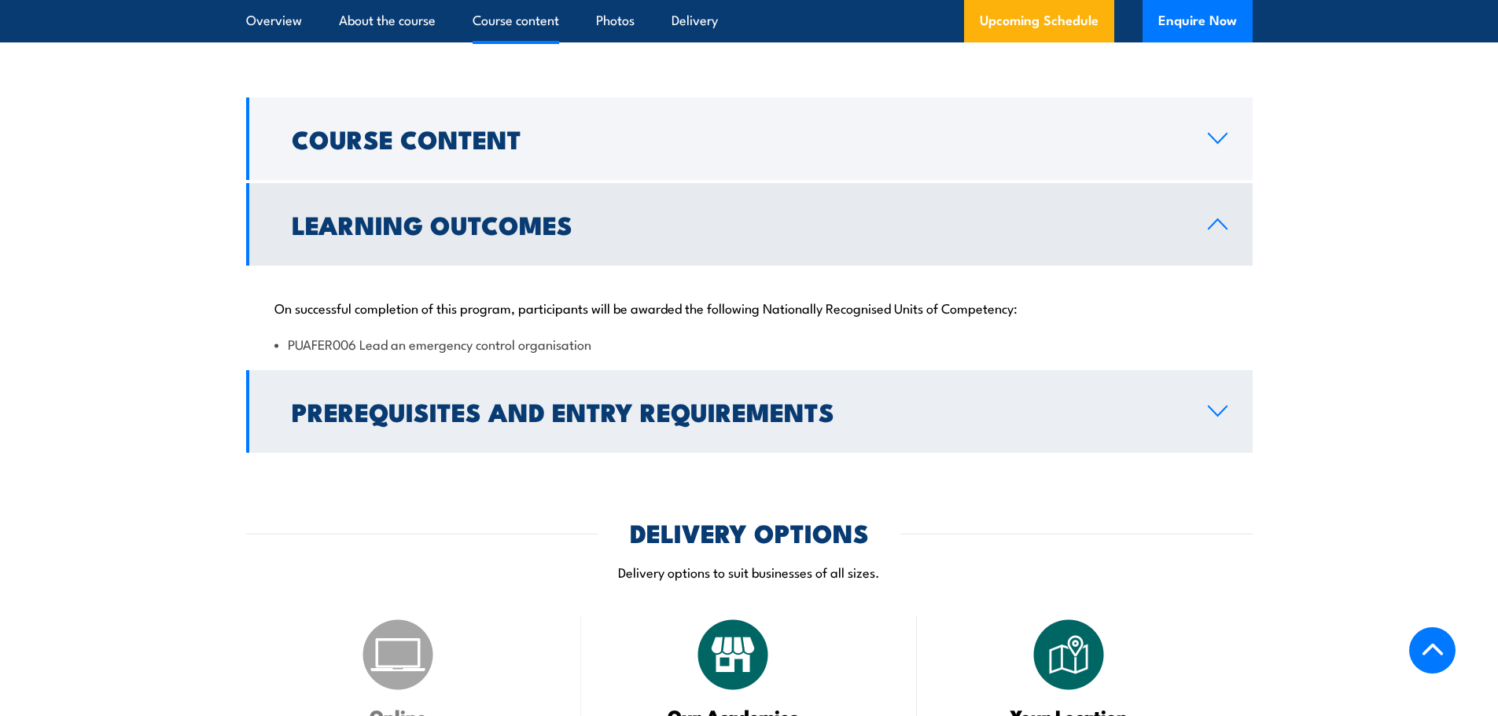
click at [1217, 421] on link "Prerequisites and Entry Requirements" at bounding box center [749, 411] width 1006 height 83
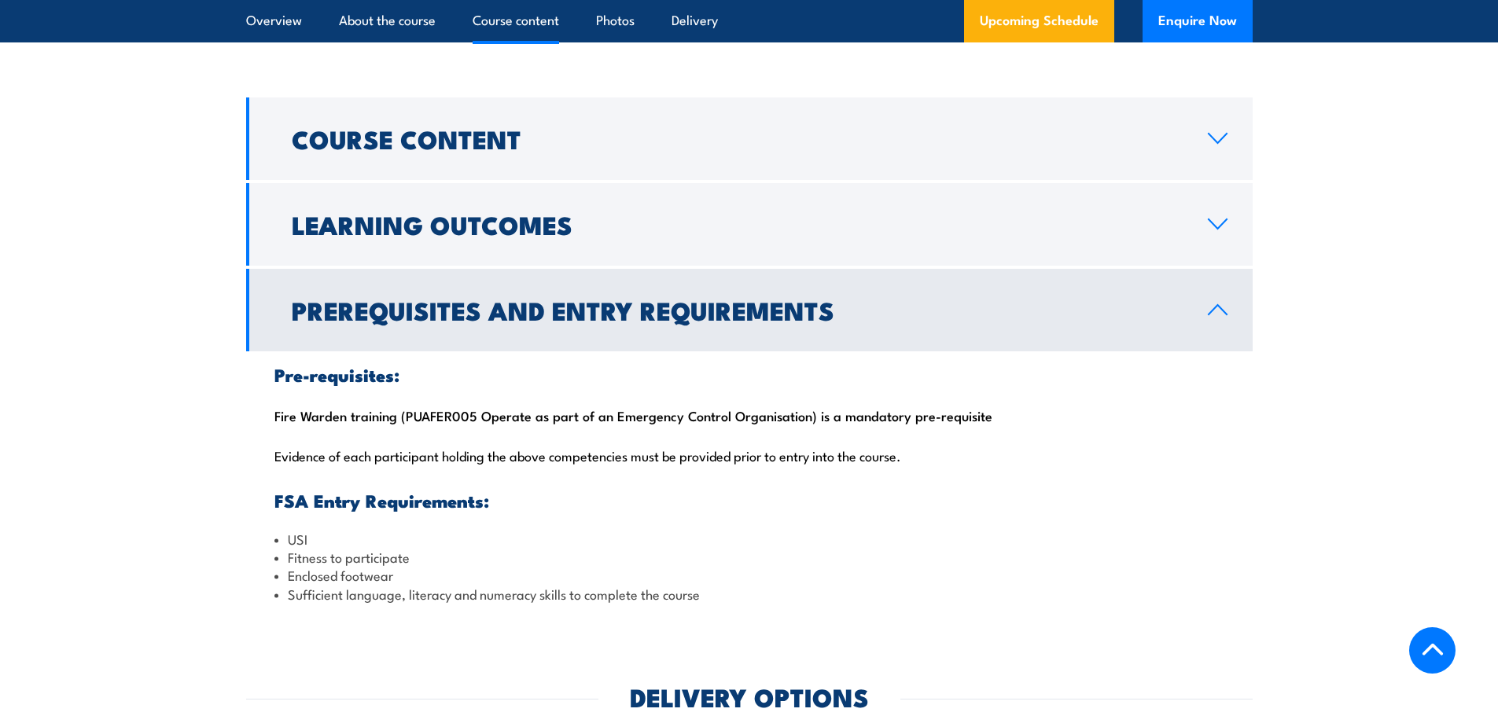
click at [1032, 452] on p "Evidence of each participant holding the above competencies must be provided pr…" at bounding box center [749, 455] width 950 height 16
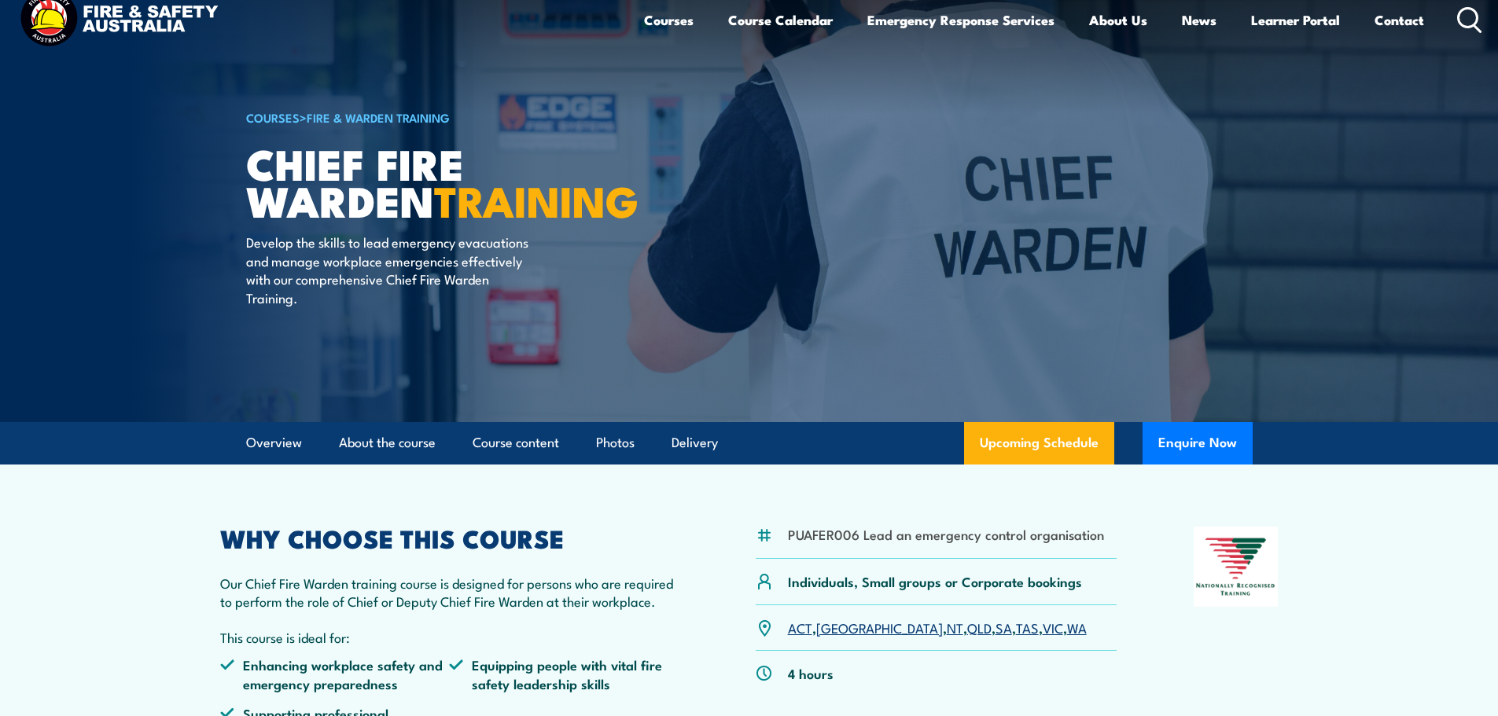
scroll to position [0, 0]
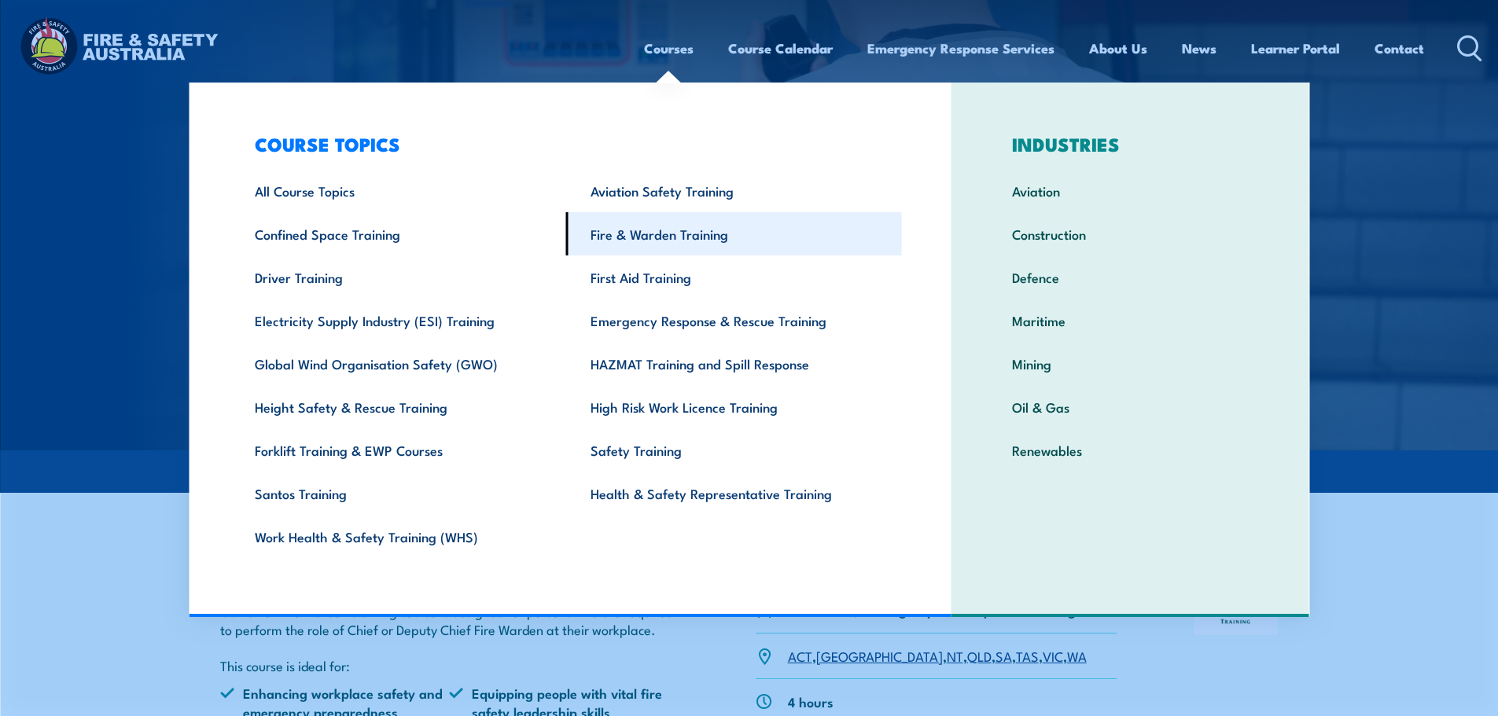
click at [646, 228] on link "Fire & Warden Training" at bounding box center [734, 233] width 336 height 43
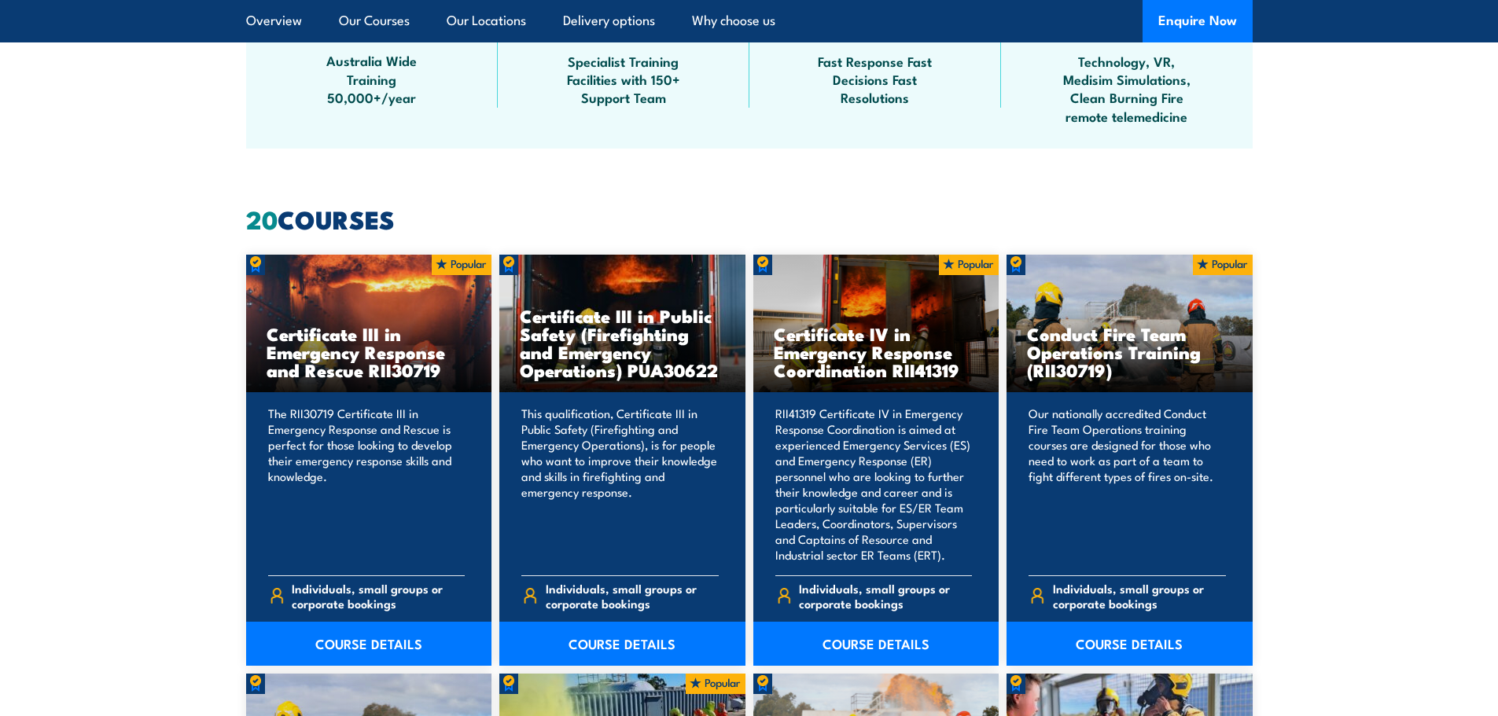
scroll to position [1123, 0]
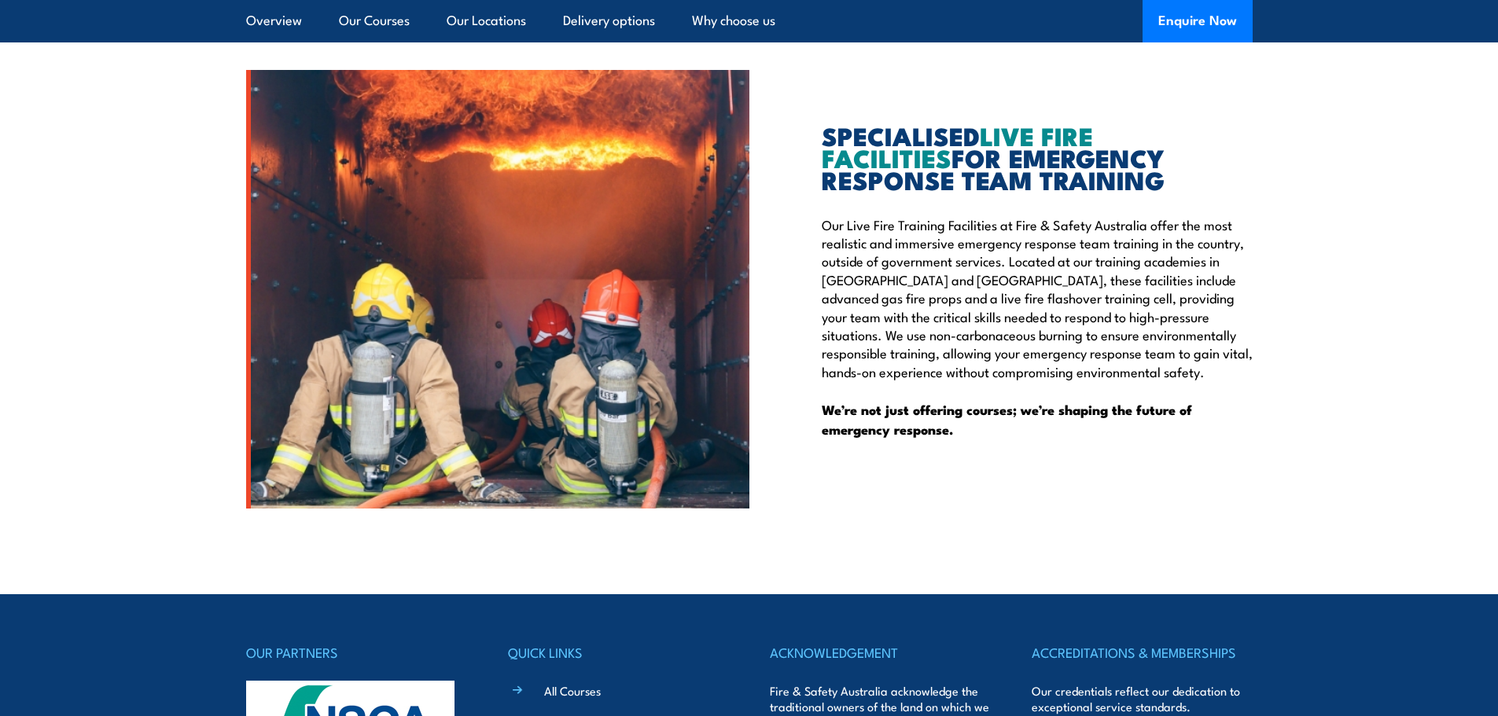
scroll to position [5277, 0]
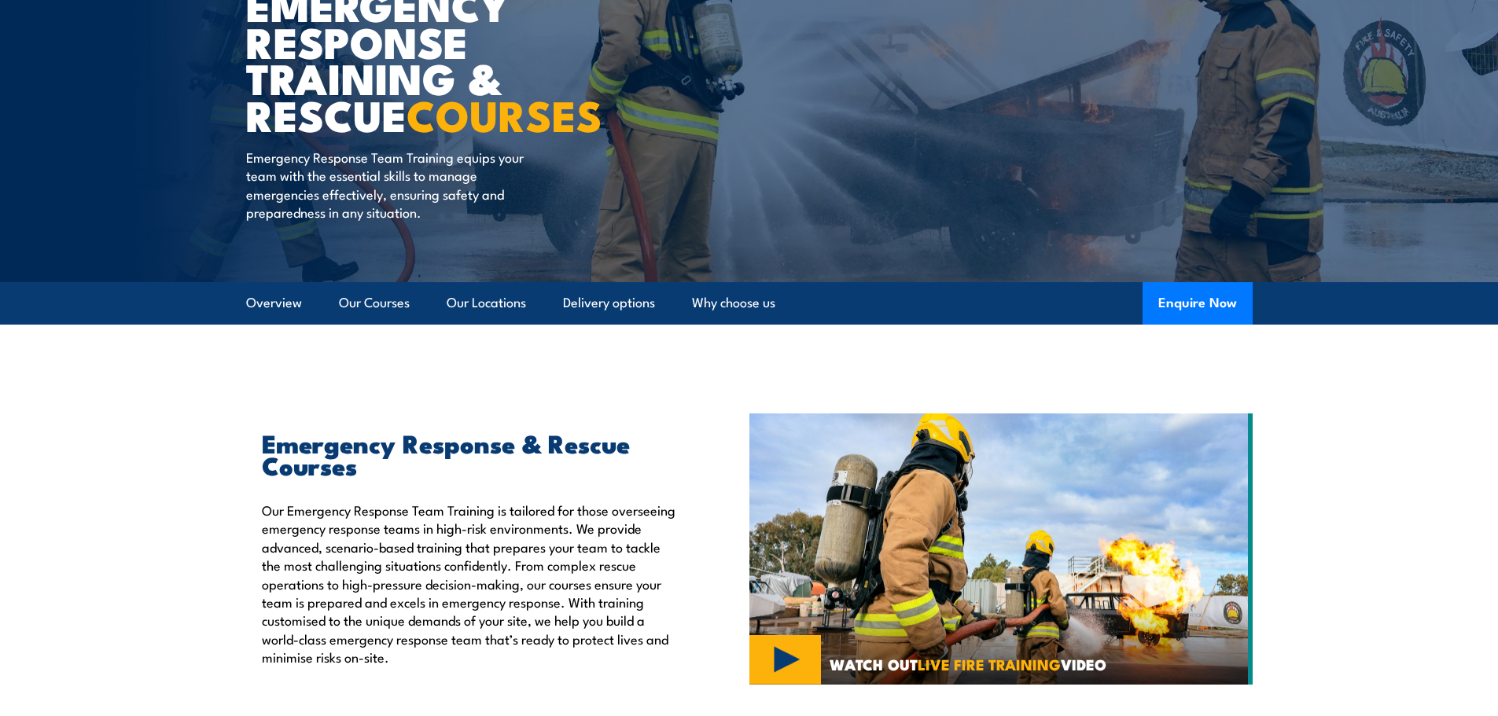
scroll to position [0, 0]
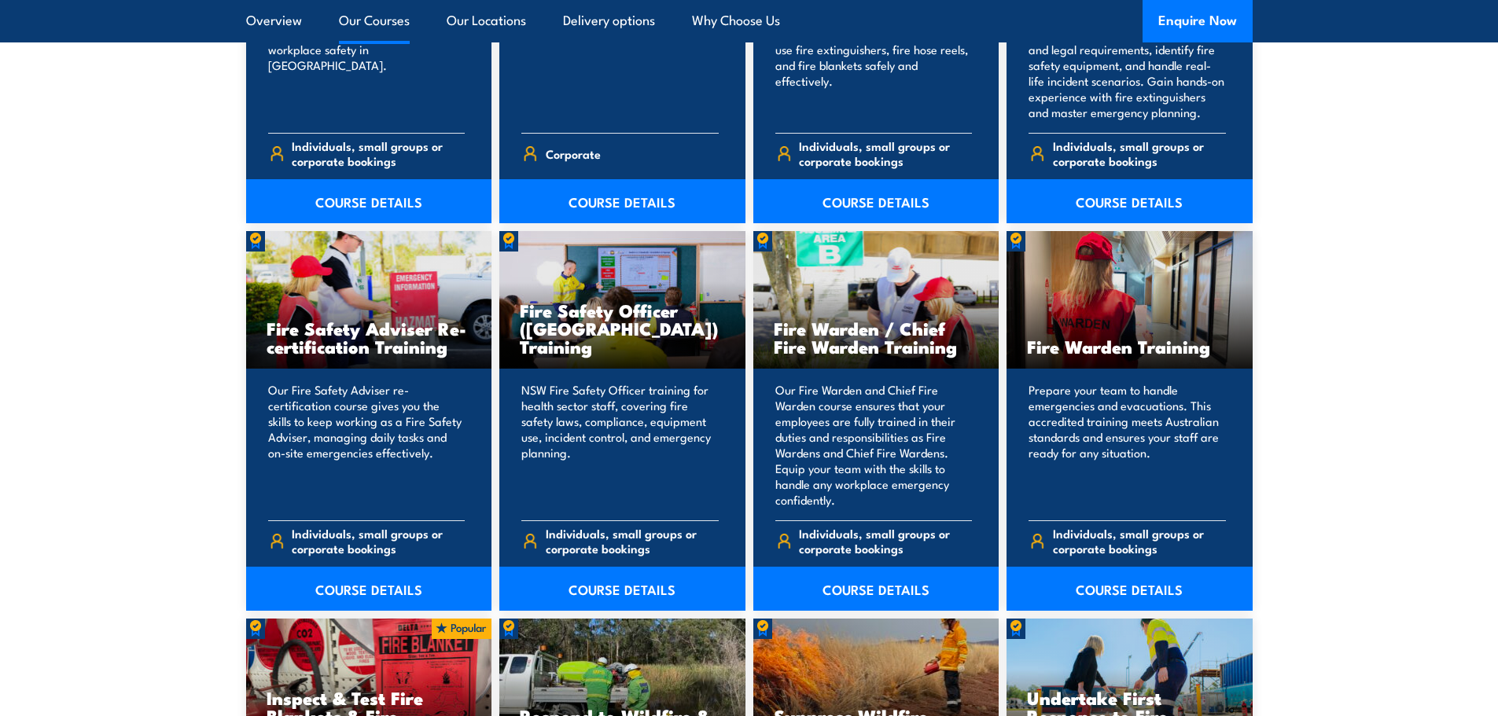
scroll to position [1913, 0]
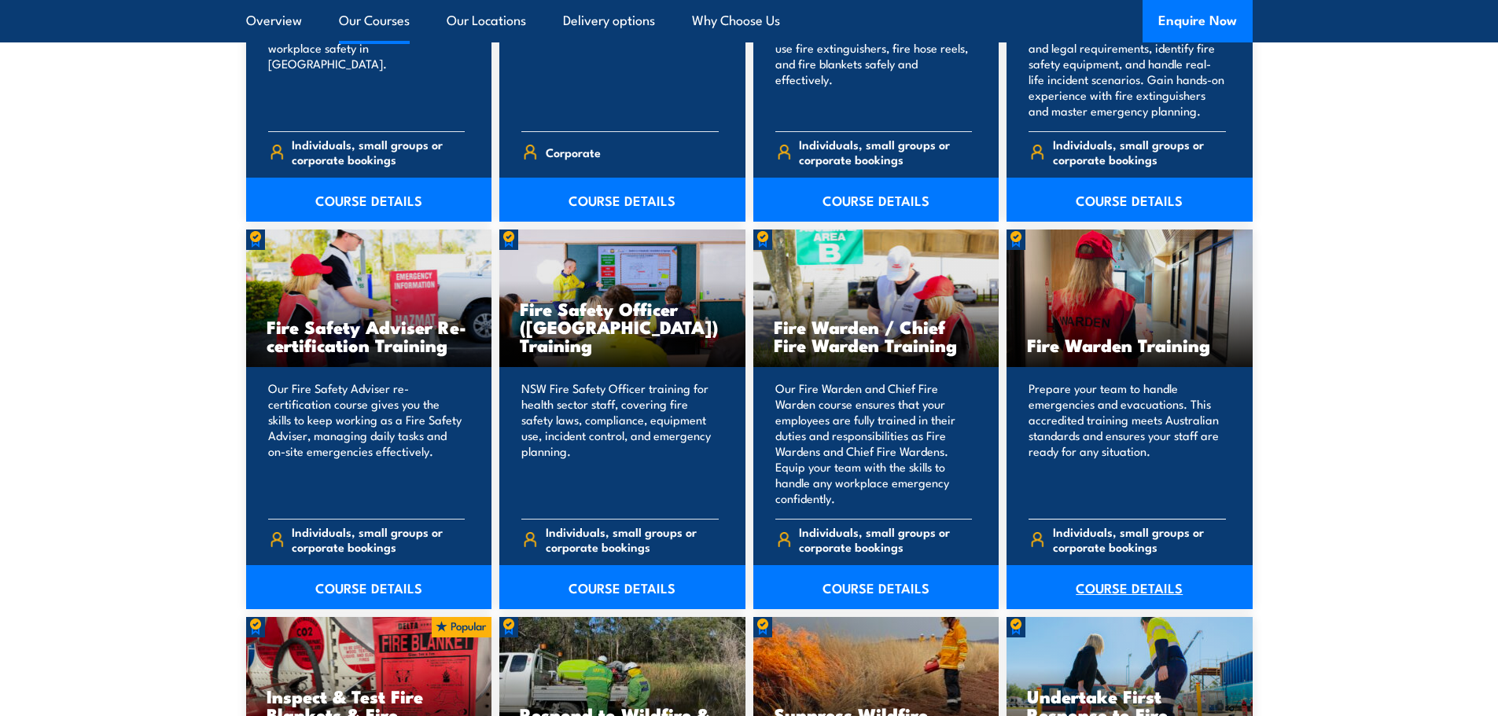
click at [1127, 588] on link "COURSE DETAILS" at bounding box center [1129, 587] width 246 height 44
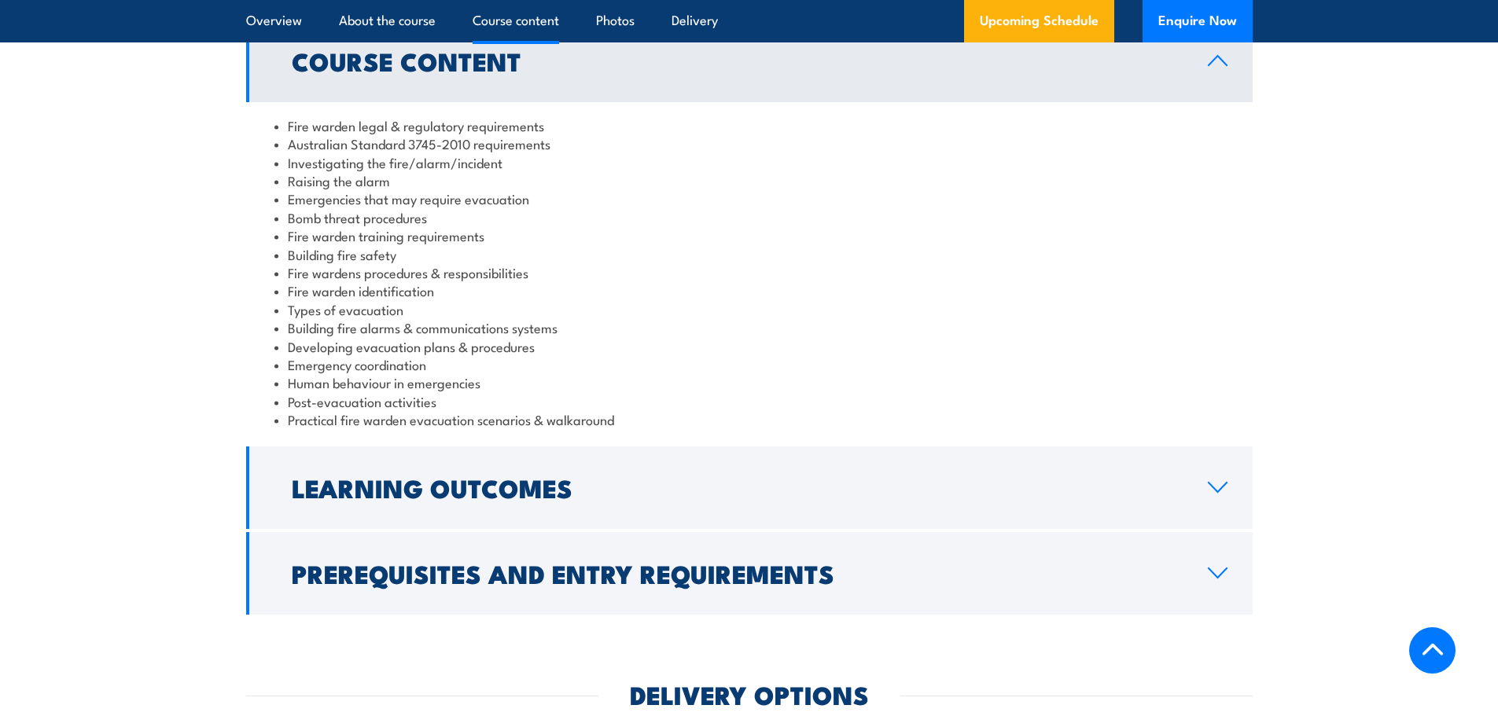
scroll to position [1667, 0]
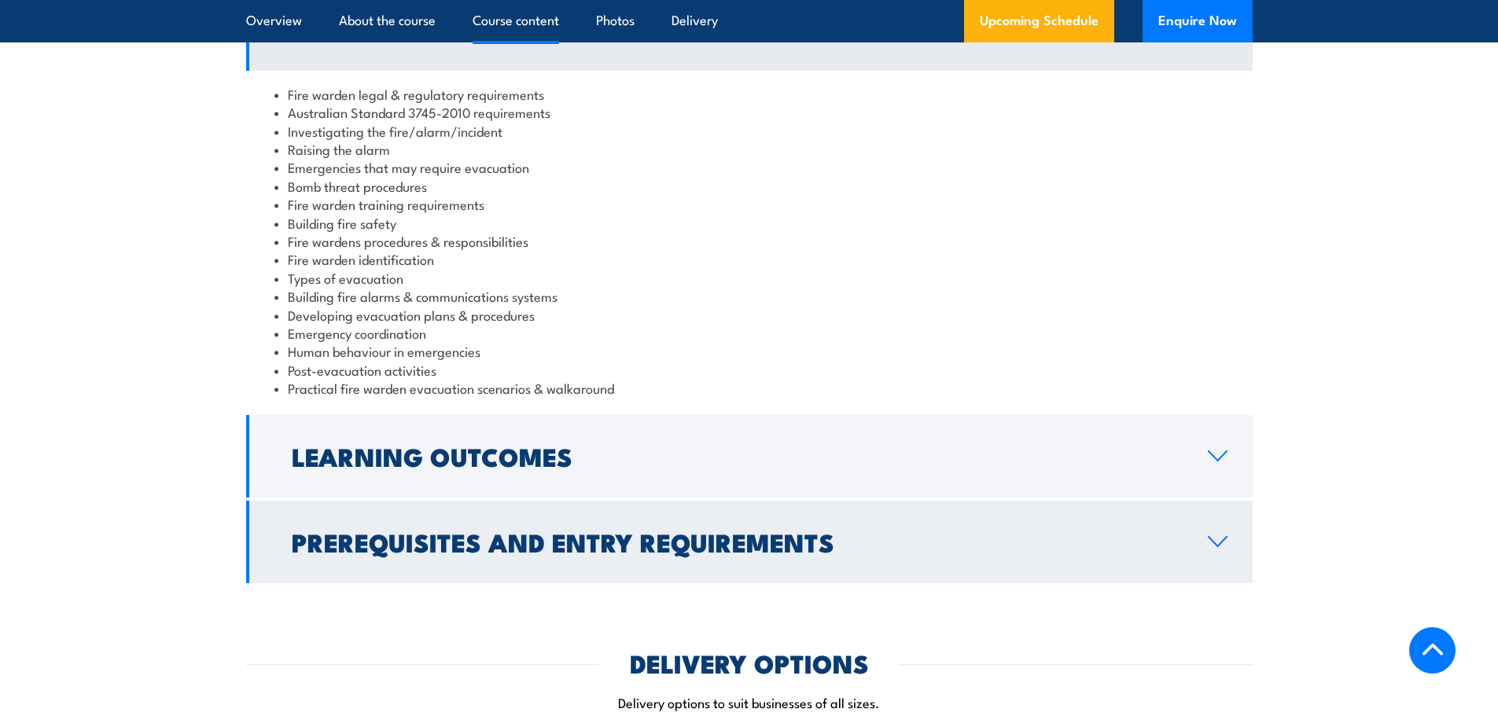
click at [1224, 547] on icon at bounding box center [1217, 541] width 21 height 13
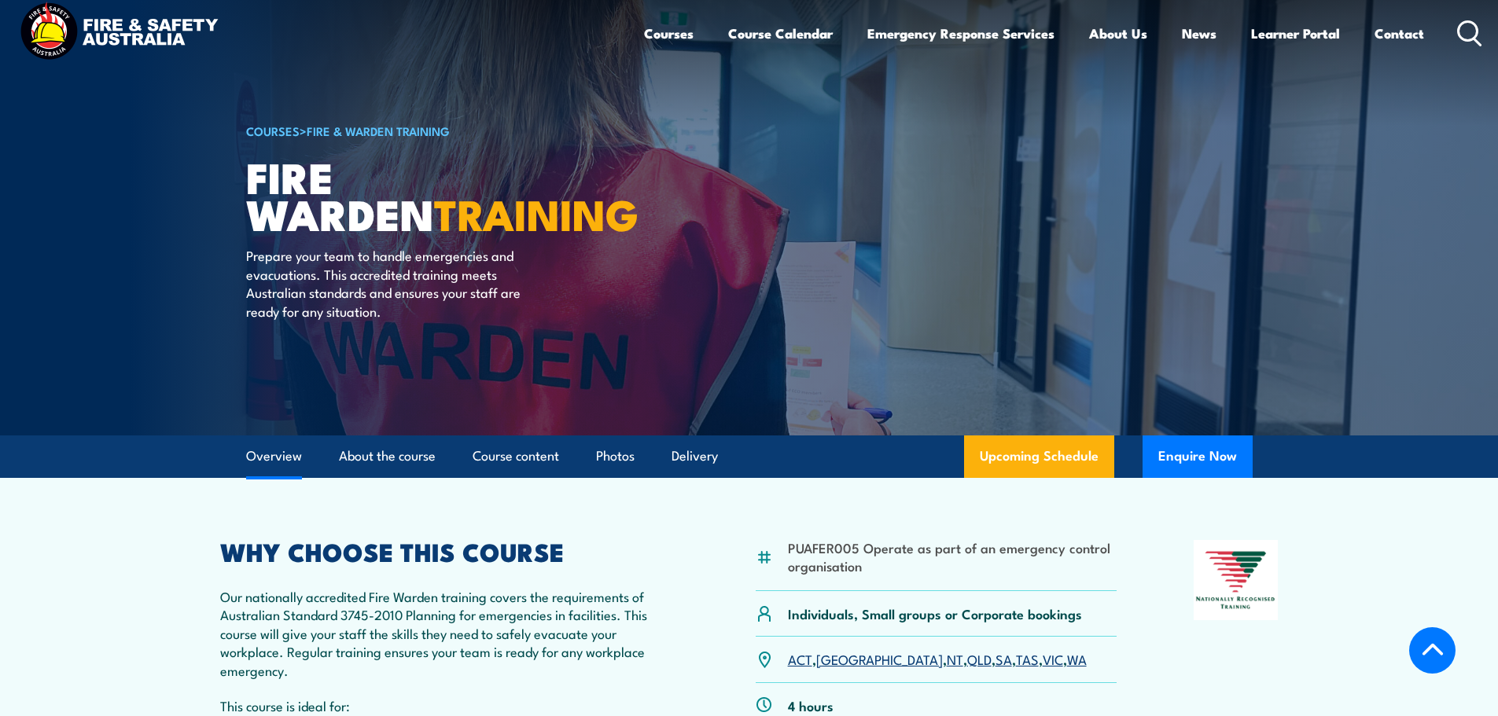
scroll to position [0, 0]
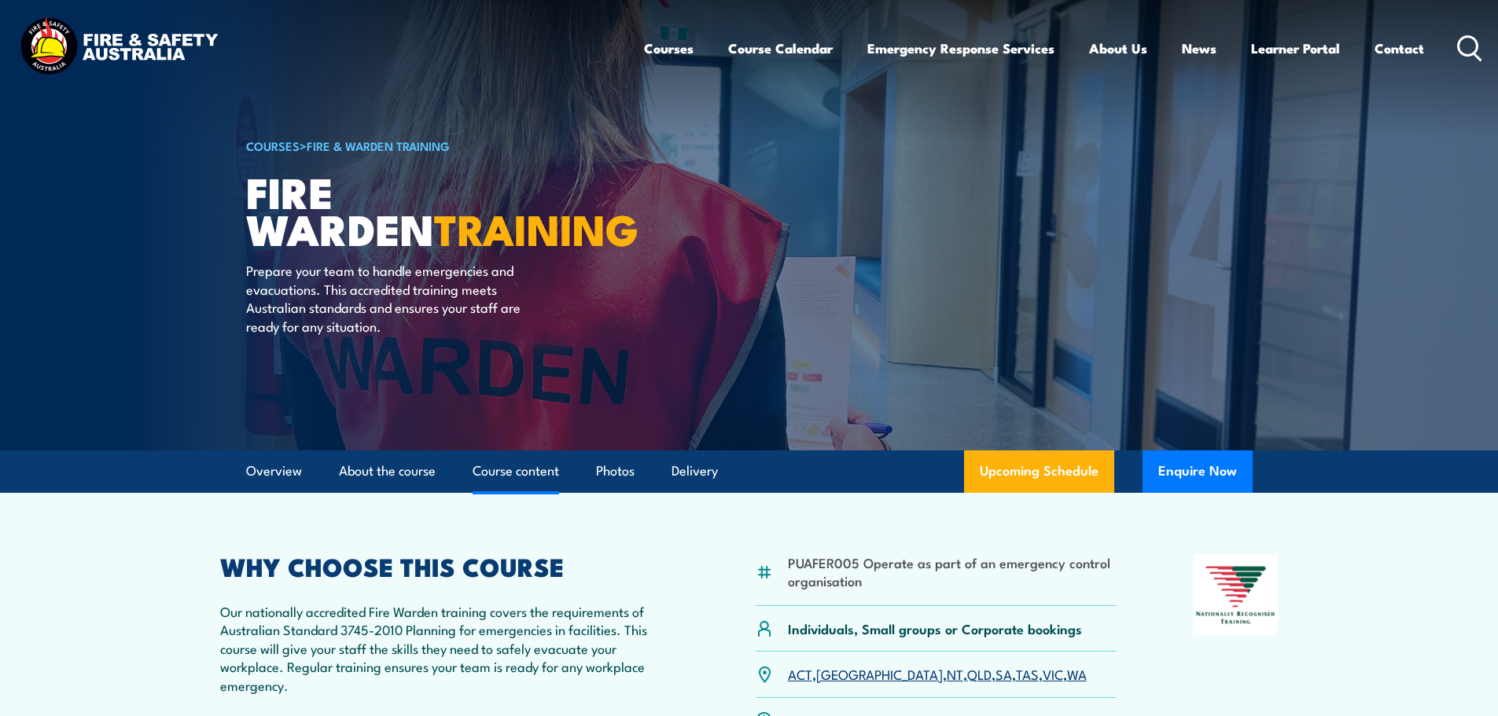
click at [532, 471] on link "Course content" at bounding box center [515, 471] width 86 height 42
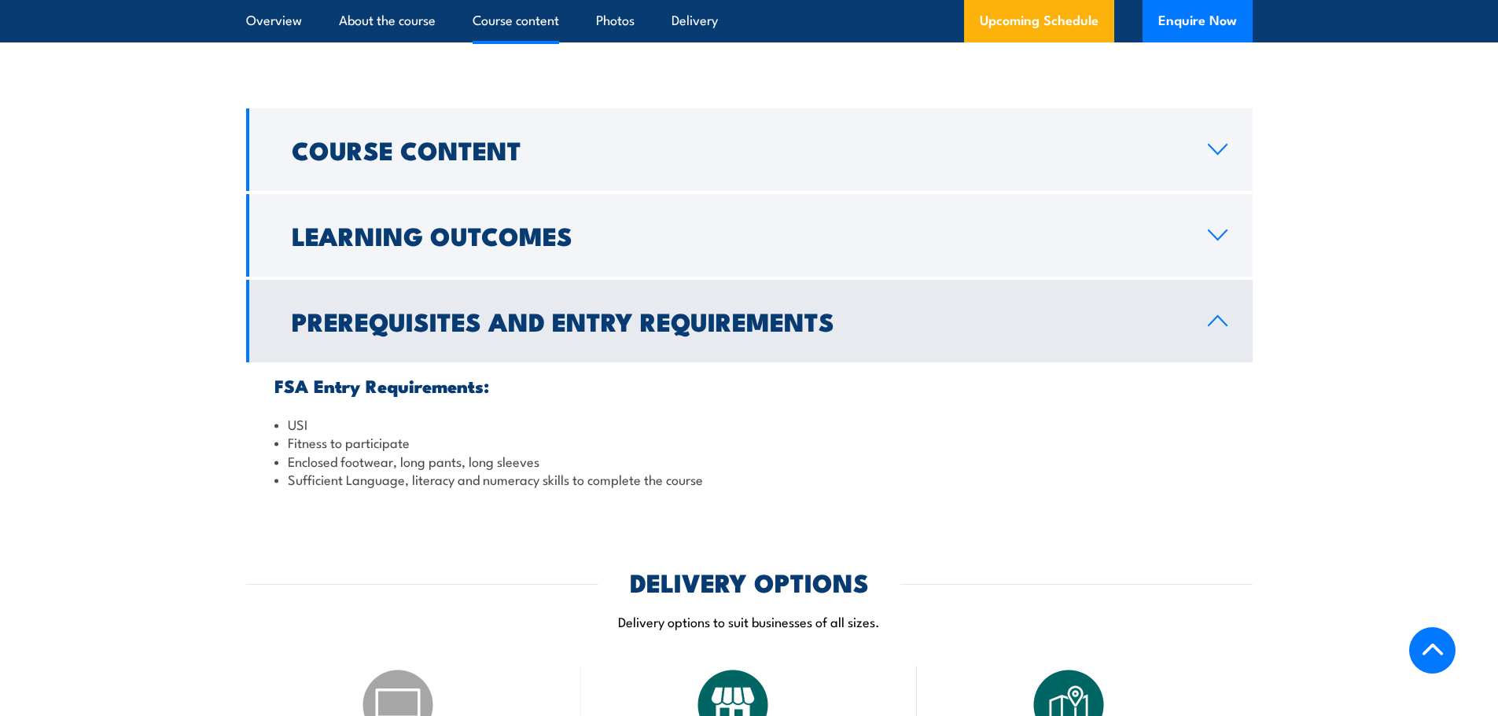
scroll to position [1557, 0]
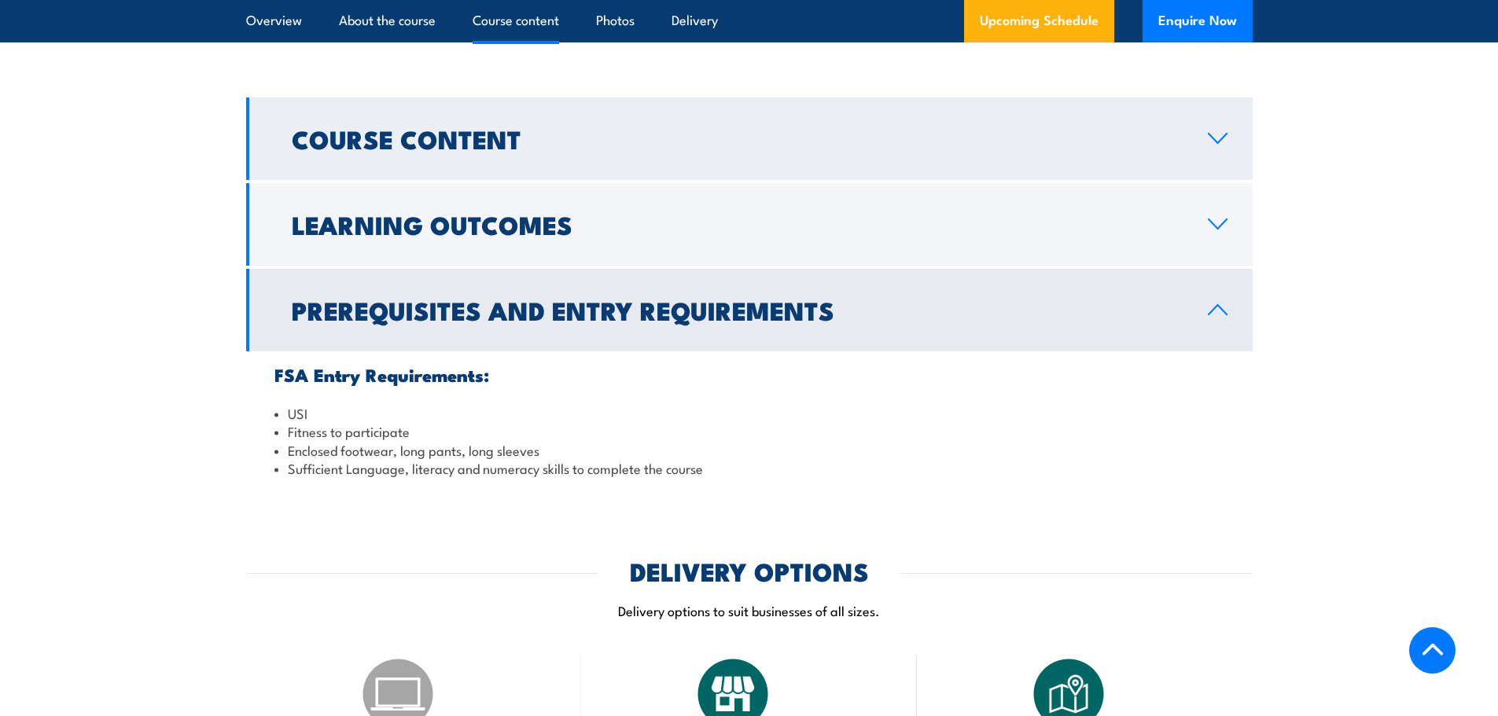
click at [1215, 142] on icon at bounding box center [1217, 138] width 18 height 9
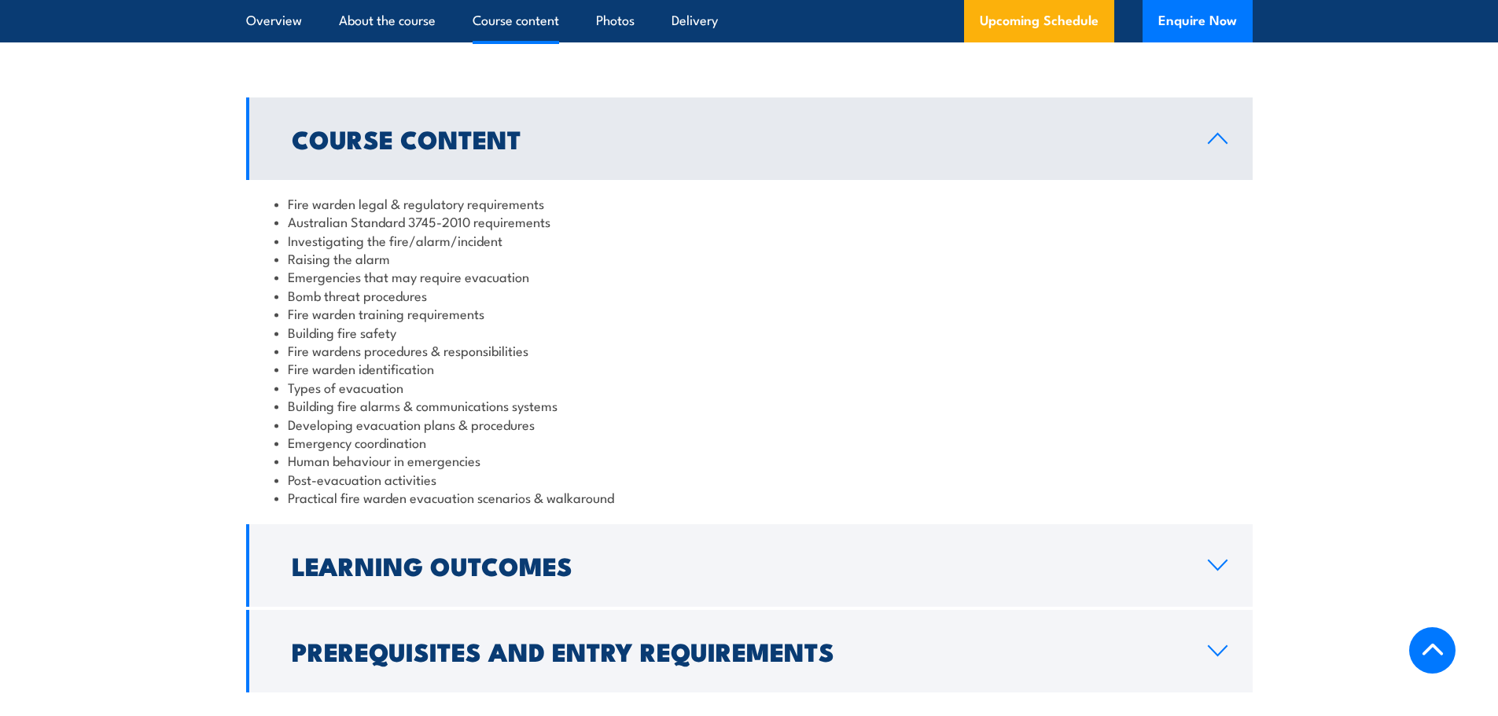
click at [915, 433] on li "Emergency coordination" at bounding box center [749, 442] width 950 height 18
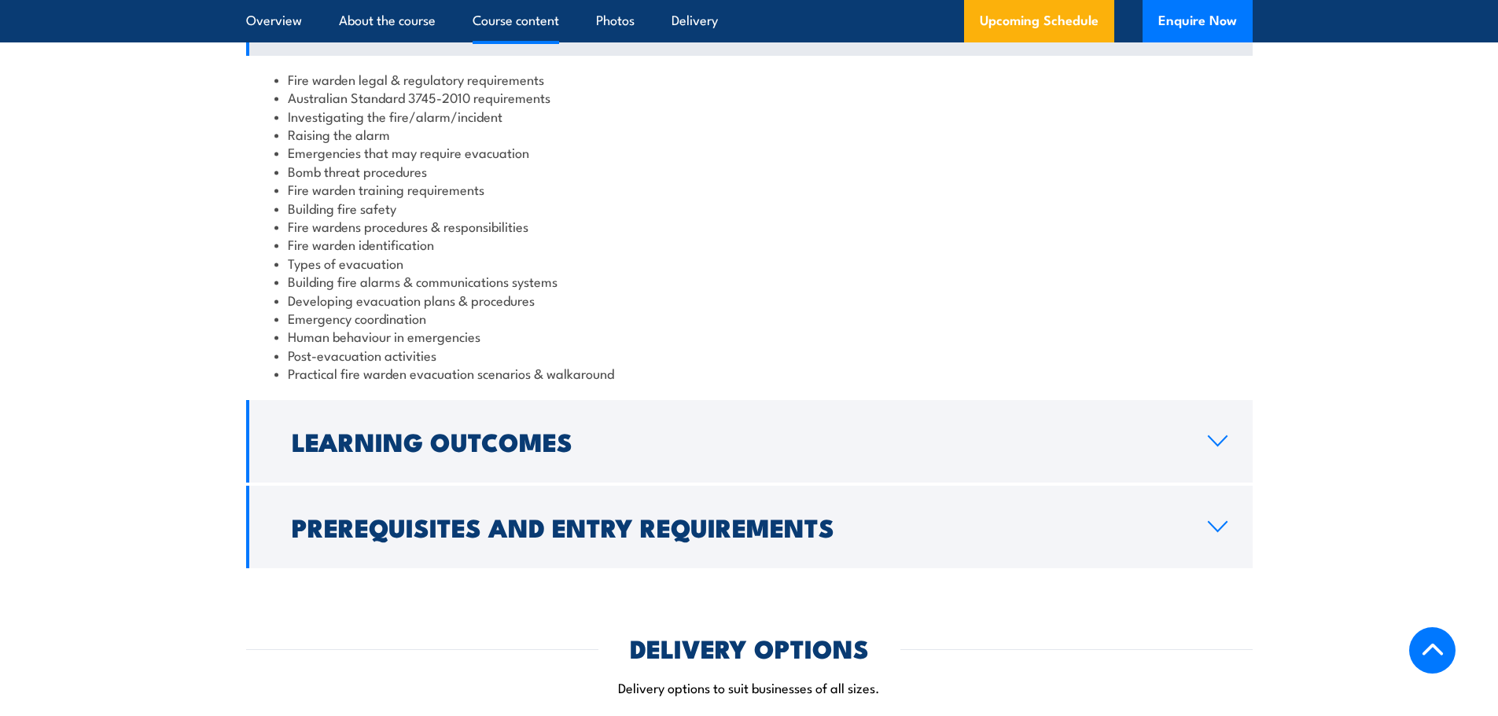
scroll to position [1683, 0]
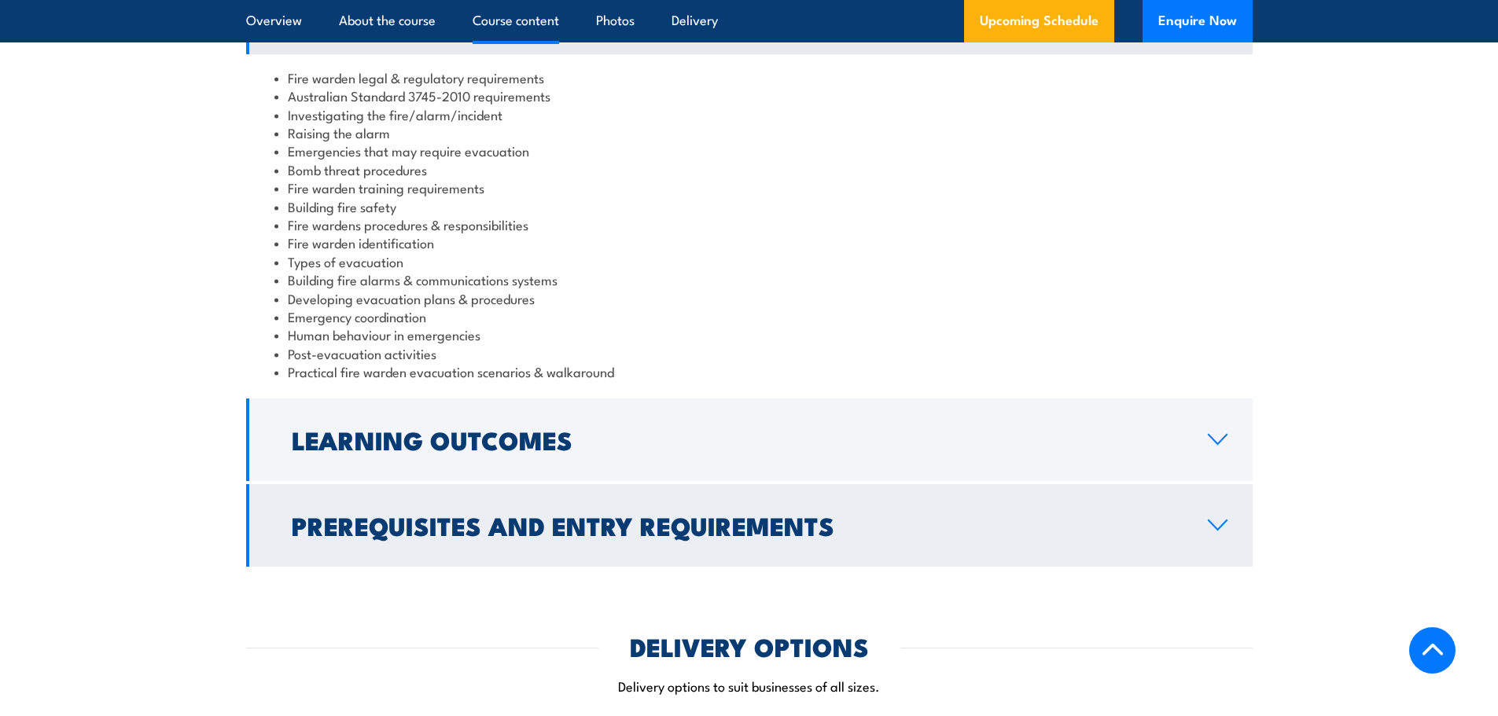
click at [1215, 520] on icon at bounding box center [1217, 525] width 21 height 13
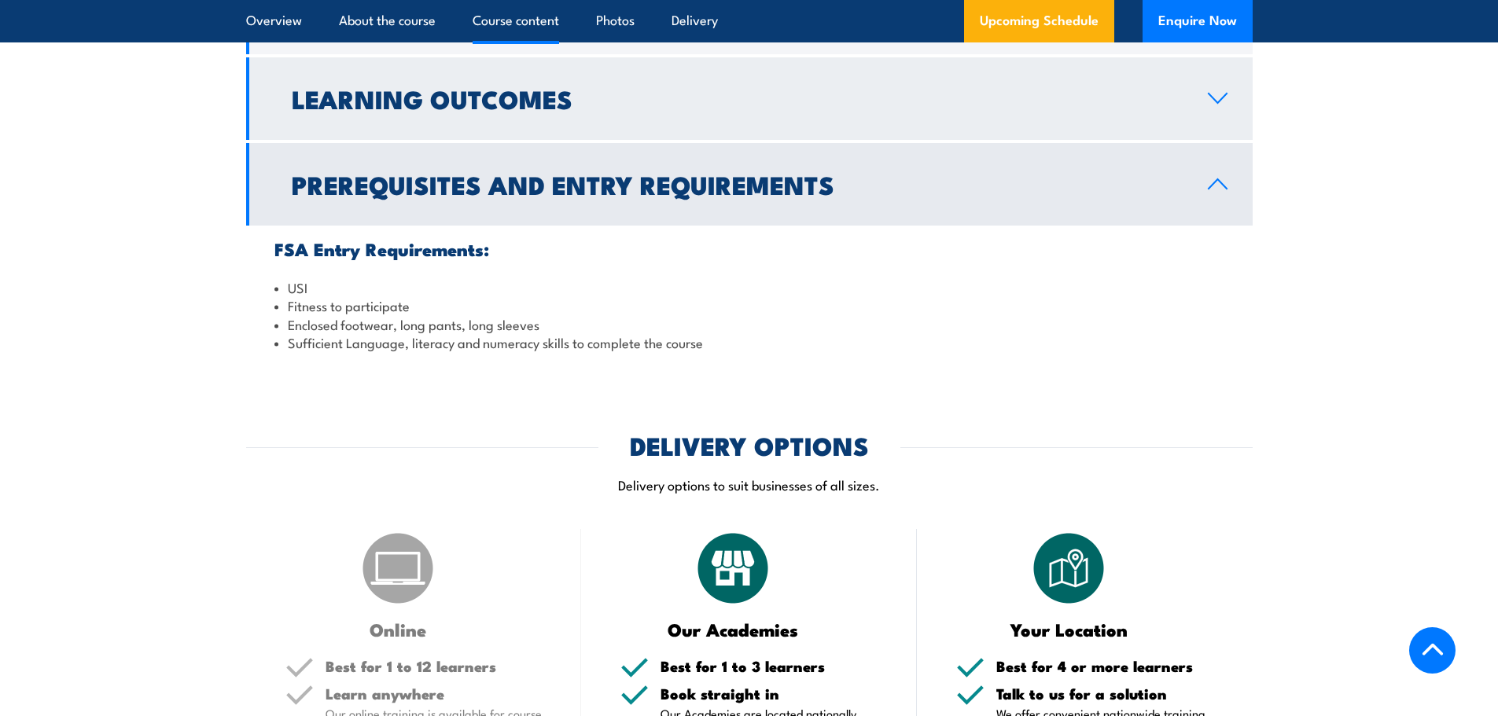
click at [1215, 103] on icon at bounding box center [1217, 98] width 21 height 13
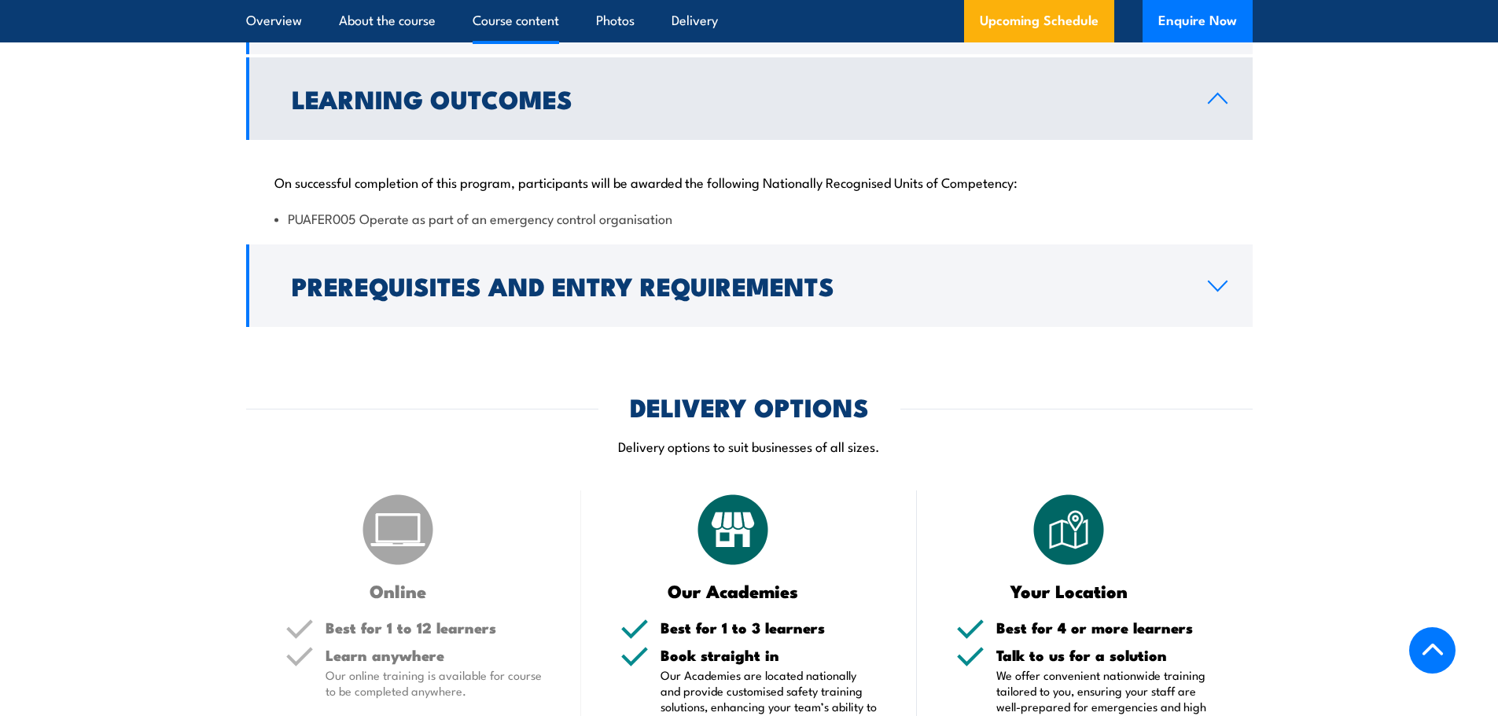
click at [340, 233] on div "On successful completion of this program, participants will be awarded the foll…" at bounding box center [749, 190] width 1006 height 101
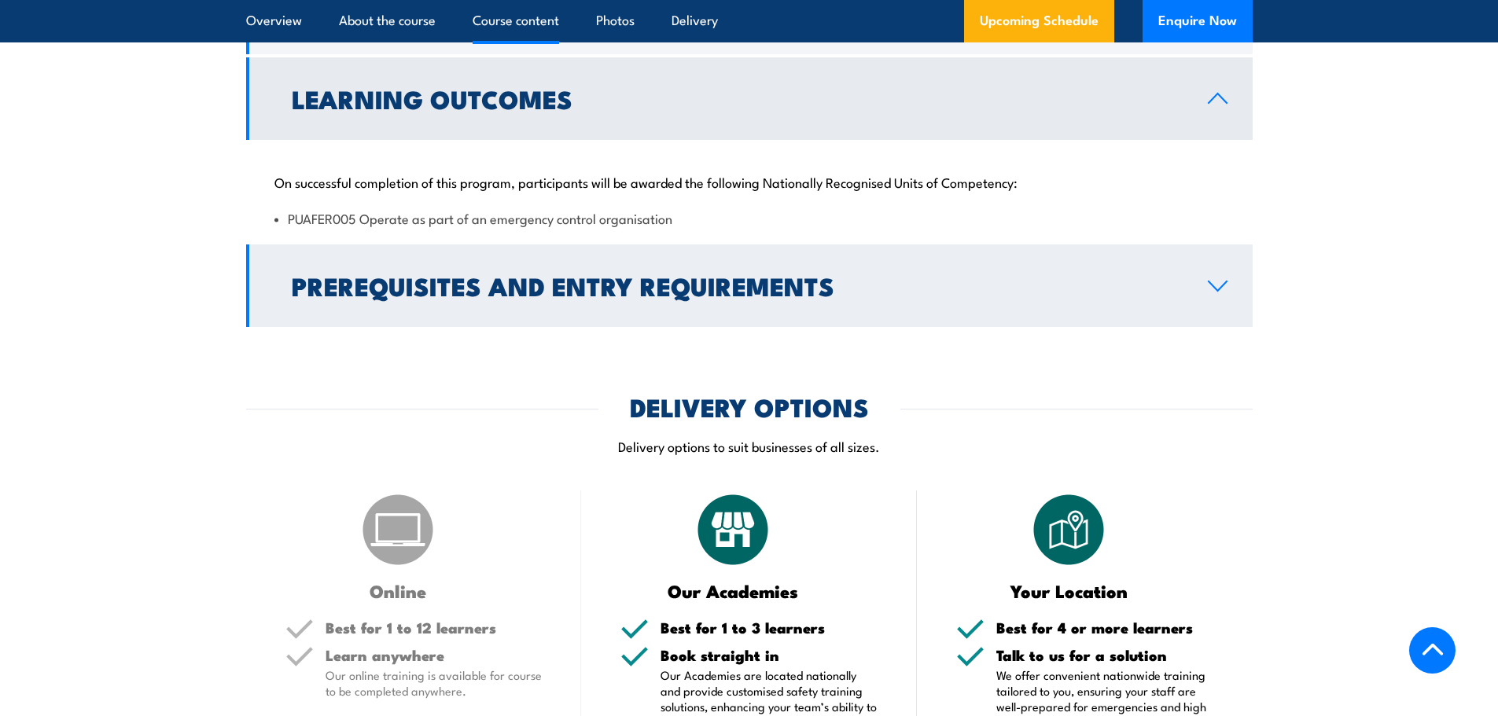
click at [1219, 289] on icon at bounding box center [1217, 286] width 21 height 13
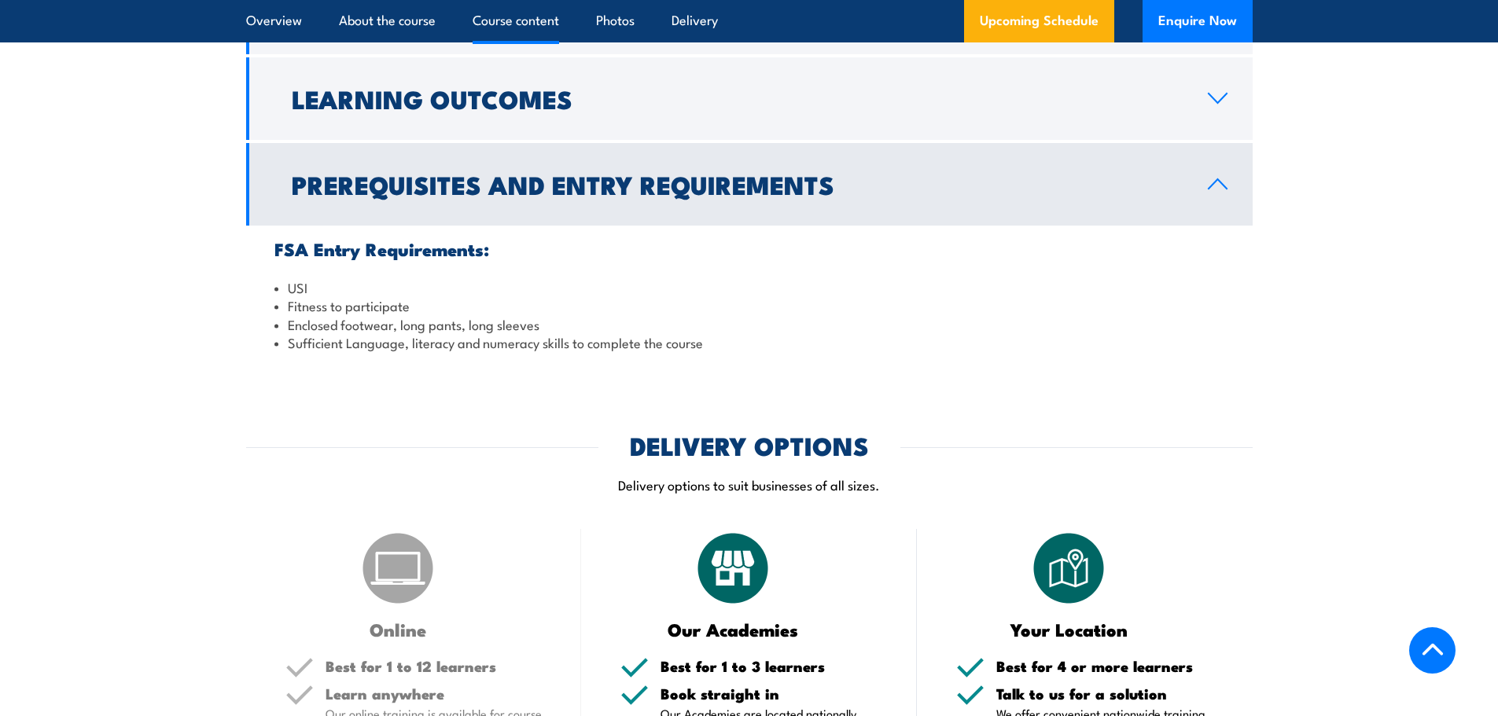
click at [980, 300] on li "Fitness to participate" at bounding box center [749, 305] width 950 height 18
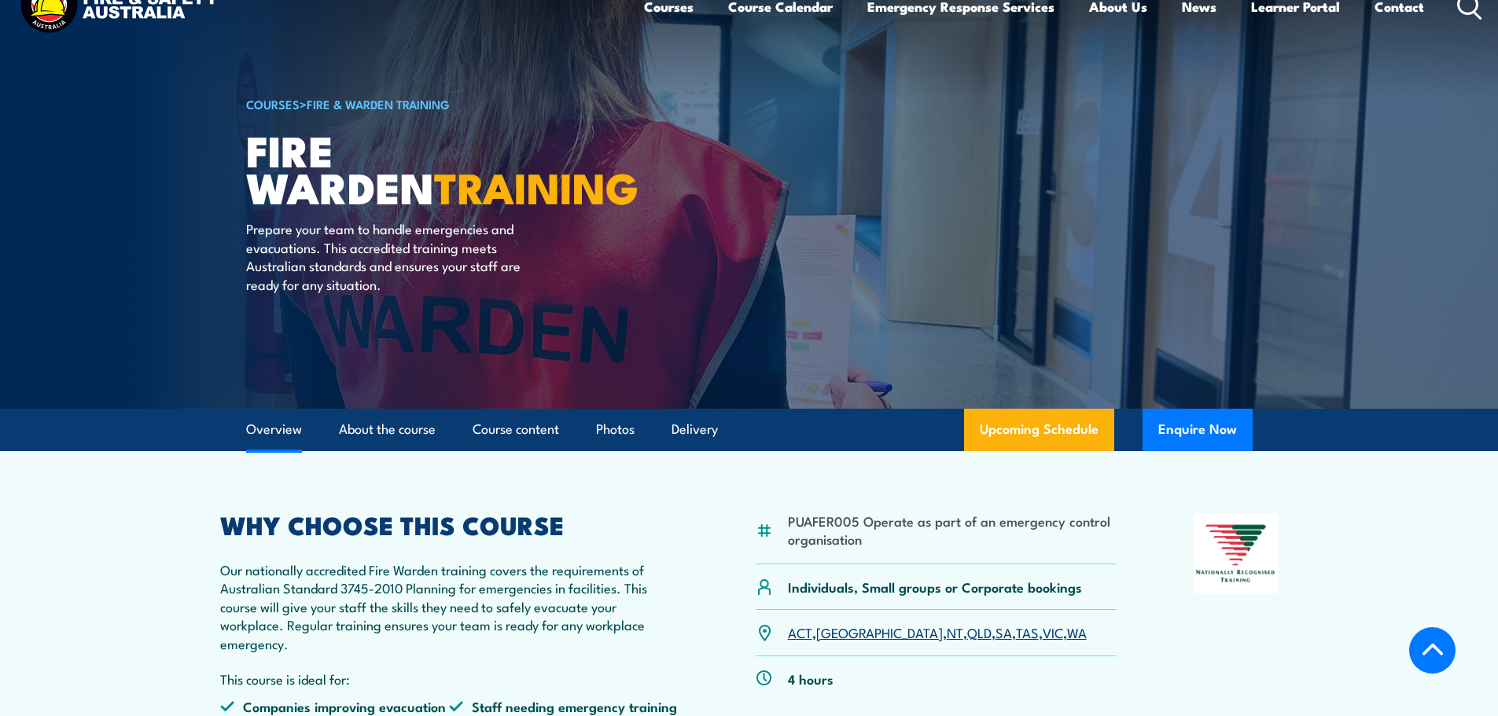
scroll to position [0, 0]
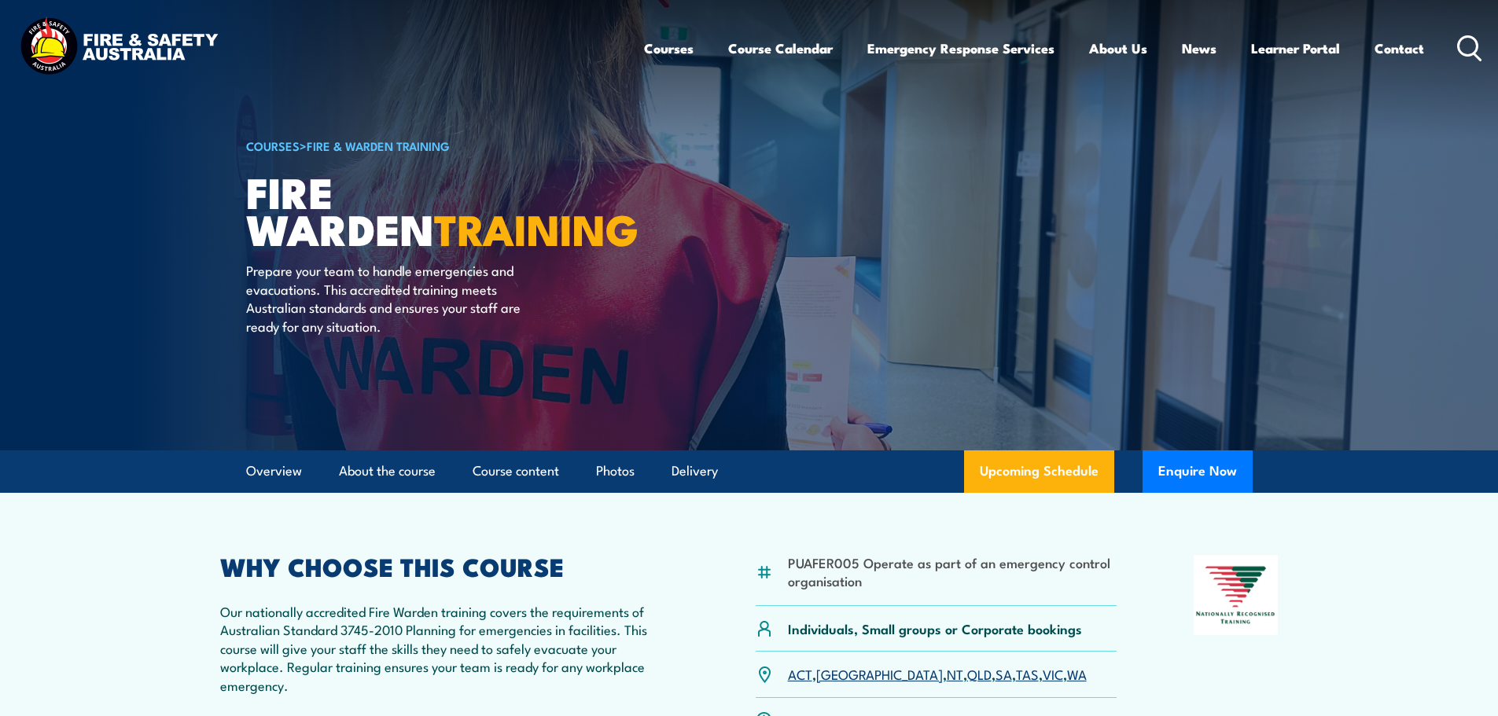
click at [277, 145] on link "COURSES" at bounding box center [272, 145] width 53 height 17
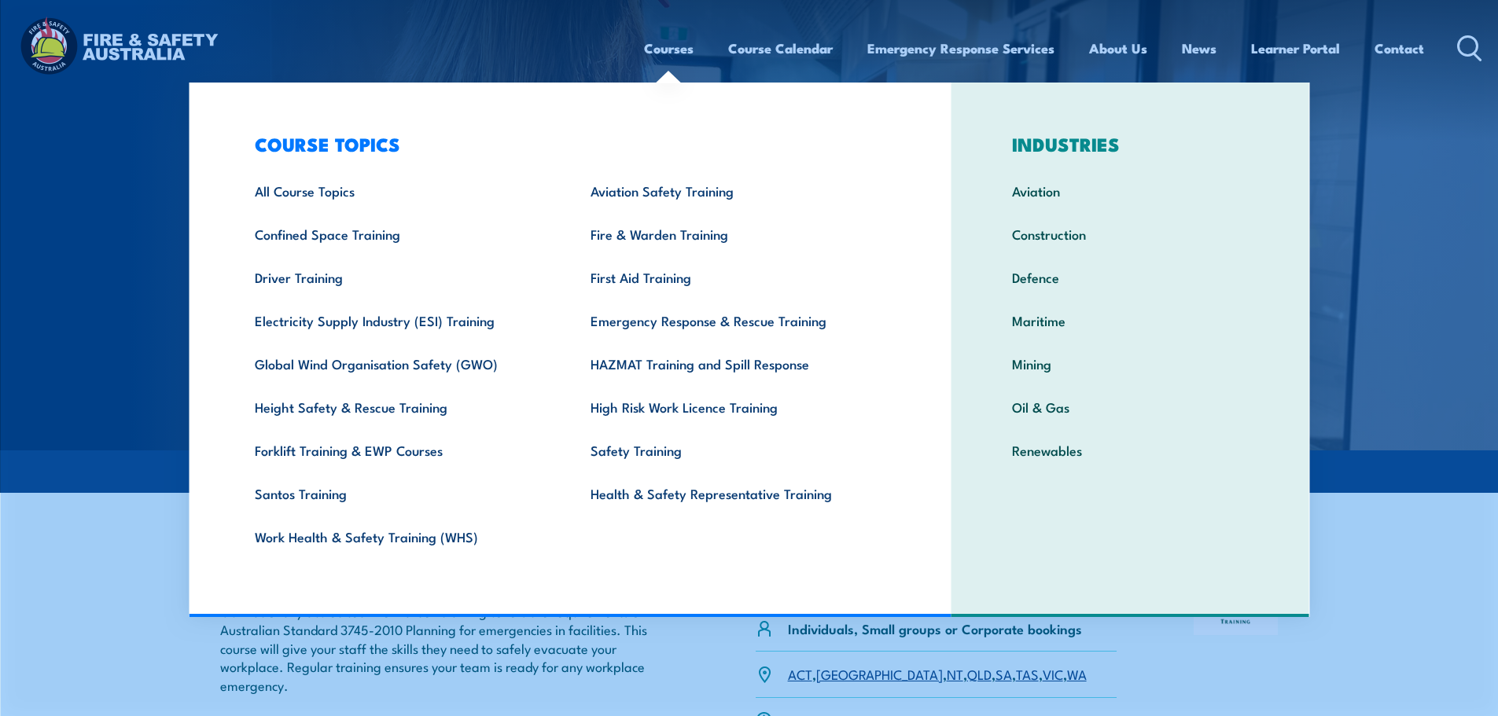
click at [656, 48] on link "Courses" at bounding box center [669, 49] width 50 height 42
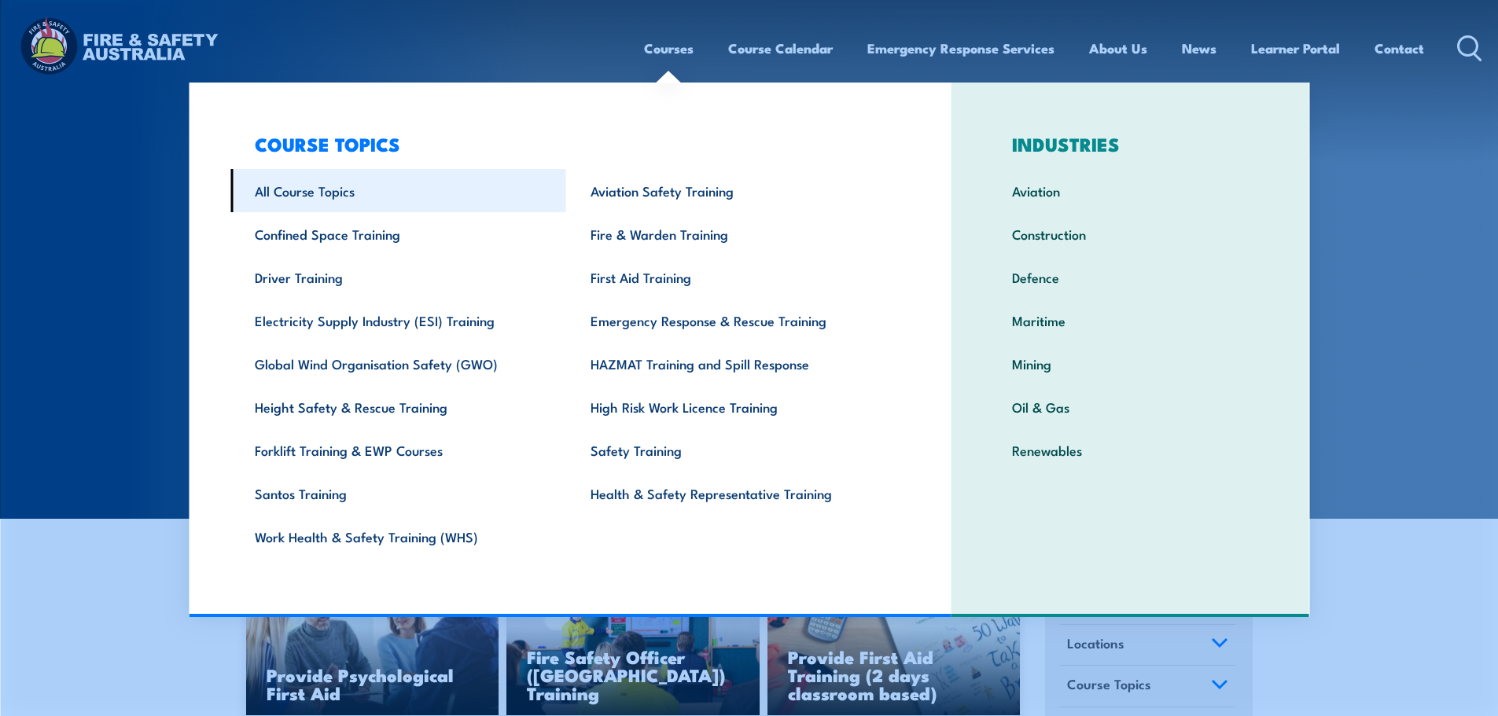
click at [272, 192] on link "All Course Topics" at bounding box center [398, 190] width 336 height 43
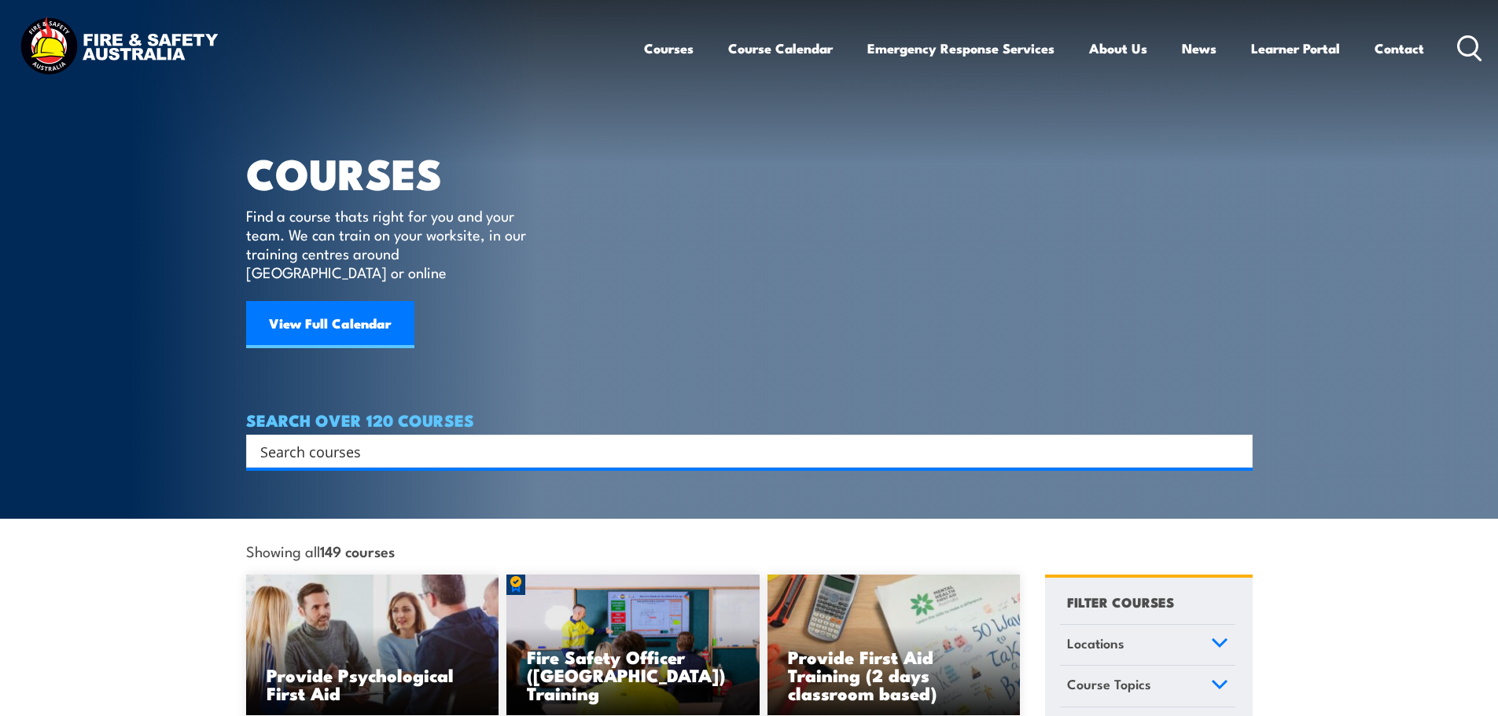
click at [569, 365] on article "COURSES Find a course thats right for you and your team. We can train on your w…" at bounding box center [749, 234] width 1006 height 468
click at [475, 439] on input "Search input" at bounding box center [738, 451] width 957 height 24
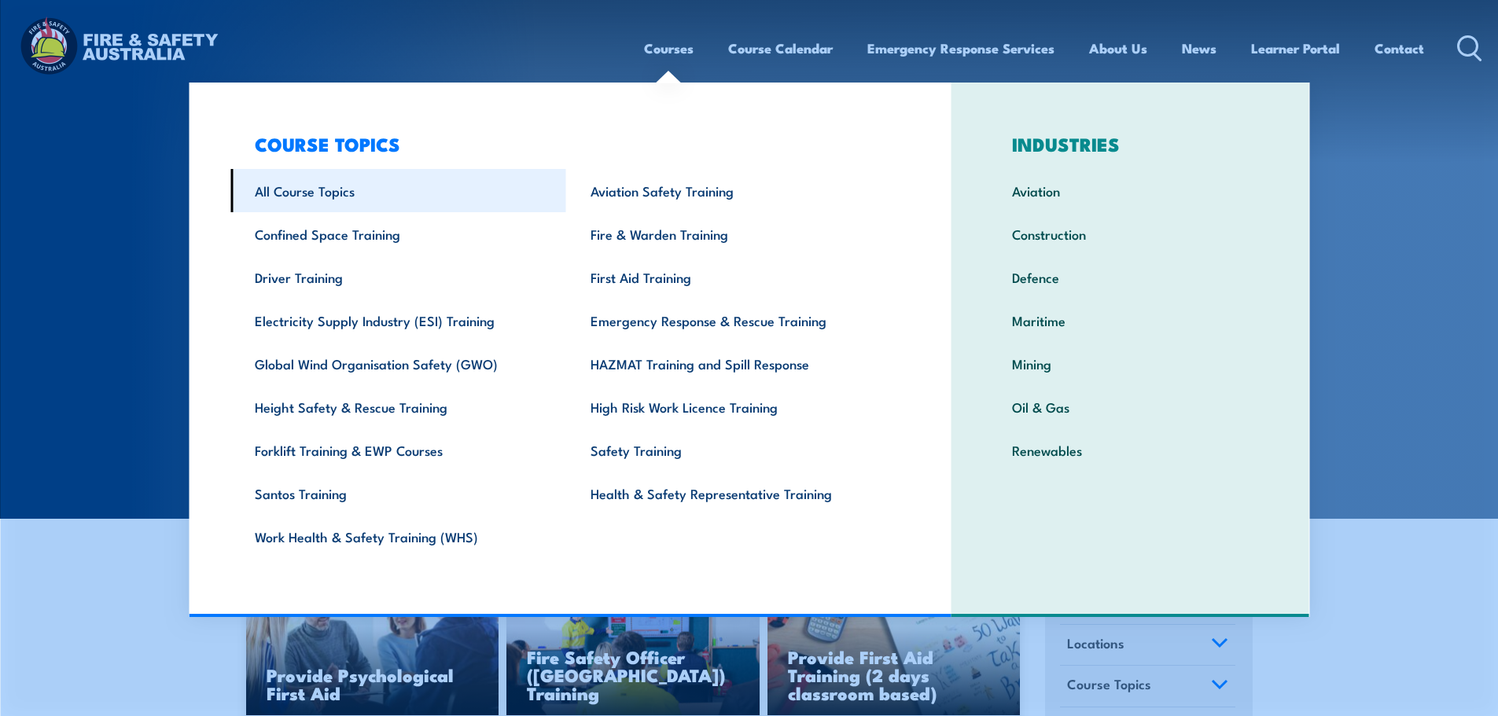
click at [330, 197] on link "All Course Topics" at bounding box center [398, 190] width 336 height 43
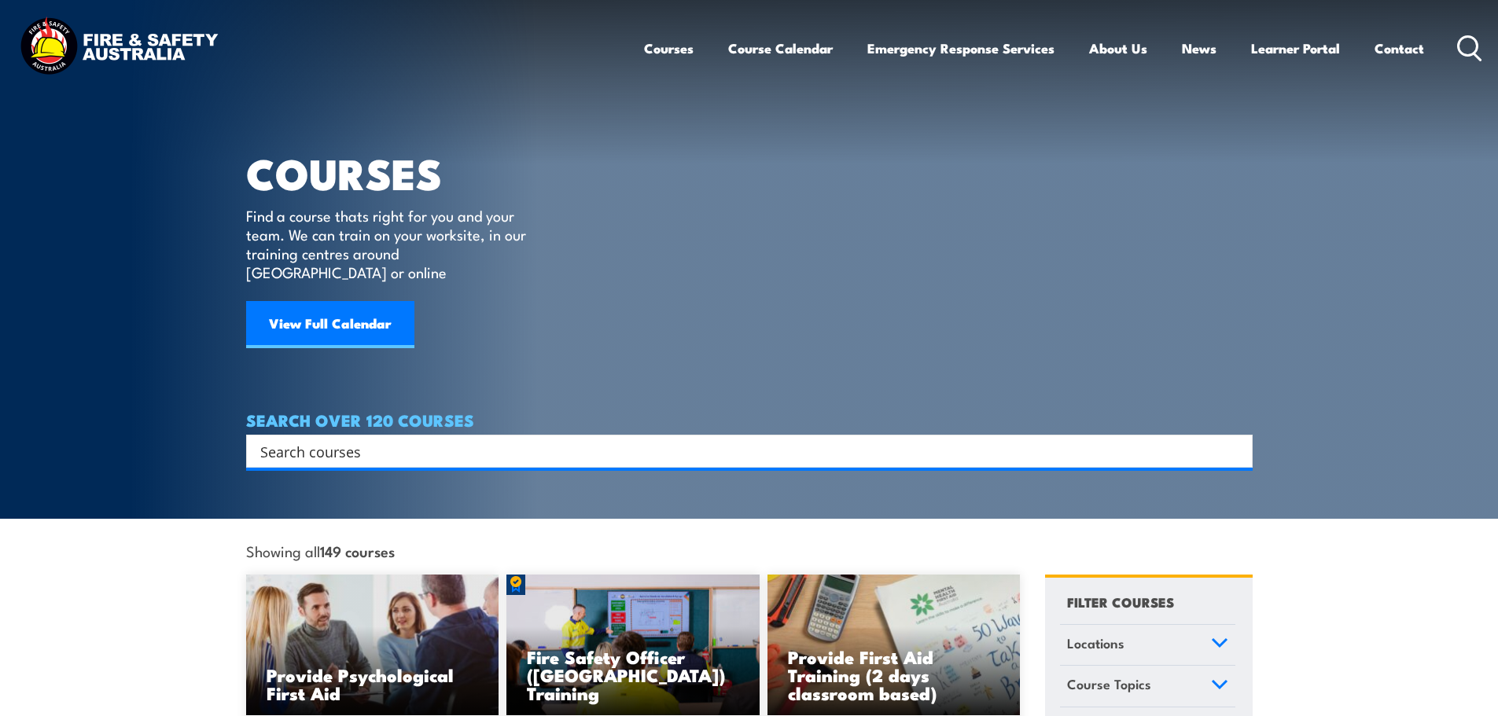
click at [724, 247] on article "COURSES Find a course thats right for you and your team. We can train on your w…" at bounding box center [749, 234] width 1006 height 468
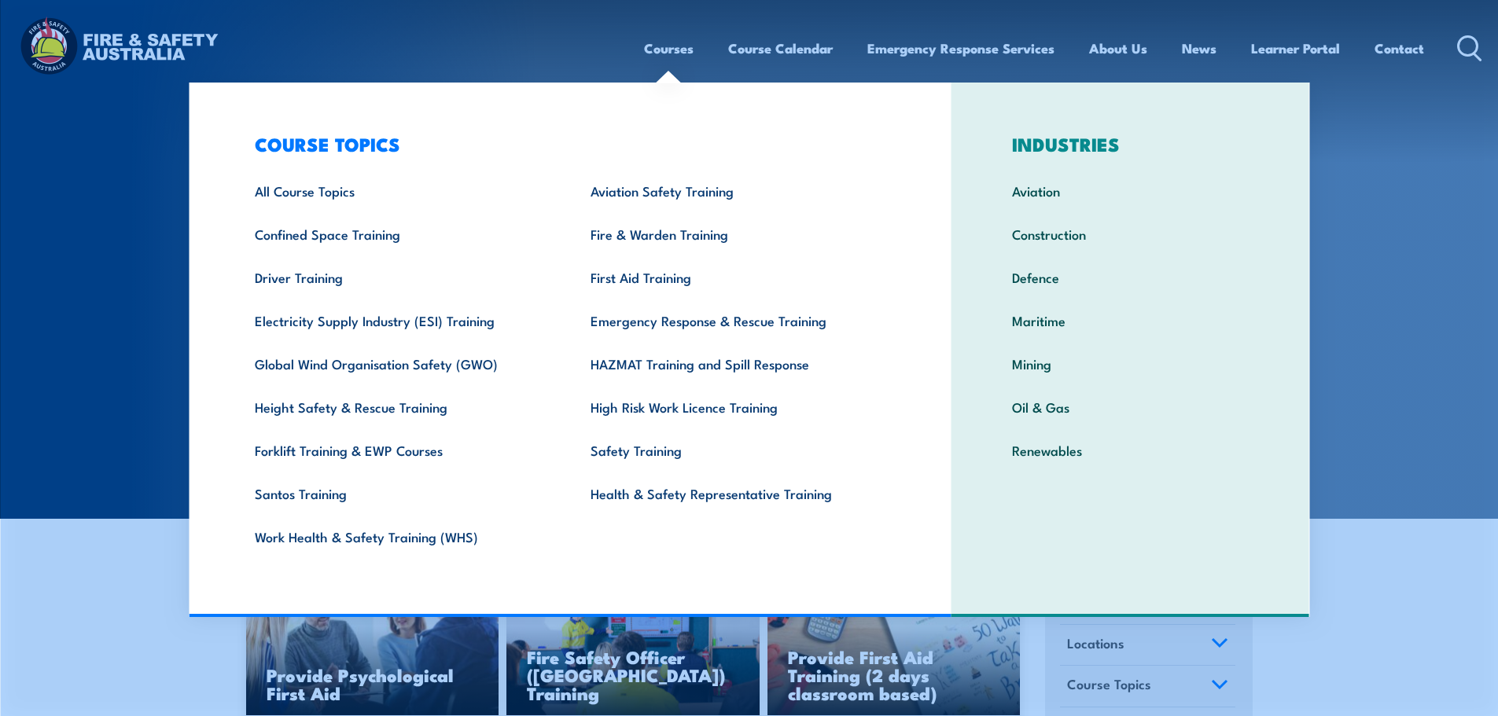
click at [665, 51] on link "Courses" at bounding box center [669, 49] width 50 height 42
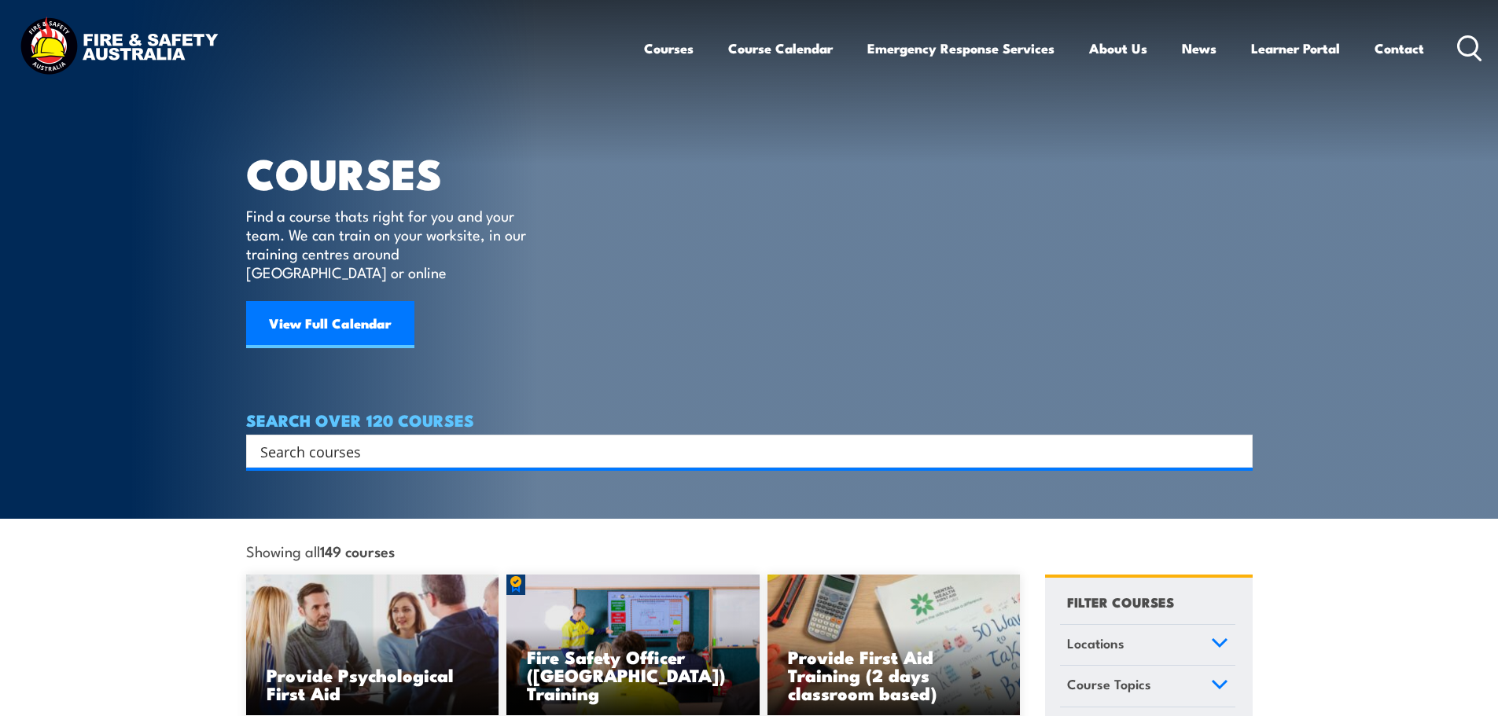
click at [427, 439] on input "Search input" at bounding box center [738, 451] width 957 height 24
click at [594, 324] on article "COURSES Find a course thats right for you and your team. We can train on your w…" at bounding box center [749, 234] width 1006 height 468
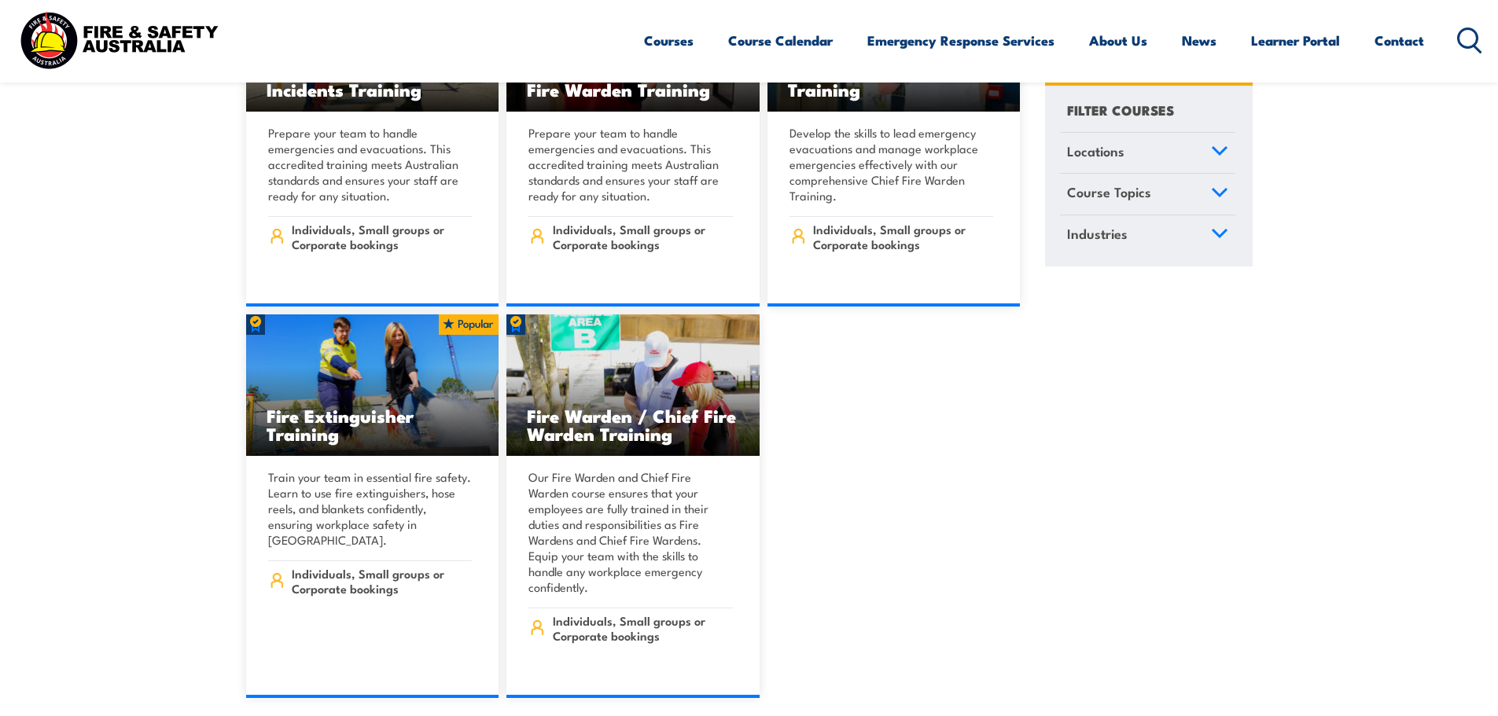
scroll to position [18830, 0]
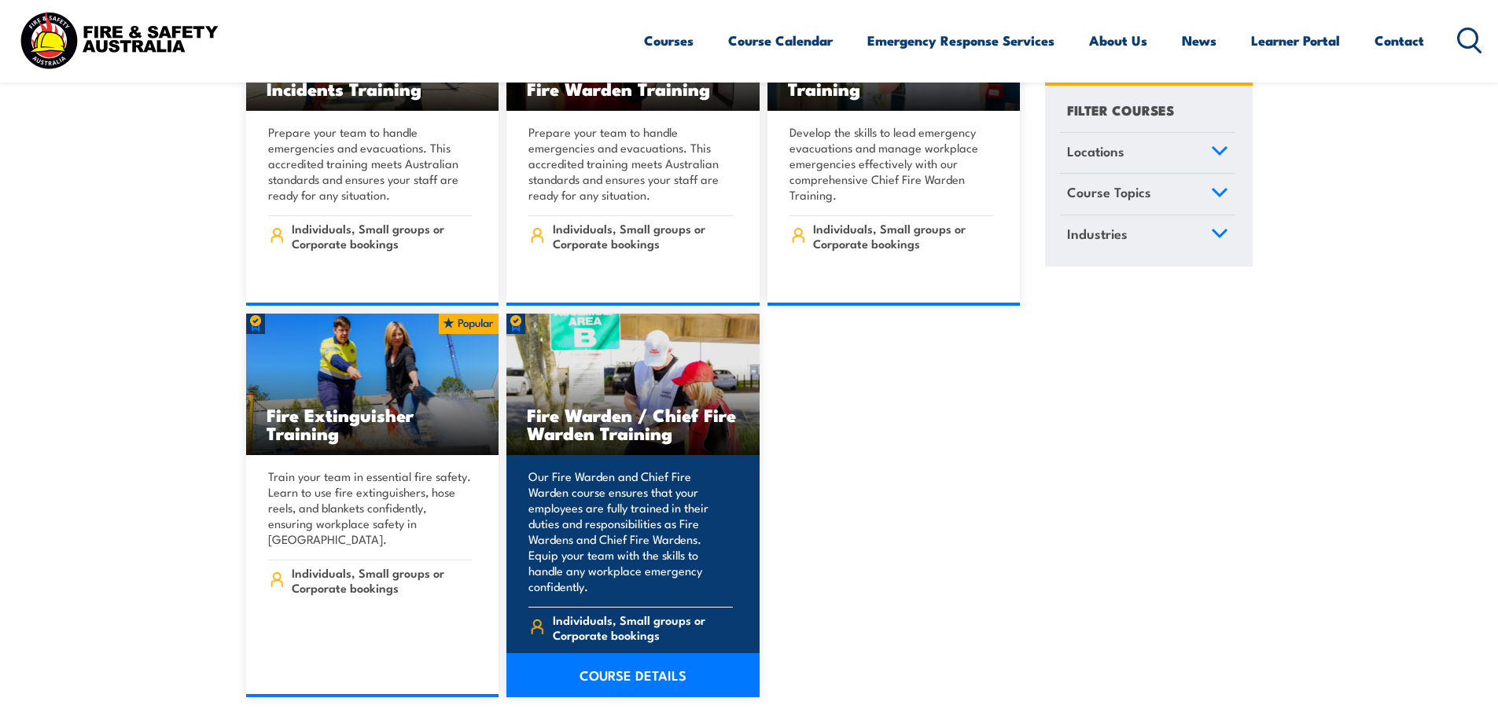
click at [674, 653] on link "COURSE DETAILS" at bounding box center [632, 675] width 253 height 44
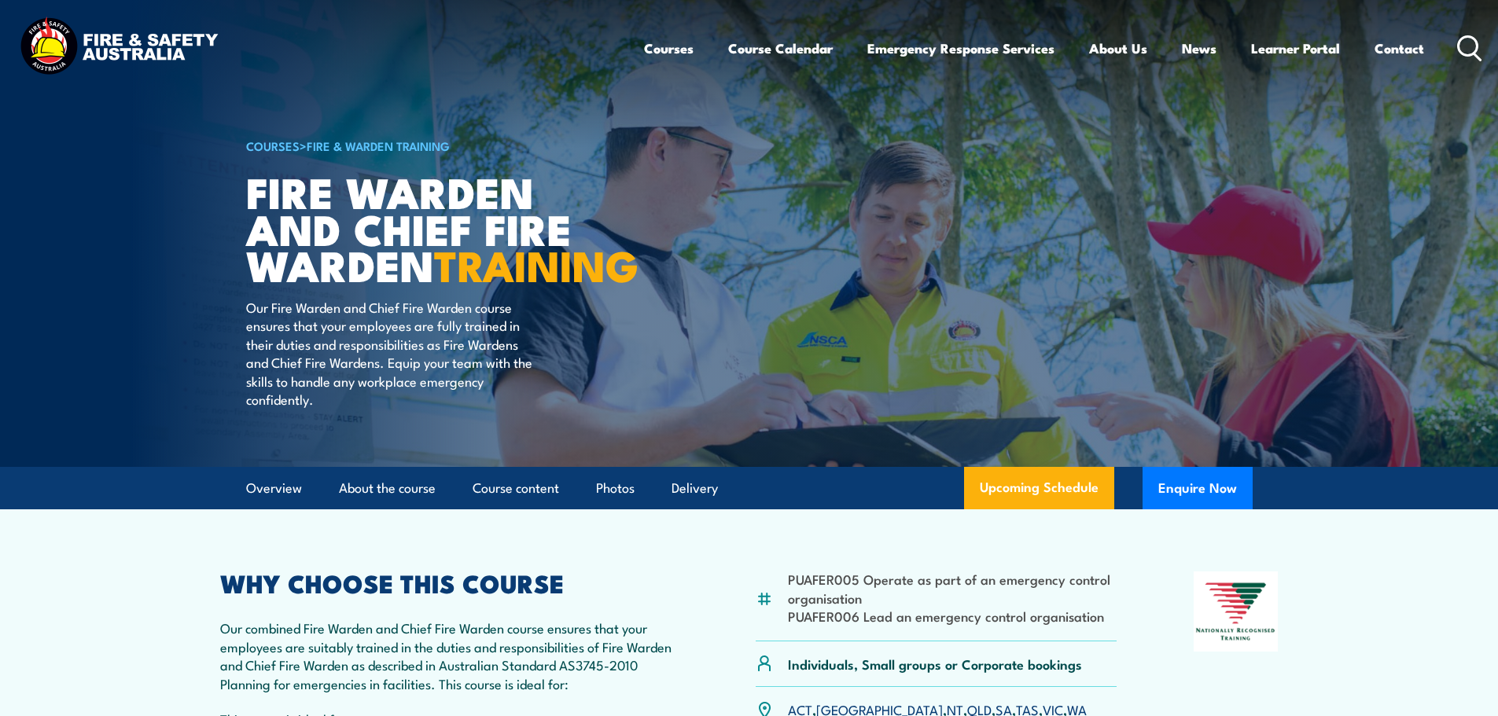
click at [571, 447] on div "COURSES > Fire & Warden Training Fire Warden and Chief Fire Warden TRAINING Our…" at bounding box center [440, 233] width 388 height 467
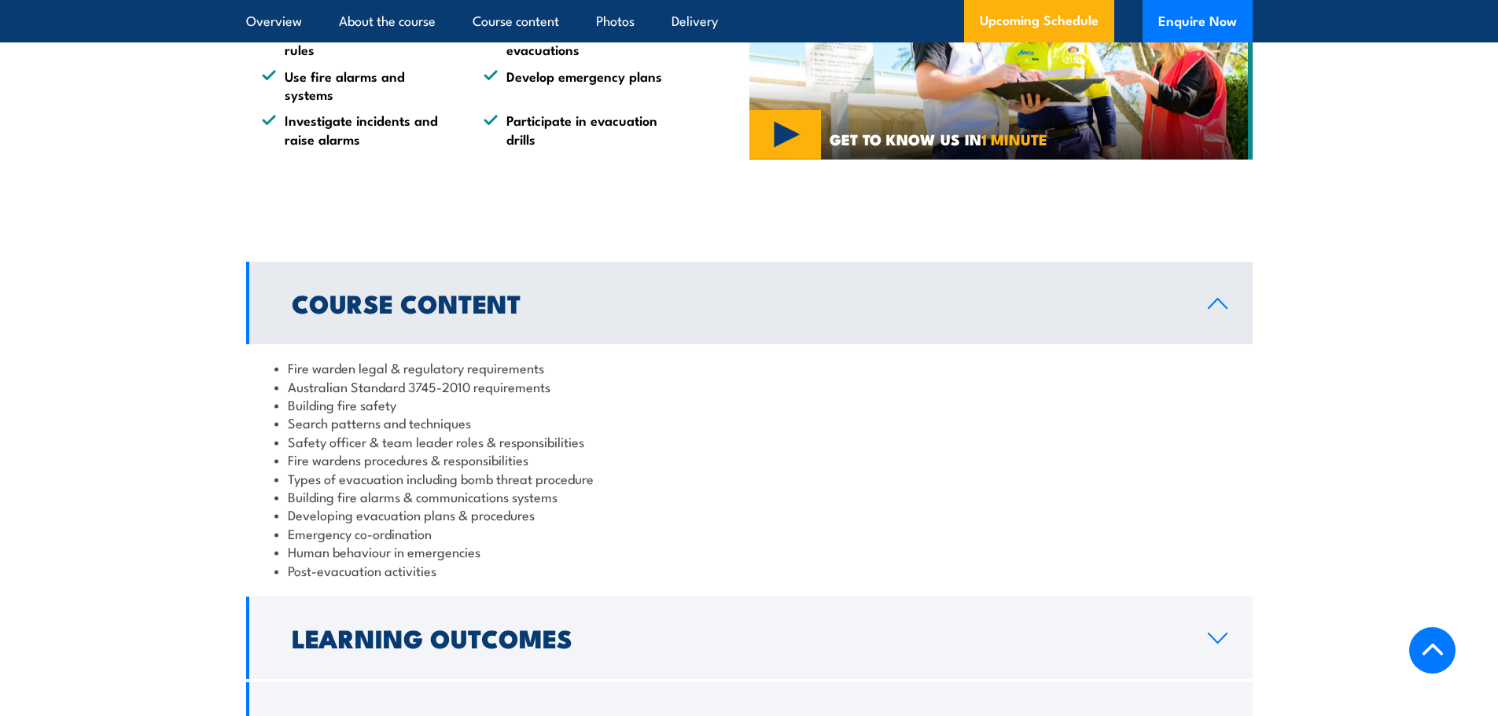
scroll to position [1478, 0]
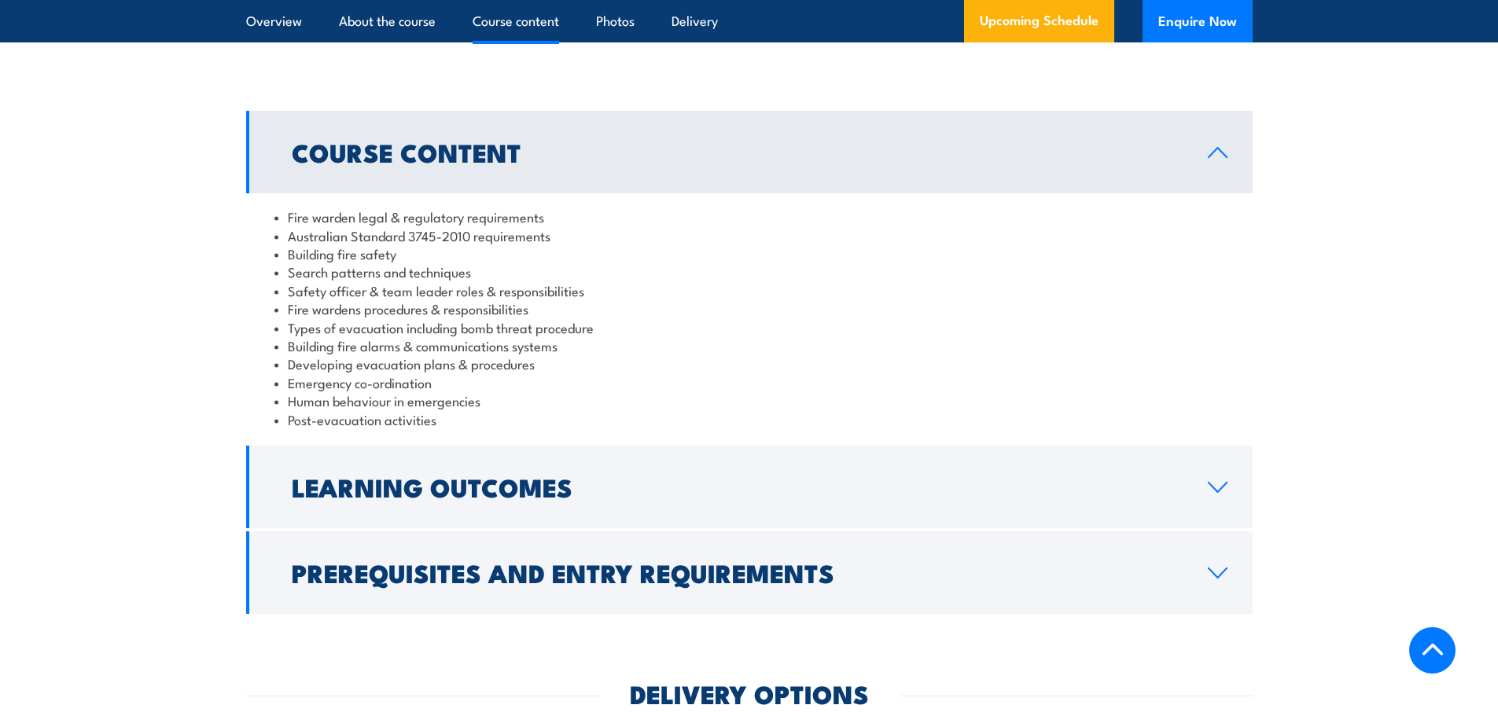
click at [638, 443] on div "Fire warden legal & regulatory requirements Australian Standard 3745-2010 requi…" at bounding box center [749, 317] width 1006 height 249
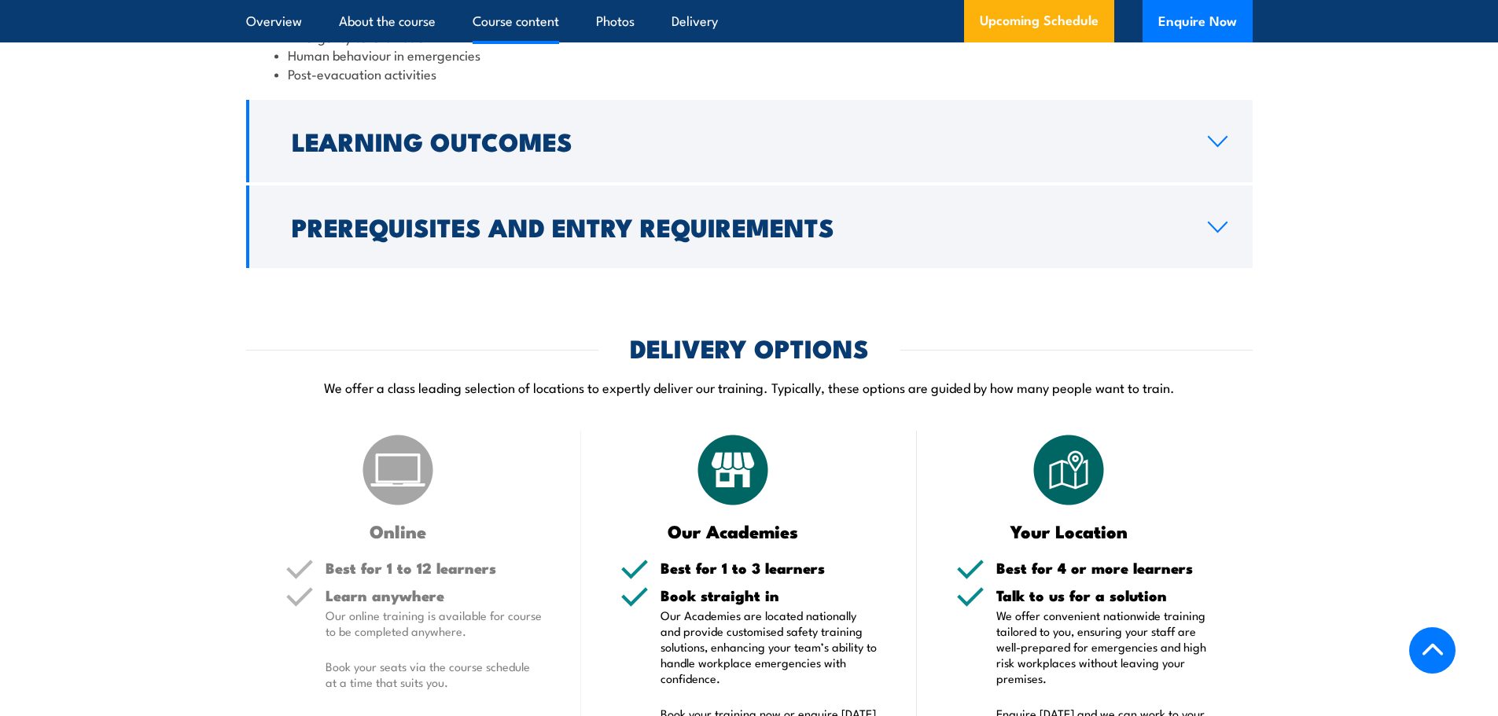
scroll to position [1855, 0]
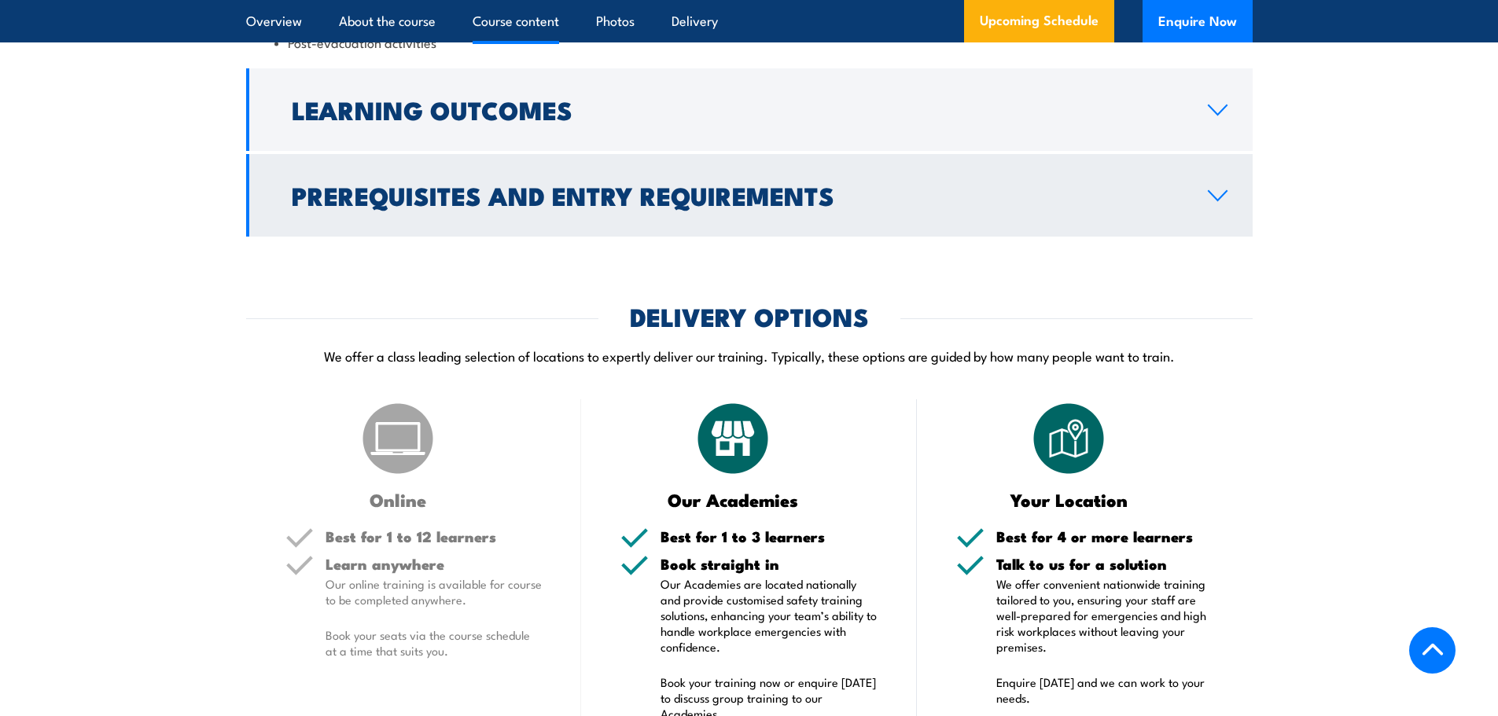
click at [1229, 210] on link "Prerequisites and Entry Requirements" at bounding box center [749, 195] width 1006 height 83
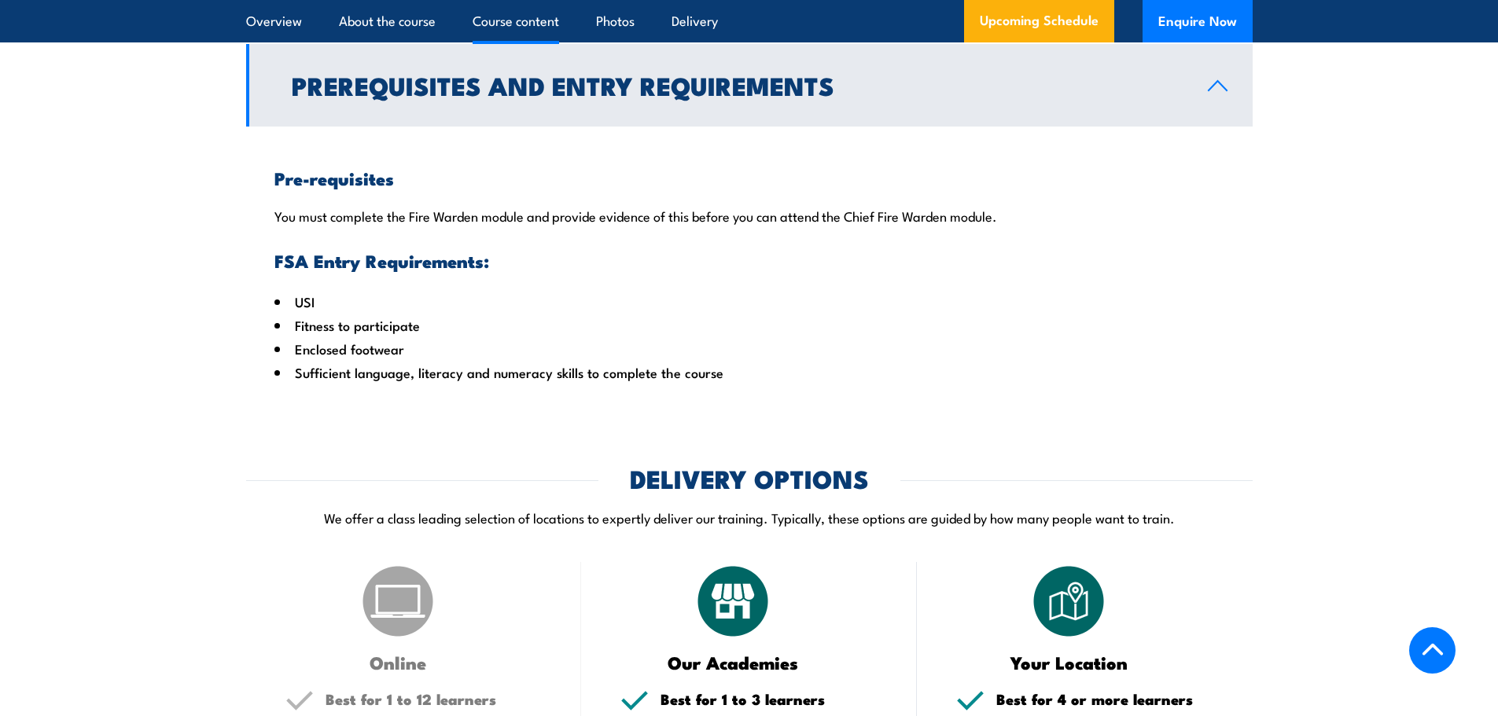
scroll to position [1715, 0]
click at [660, 255] on div "Pre-requisites You must complete the Fire Warden module and provide evidence of…" at bounding box center [749, 263] width 1006 height 272
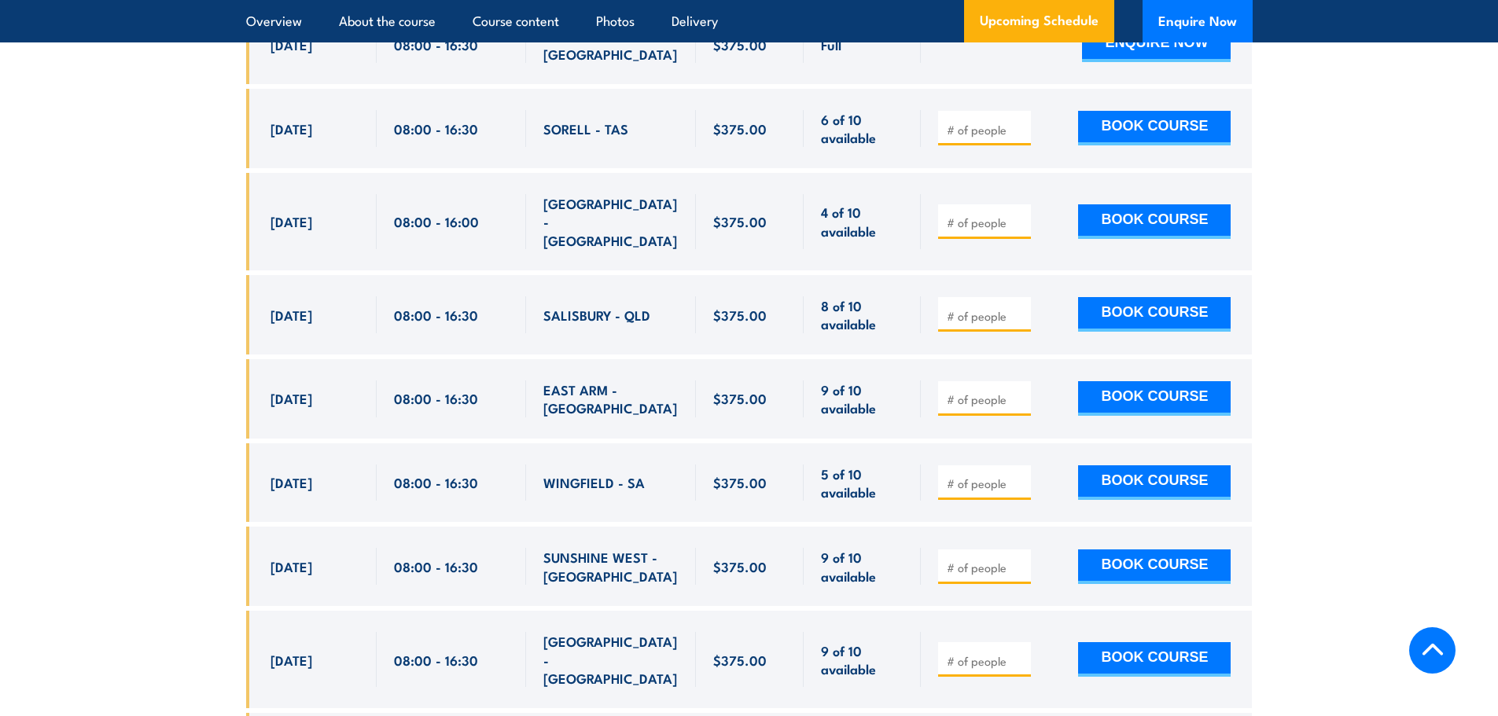
scroll to position [3979, 0]
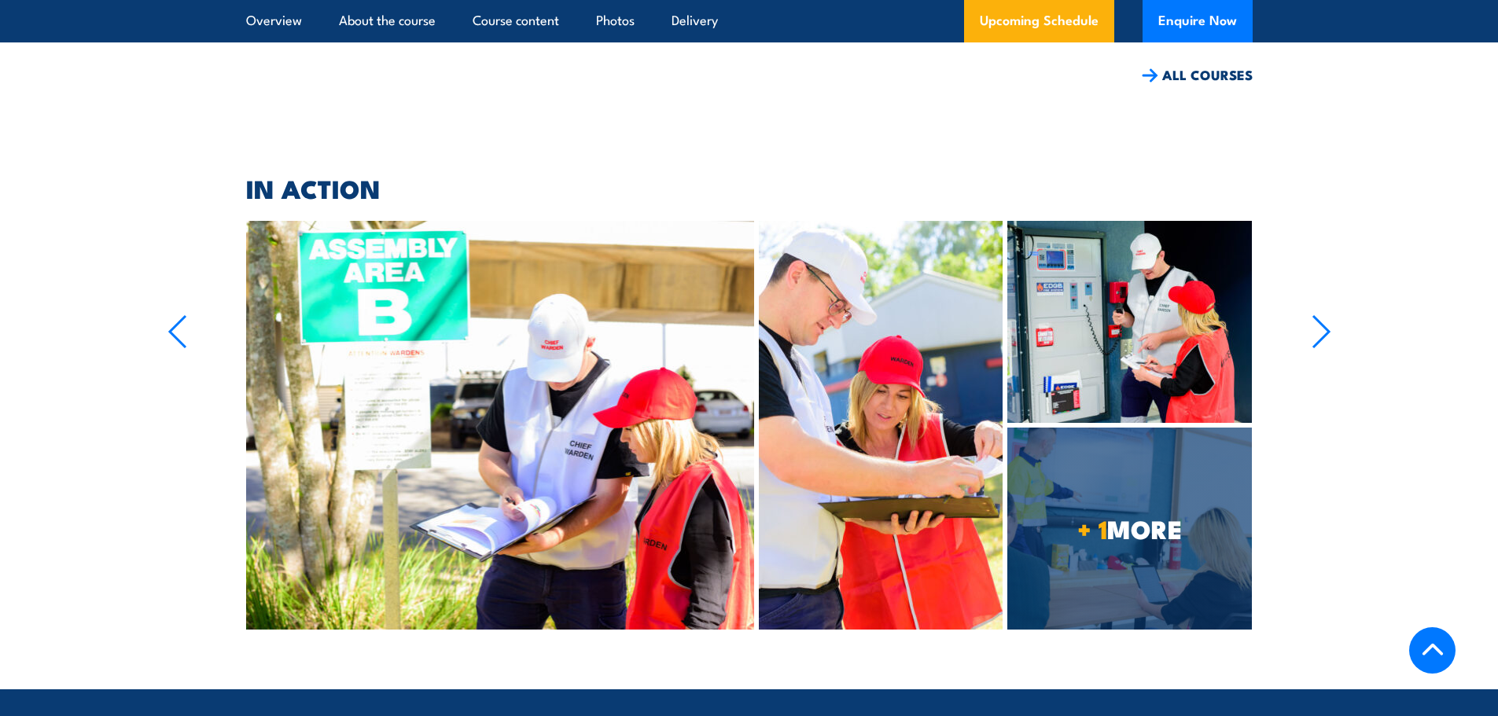
scroll to position [10907, 0]
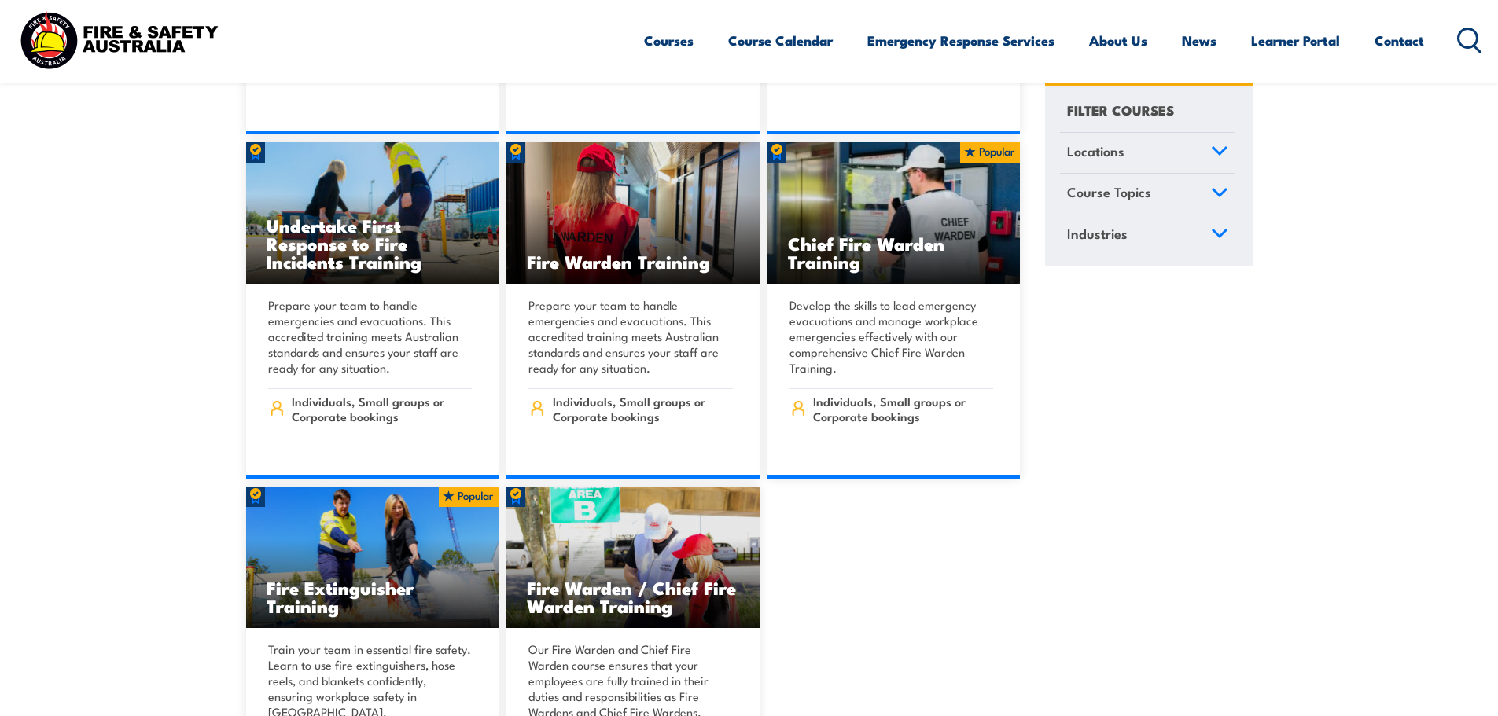
scroll to position [18703, 0]
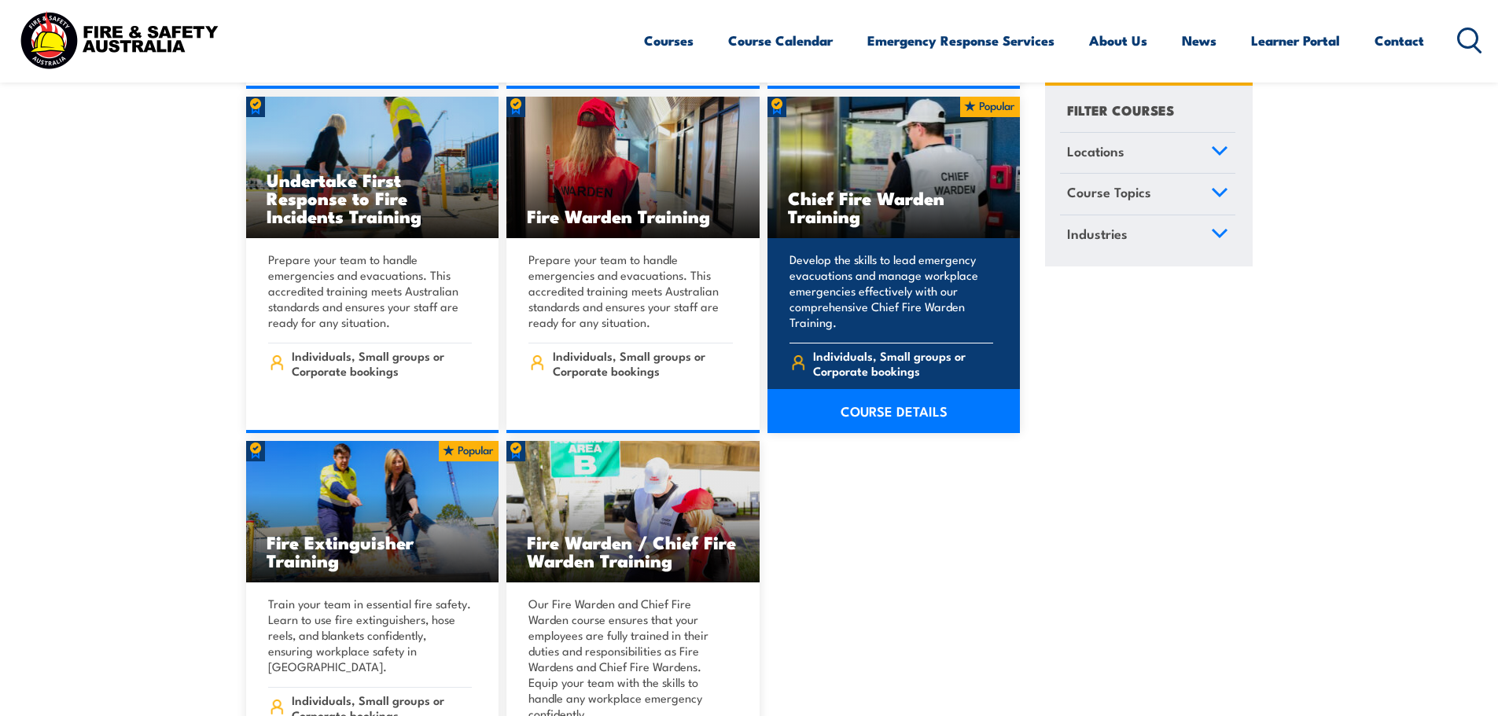
click at [869, 389] on link "COURSE DETAILS" at bounding box center [893, 411] width 253 height 44
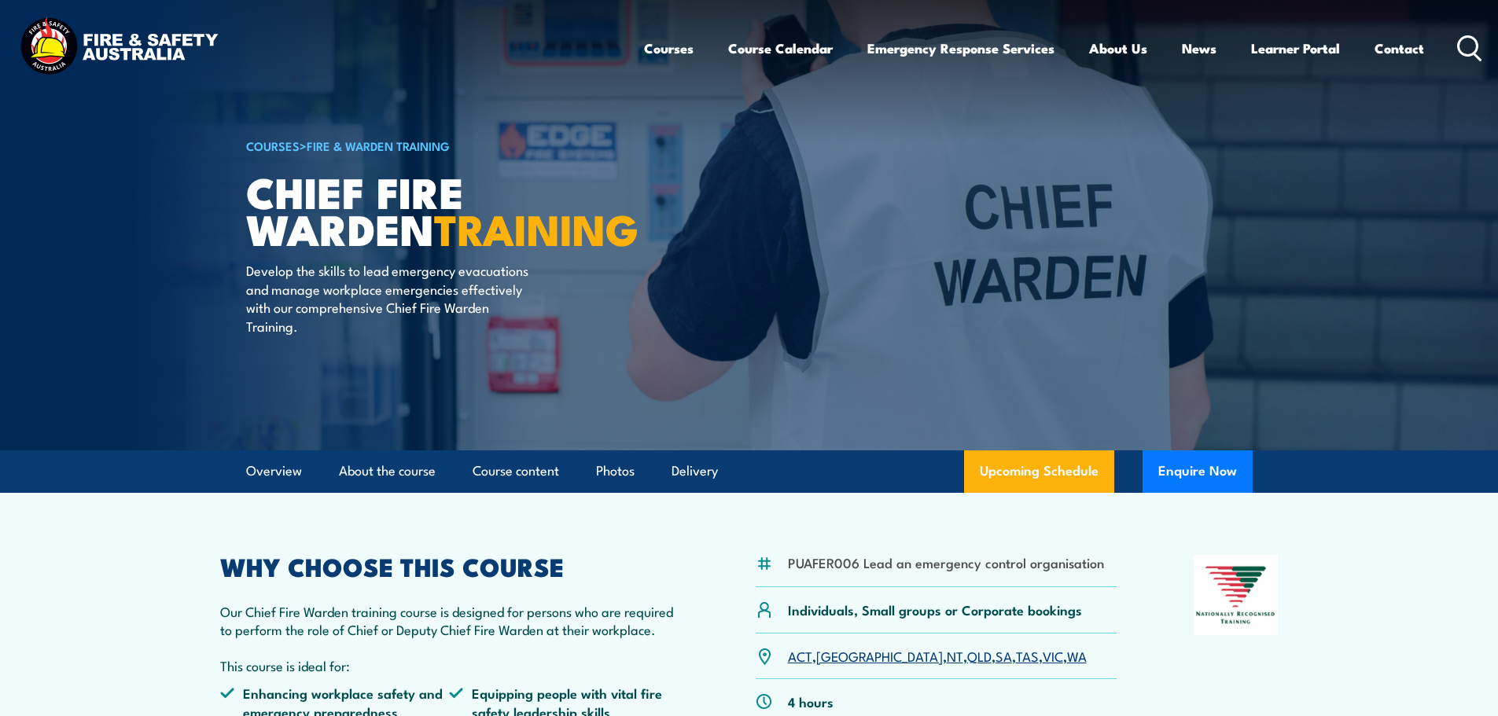
click at [750, 259] on article "COURSES > Fire & Warden Training Chief Fire Warden TRAINING Develop the skills …" at bounding box center [749, 225] width 1006 height 450
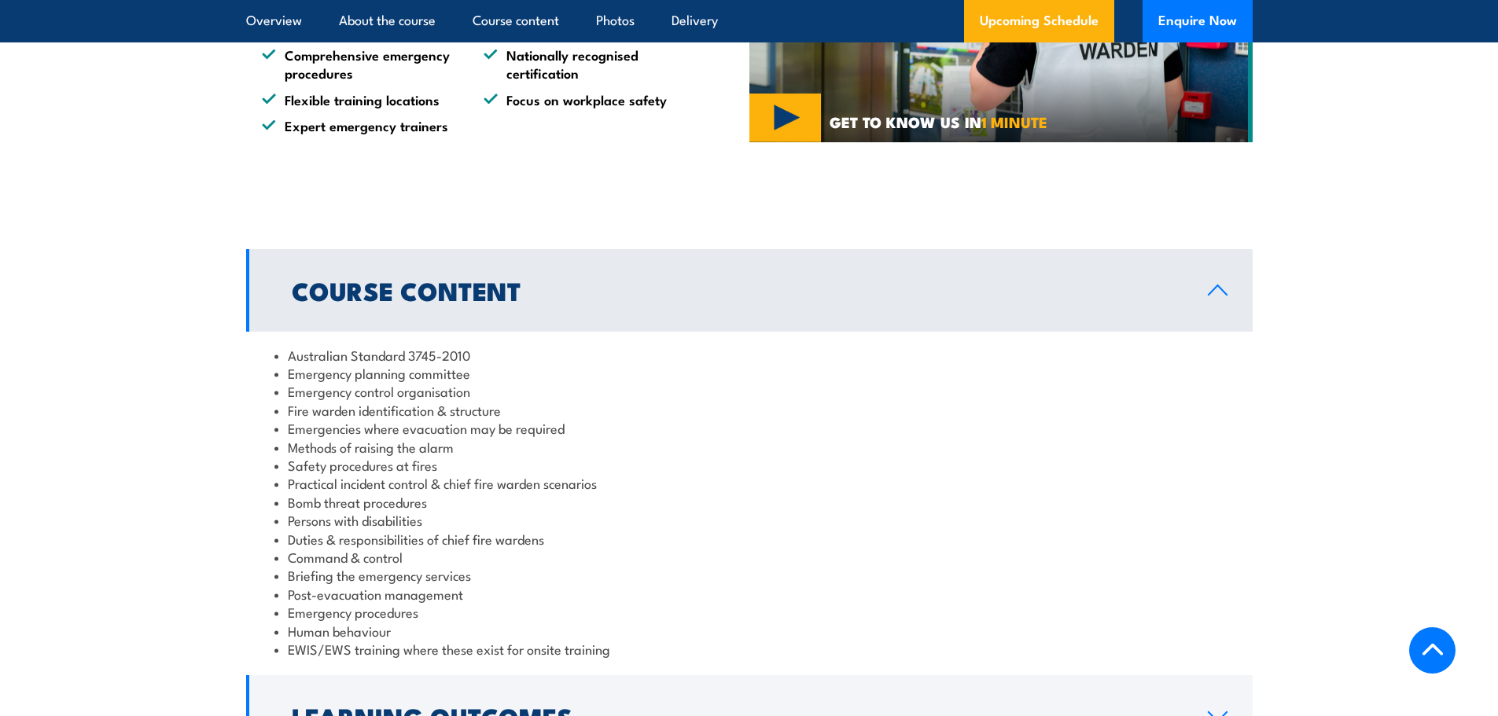
scroll to position [1289, 0]
